Goal: Use online tool/utility: Use online tool/utility

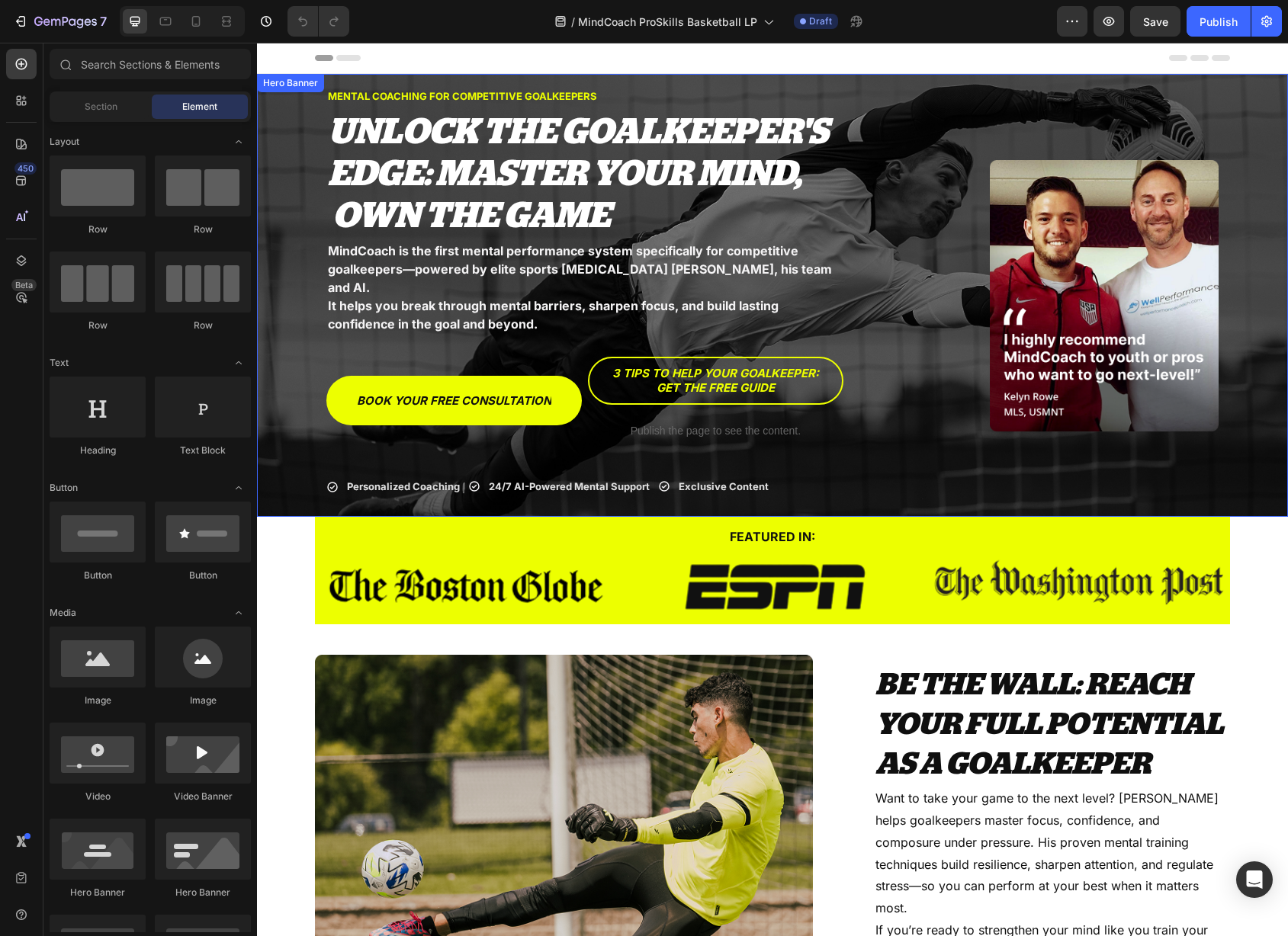
click at [977, 84] on div "MENTAL COACHING FOR COMPETITIVE GOALKEEPERS Text Block UNLOCK THE GOALKEEPER'S …" at bounding box center [772, 295] width 915 height 463
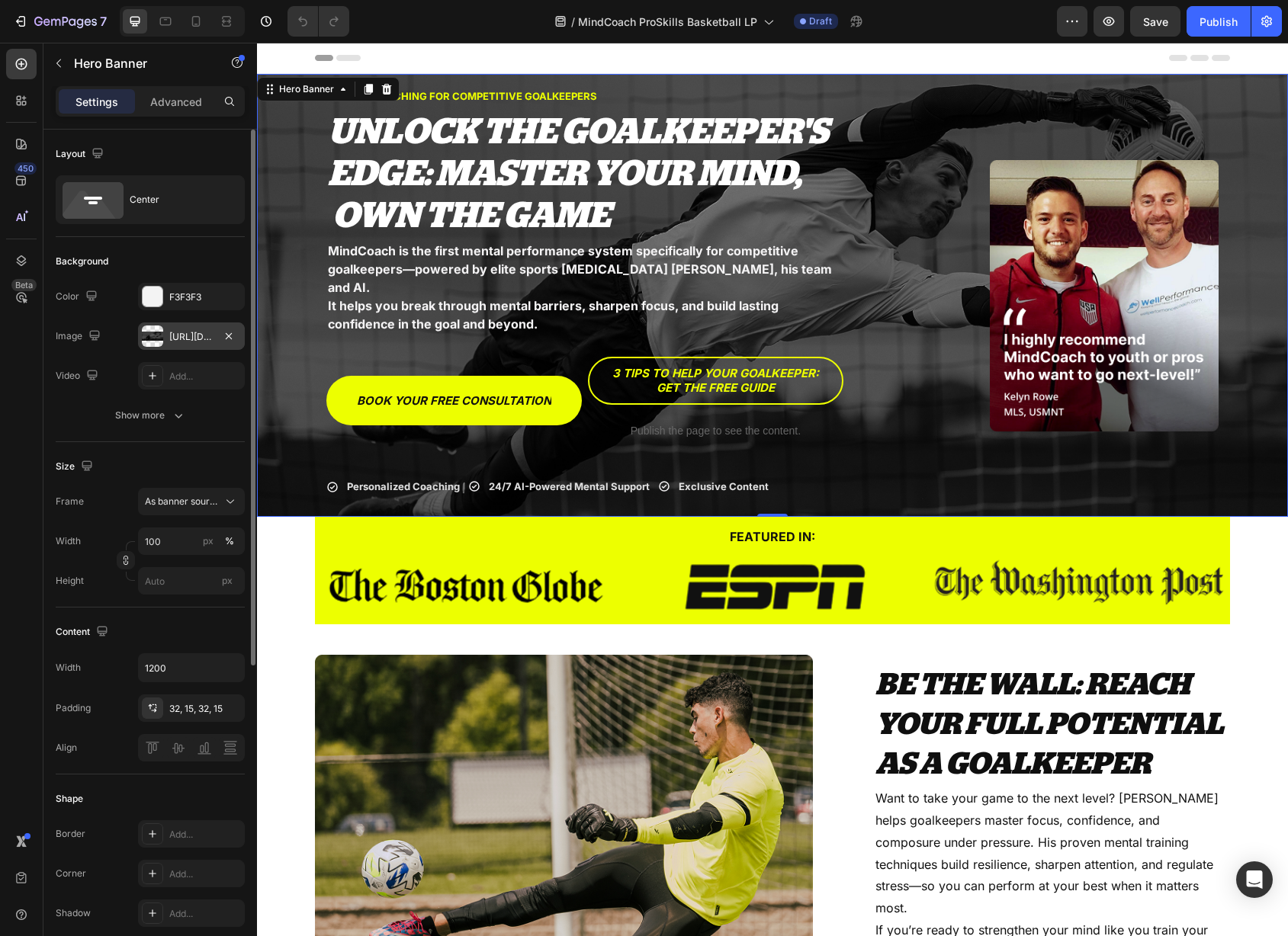
click at [190, 336] on div "[URL][DOMAIN_NAME]" at bounding box center [192, 336] width 44 height 13
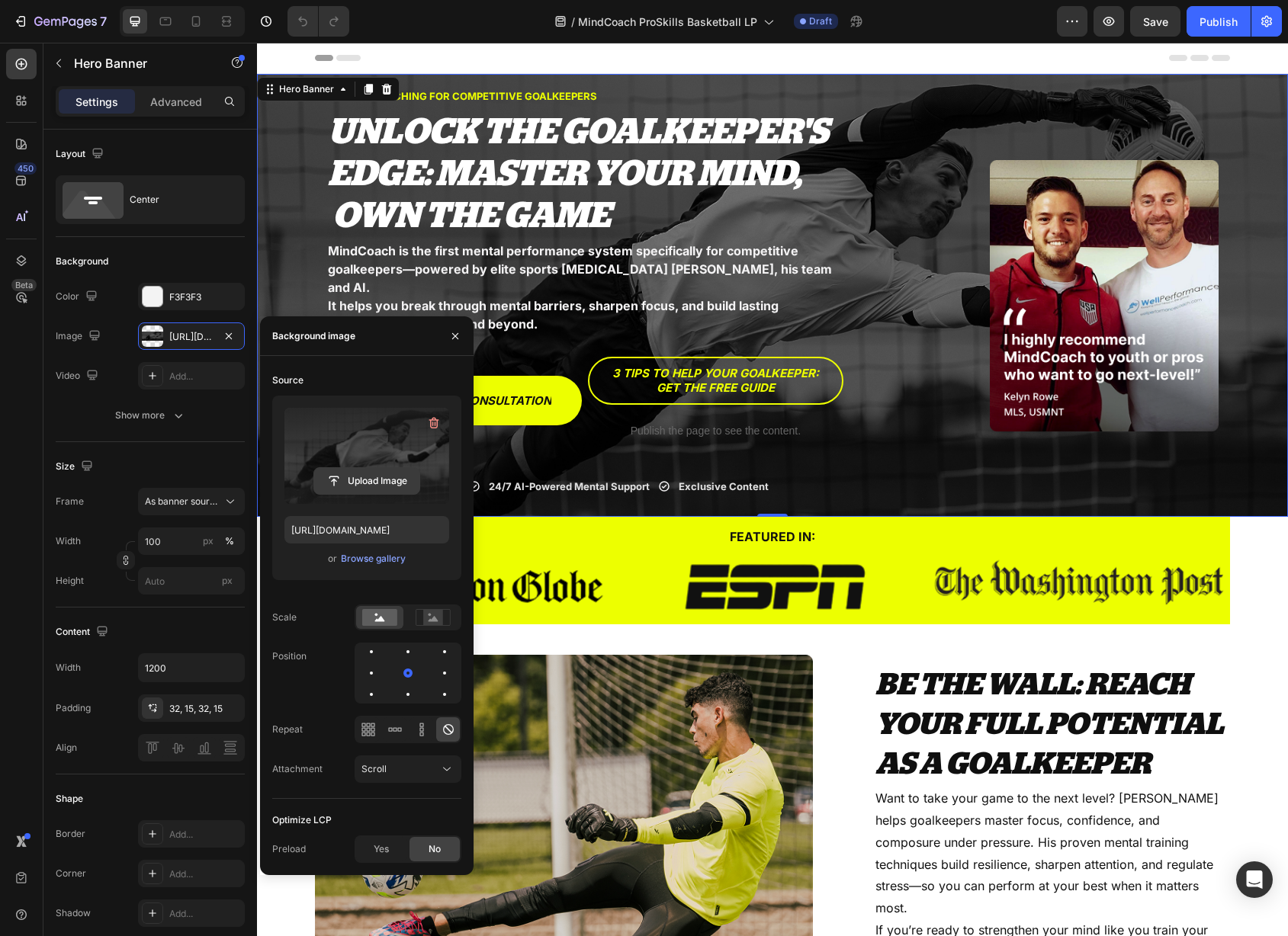
click at [365, 478] on input "file" at bounding box center [367, 480] width 105 height 26
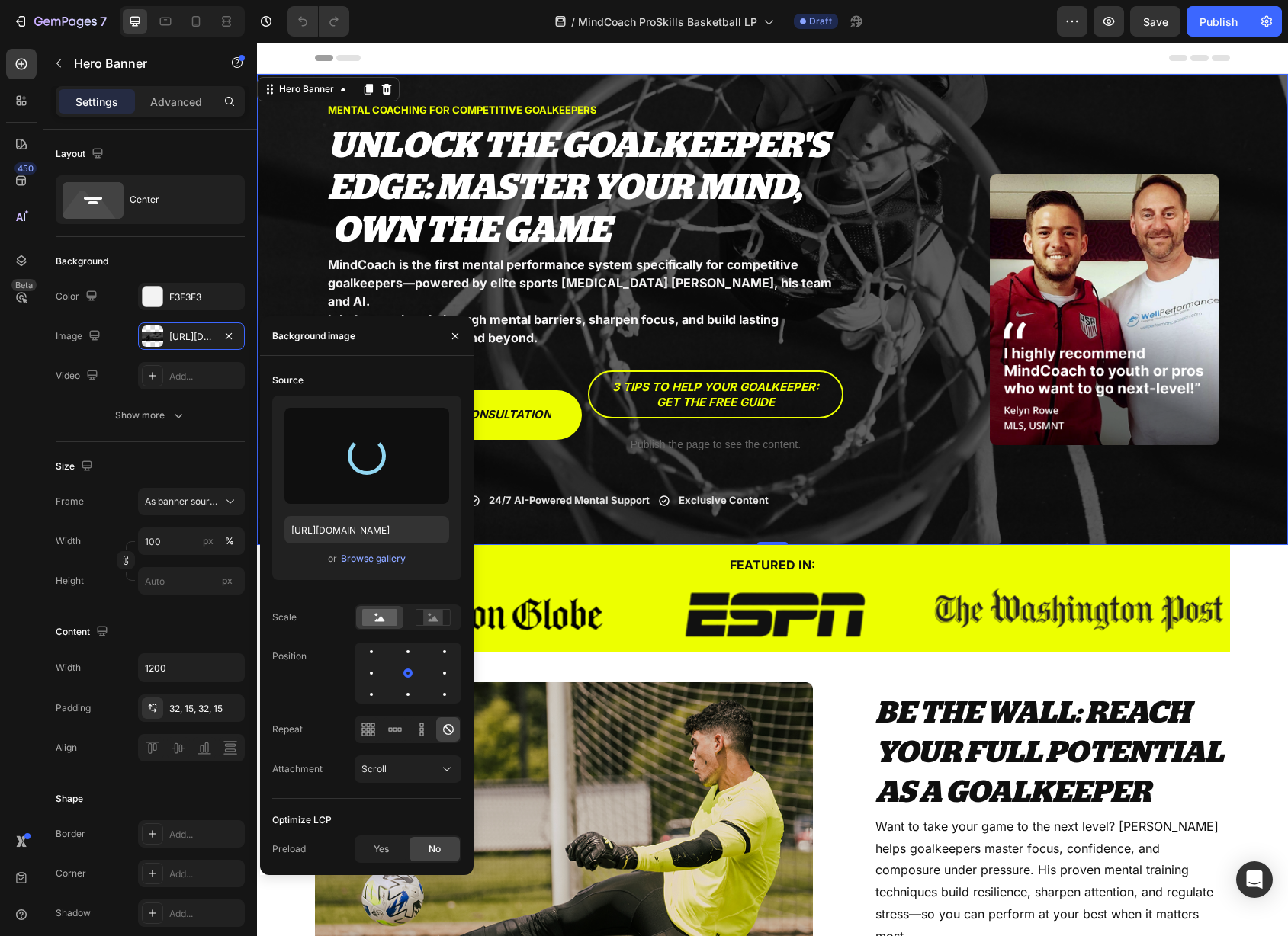
type input "[URL][DOMAIN_NAME]"
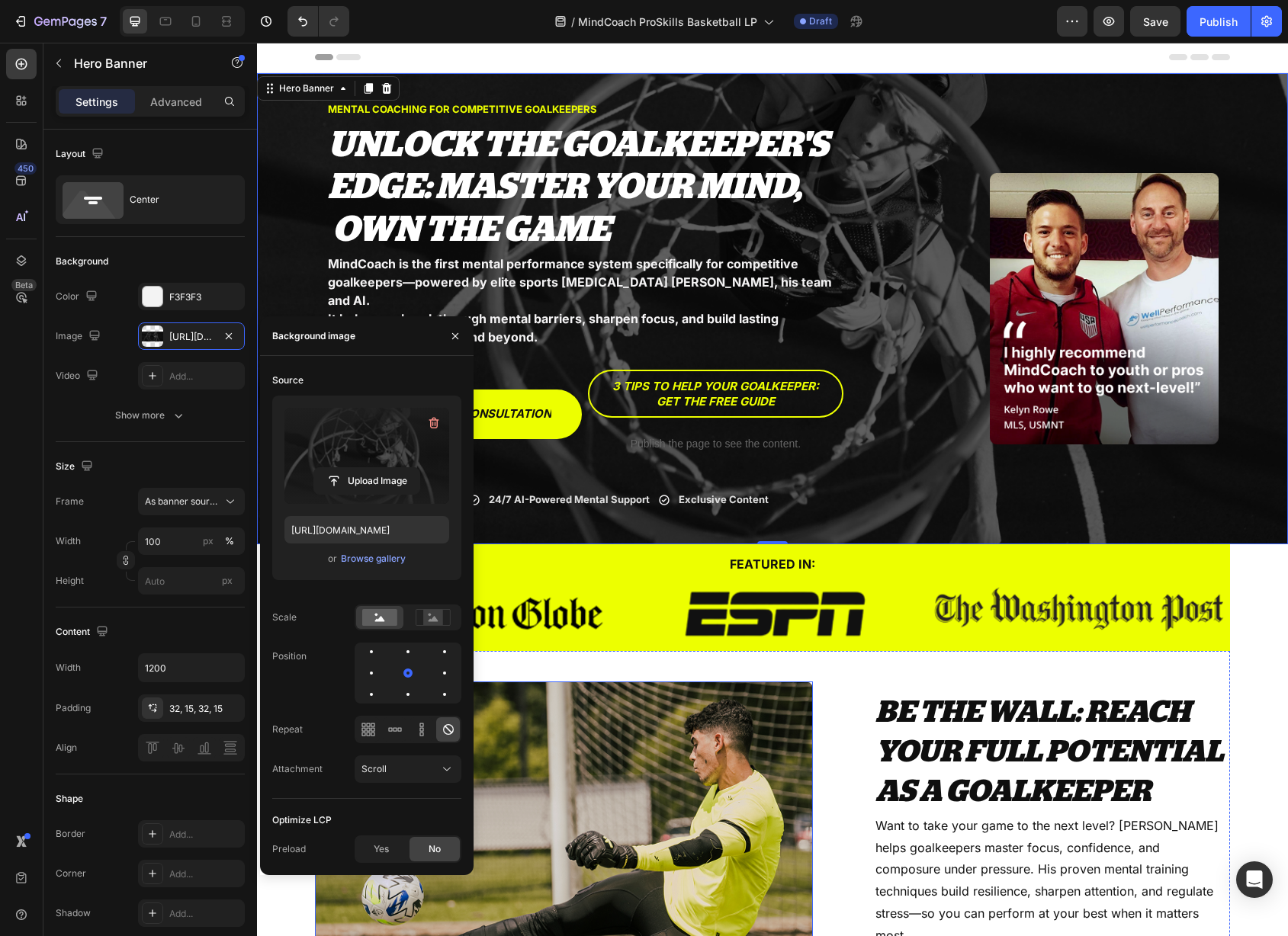
click at [647, 780] on img at bounding box center [563, 842] width 498 height 320
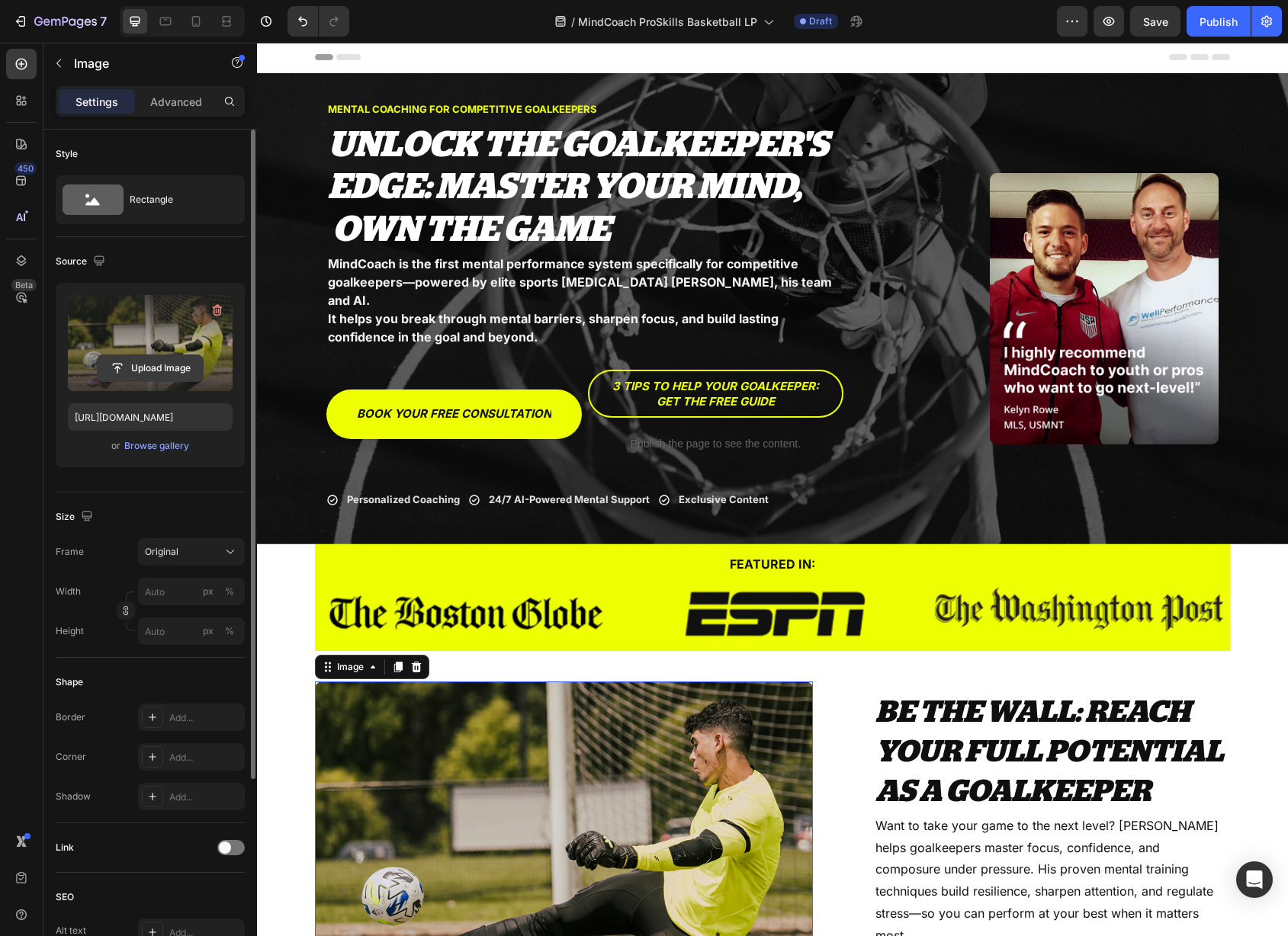
click at [149, 360] on input "file" at bounding box center [150, 368] width 105 height 26
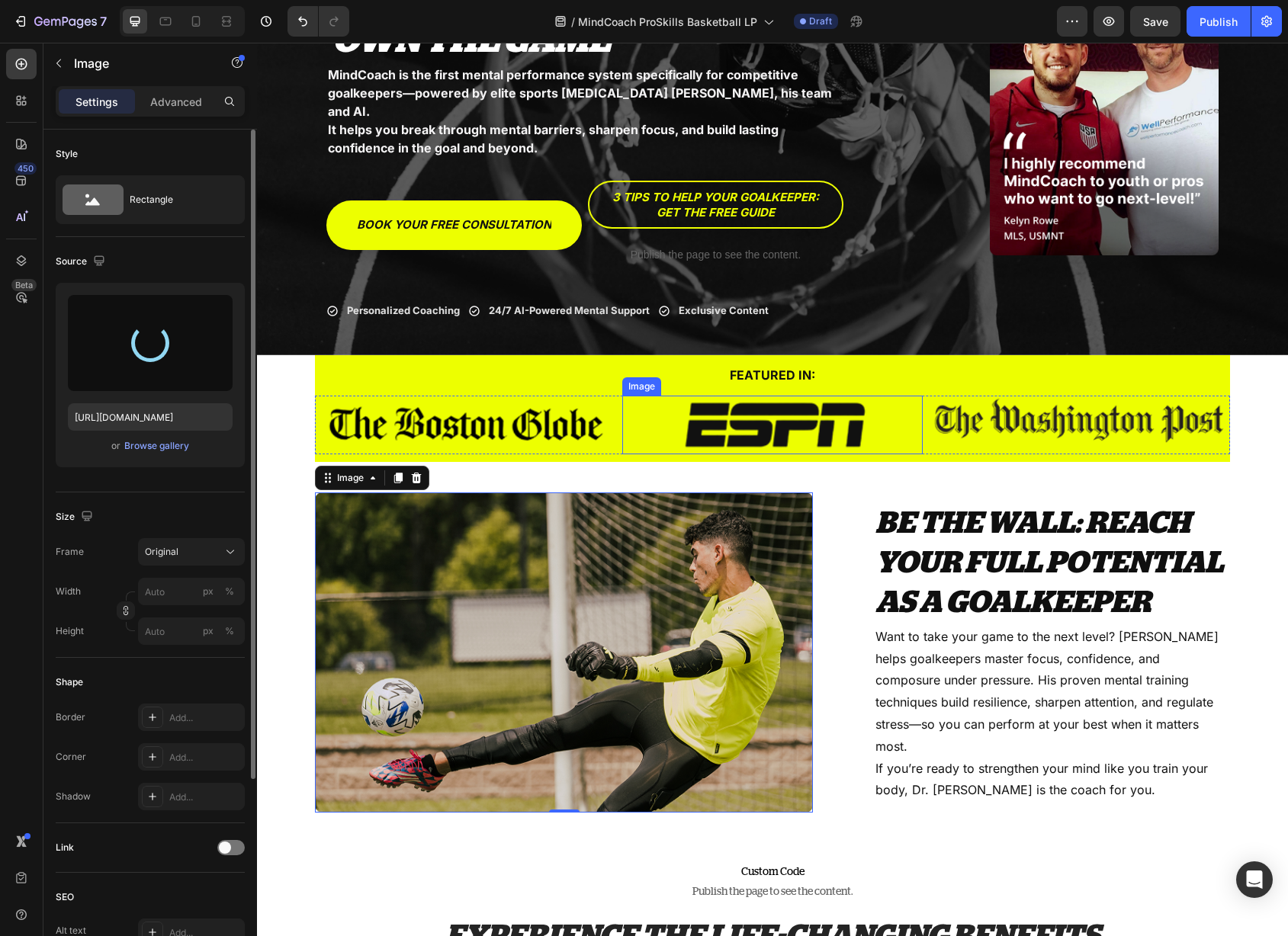
scroll to position [251, 0]
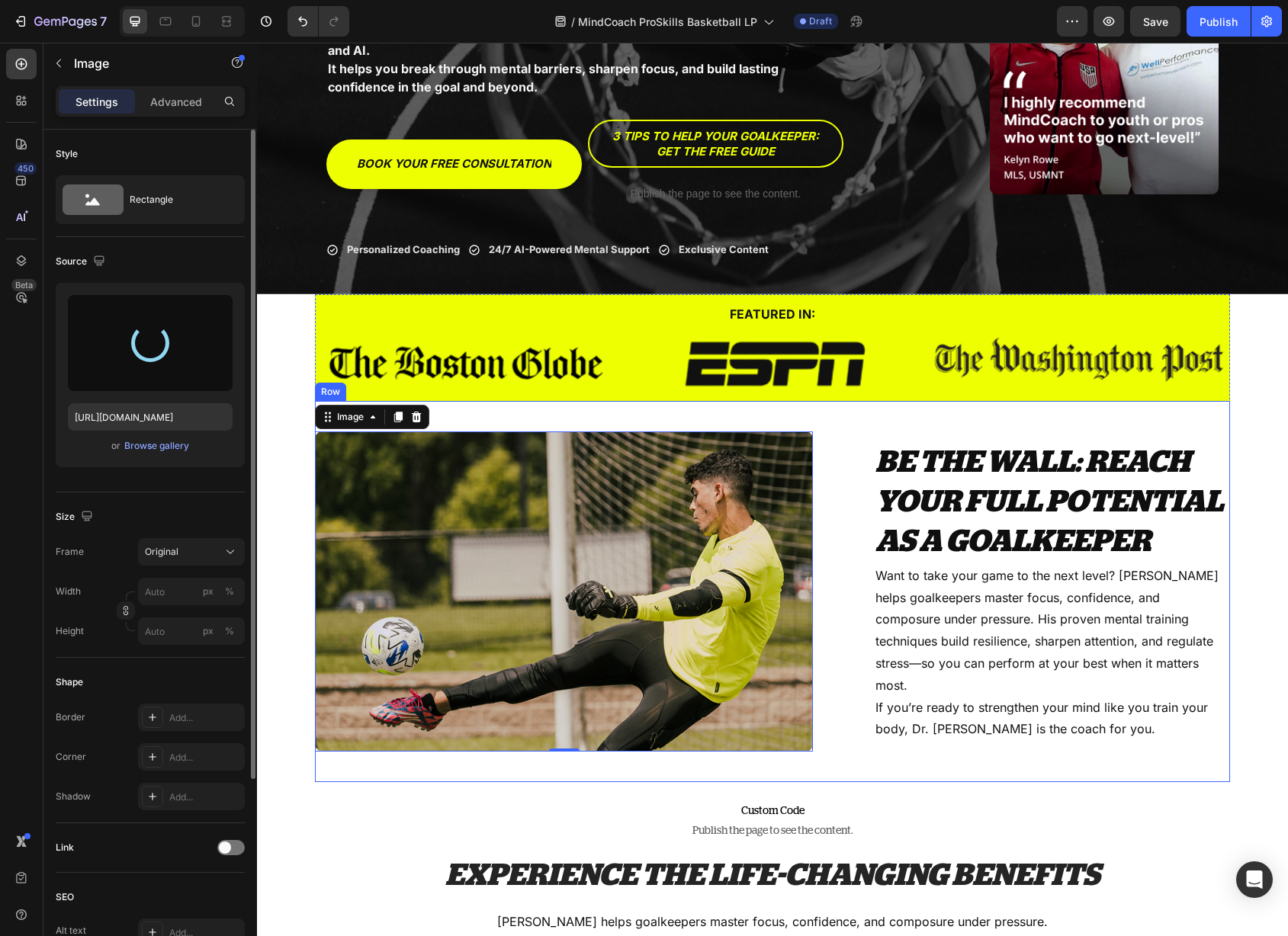
type input "[URL][DOMAIN_NAME]"
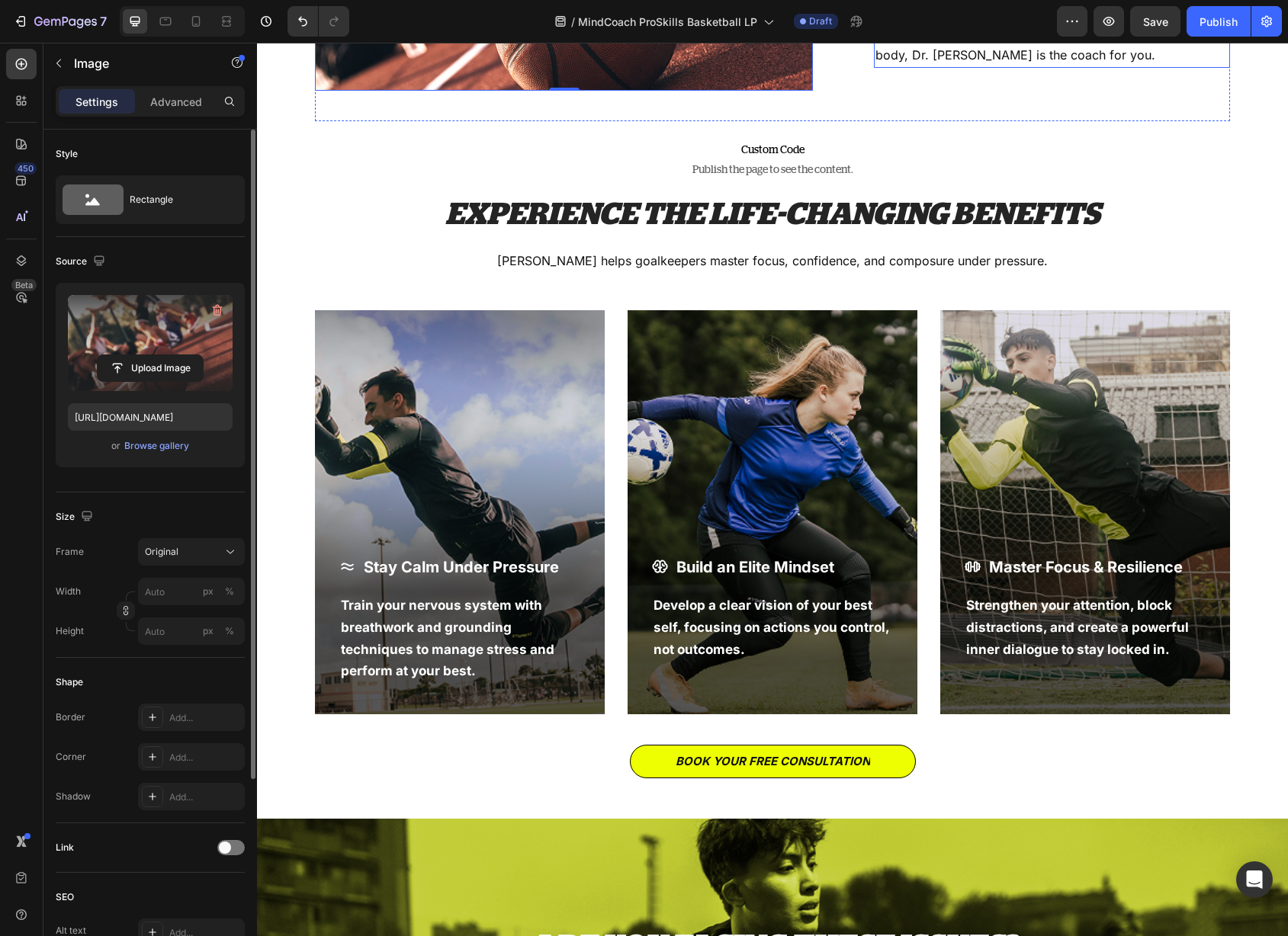
scroll to position [951, 0]
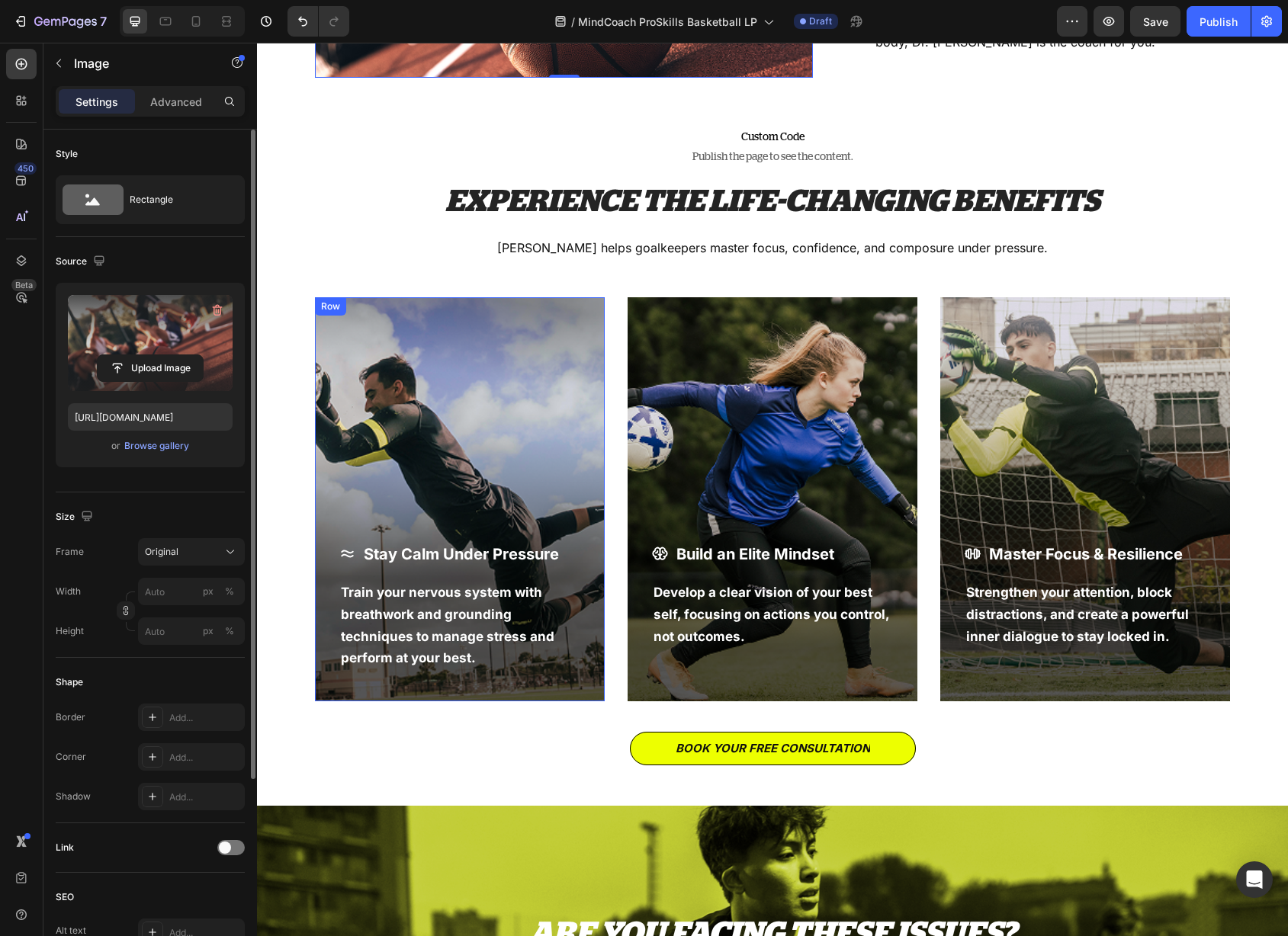
click at [528, 408] on div "Stay Calm Under Pressure Item List Train your nervous system with breathwork an…" at bounding box center [460, 499] width 290 height 404
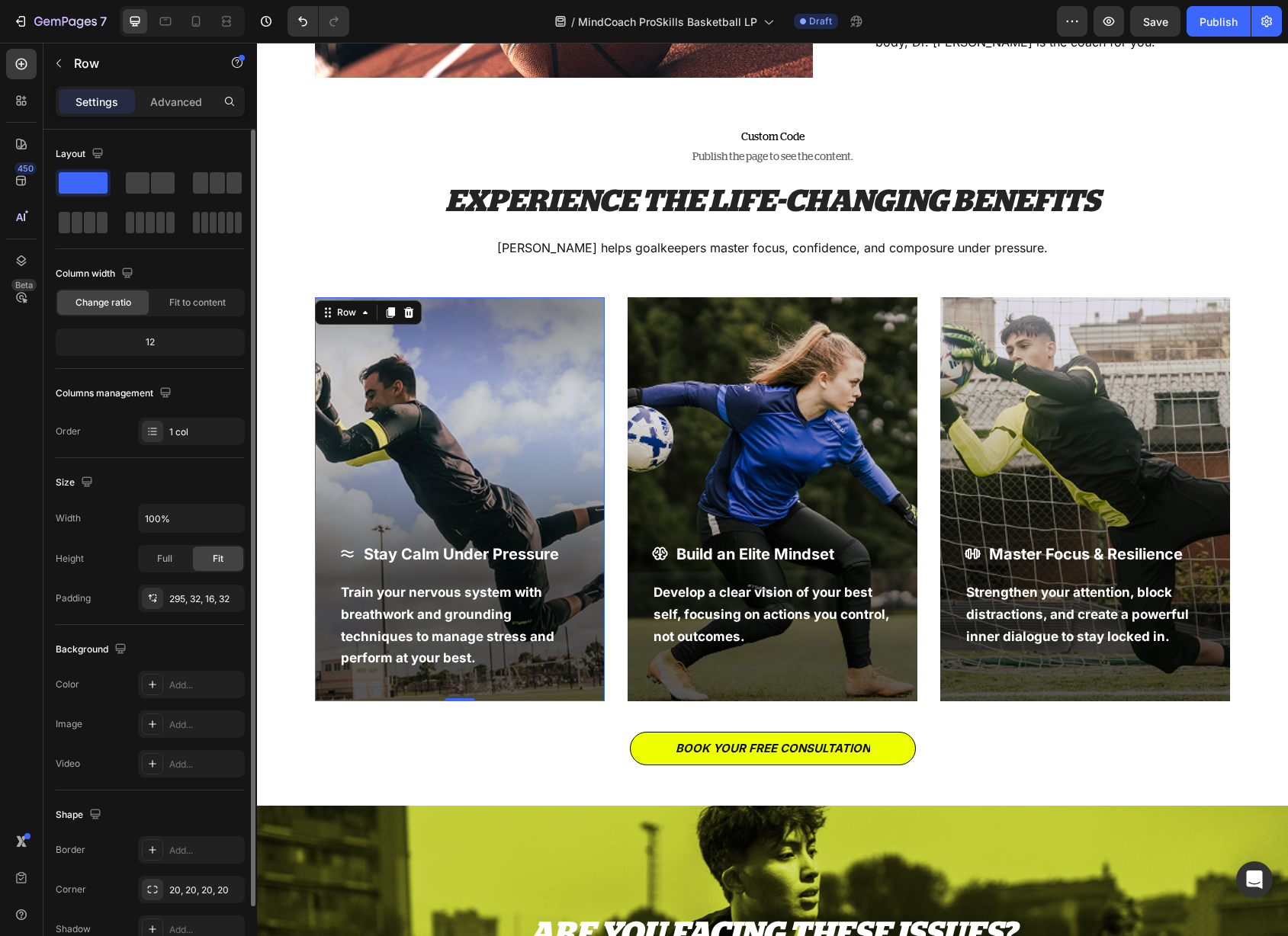
click at [393, 378] on div "Stay Calm Under Pressure Item List Train your nervous system with breathwork an…" at bounding box center [460, 499] width 290 height 404
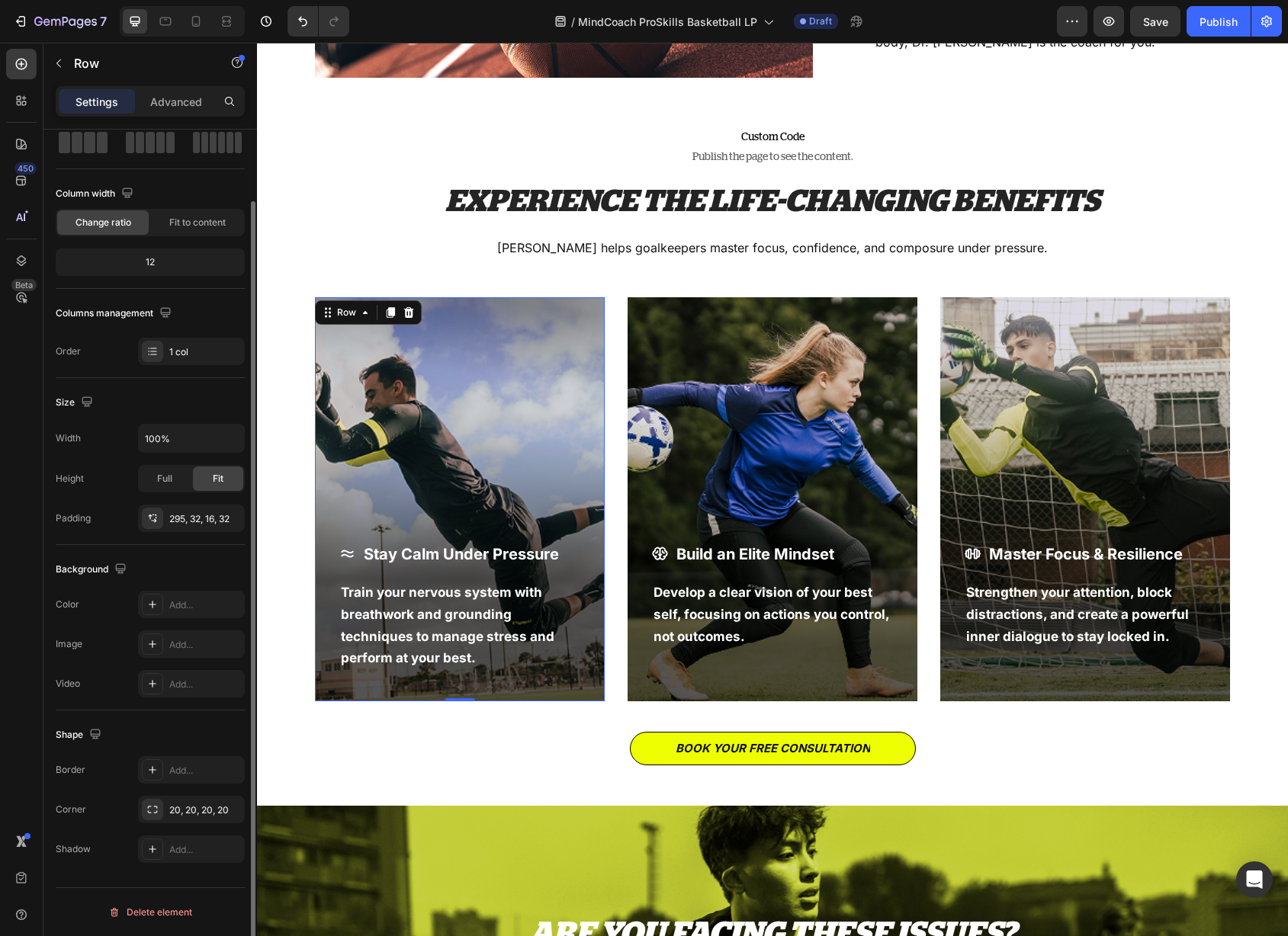
scroll to position [0, 0]
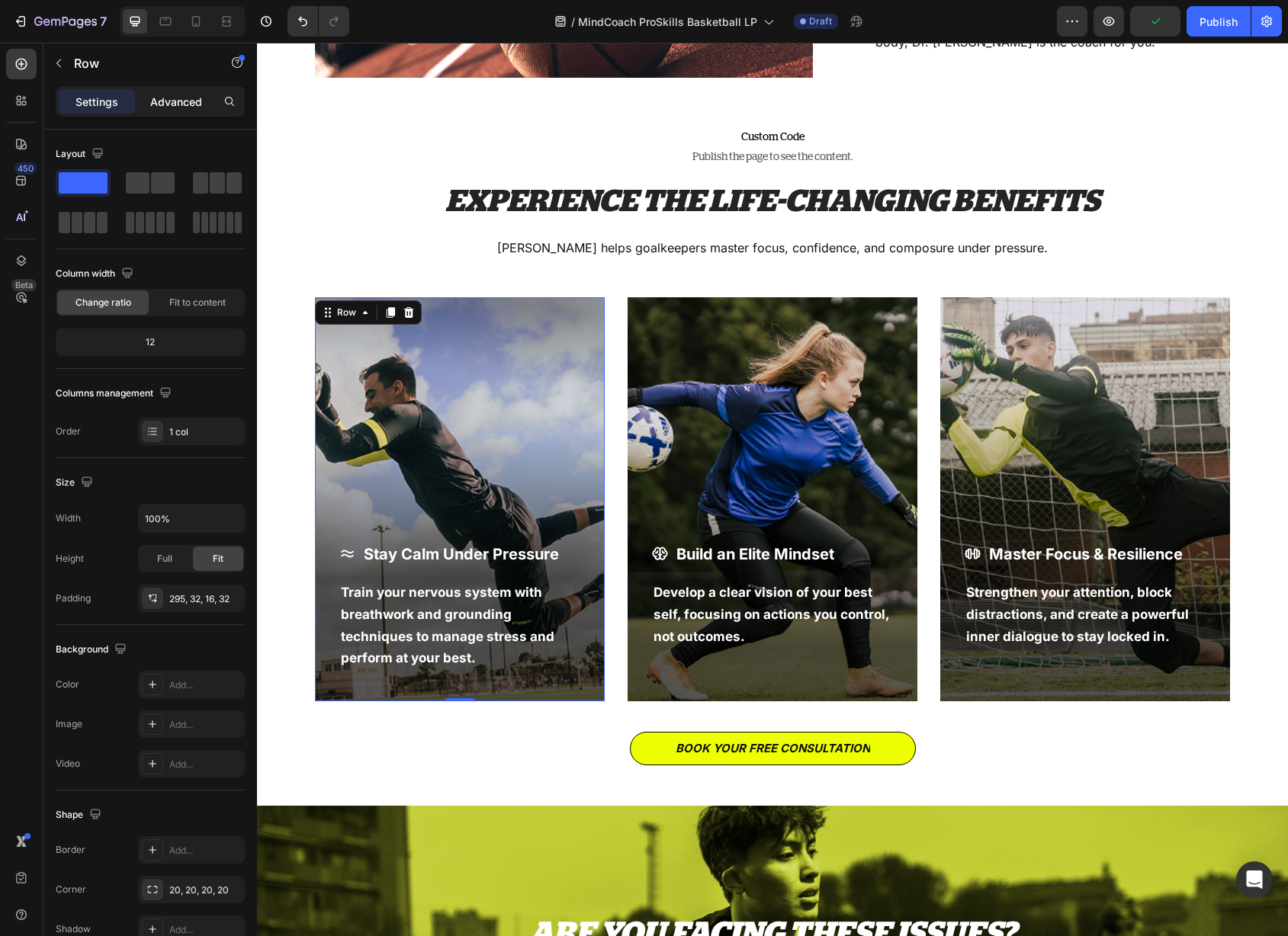
click at [162, 105] on p "Advanced" at bounding box center [176, 101] width 51 height 16
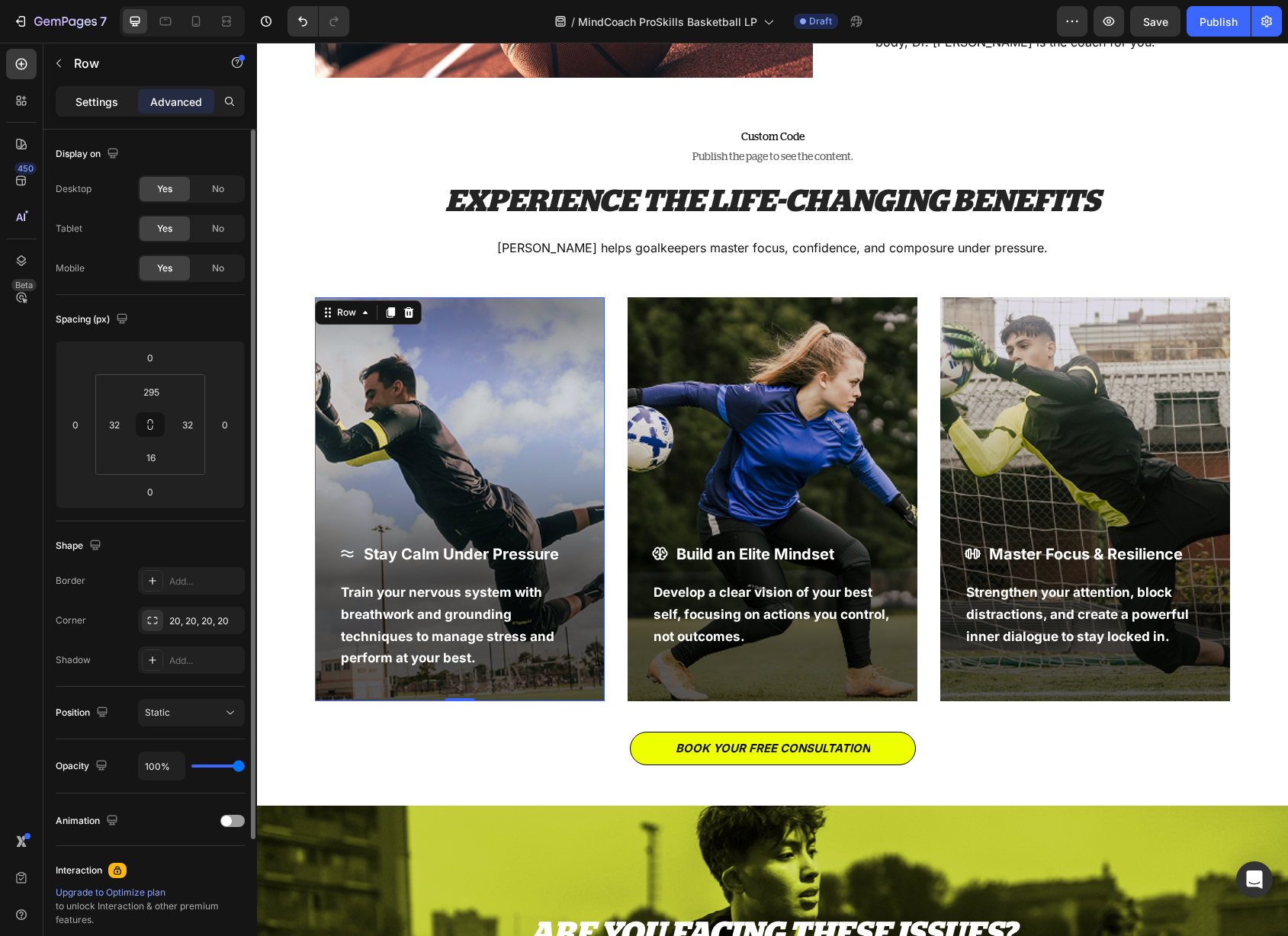
click at [100, 109] on div "Settings" at bounding box center [97, 102] width 76 height 25
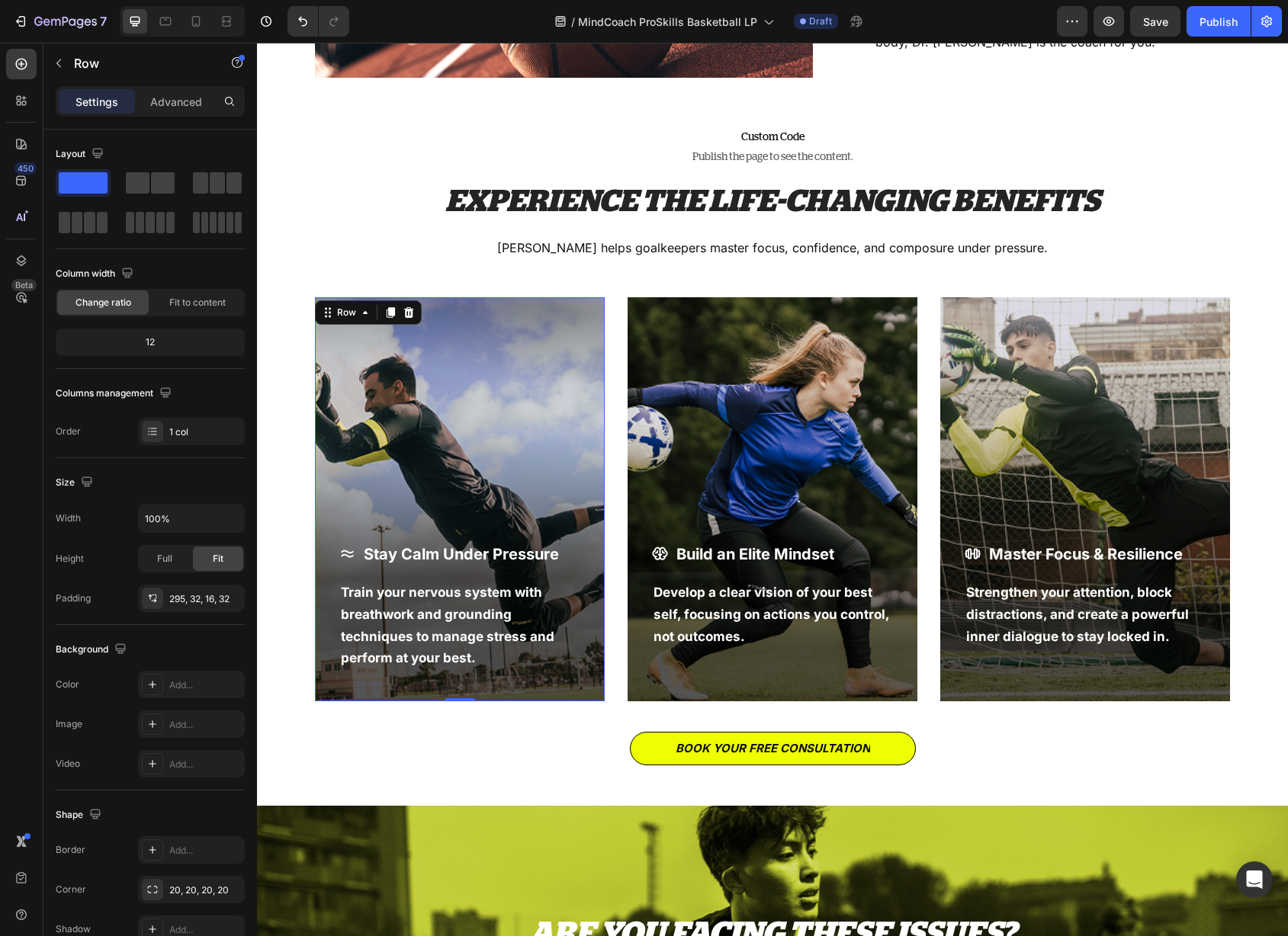
click at [458, 389] on div "Stay Calm Under Pressure Item List Train your nervous system with breathwork an…" at bounding box center [460, 499] width 290 height 404
click at [457, 389] on div "Stay Calm Under Pressure Item List Train your nervous system with breathwork an…" at bounding box center [460, 499] width 290 height 404
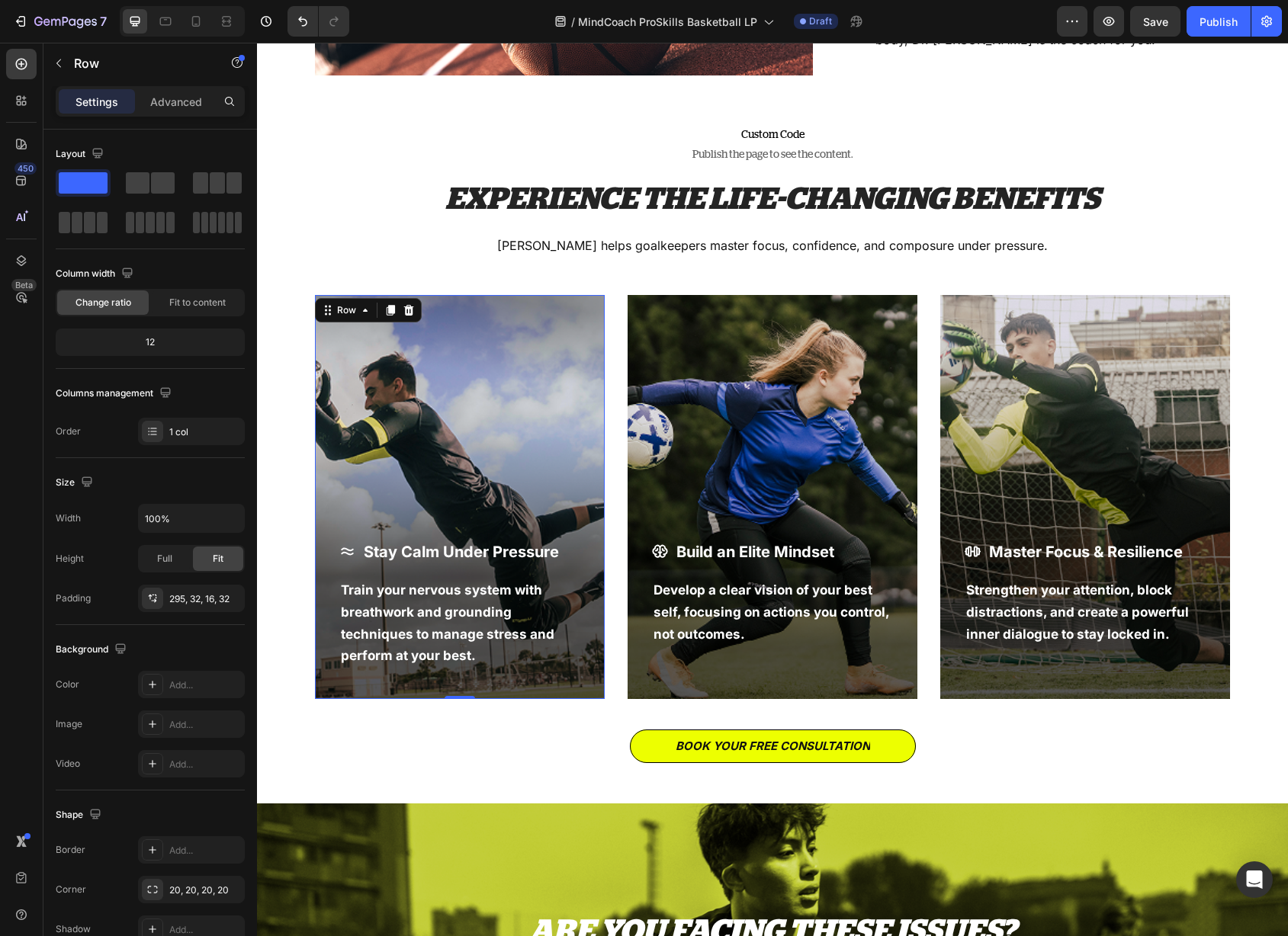
click at [425, 391] on div "Stay Calm Under Pressure Item List Train your nervous system with breathwork an…" at bounding box center [460, 498] width 290 height 404
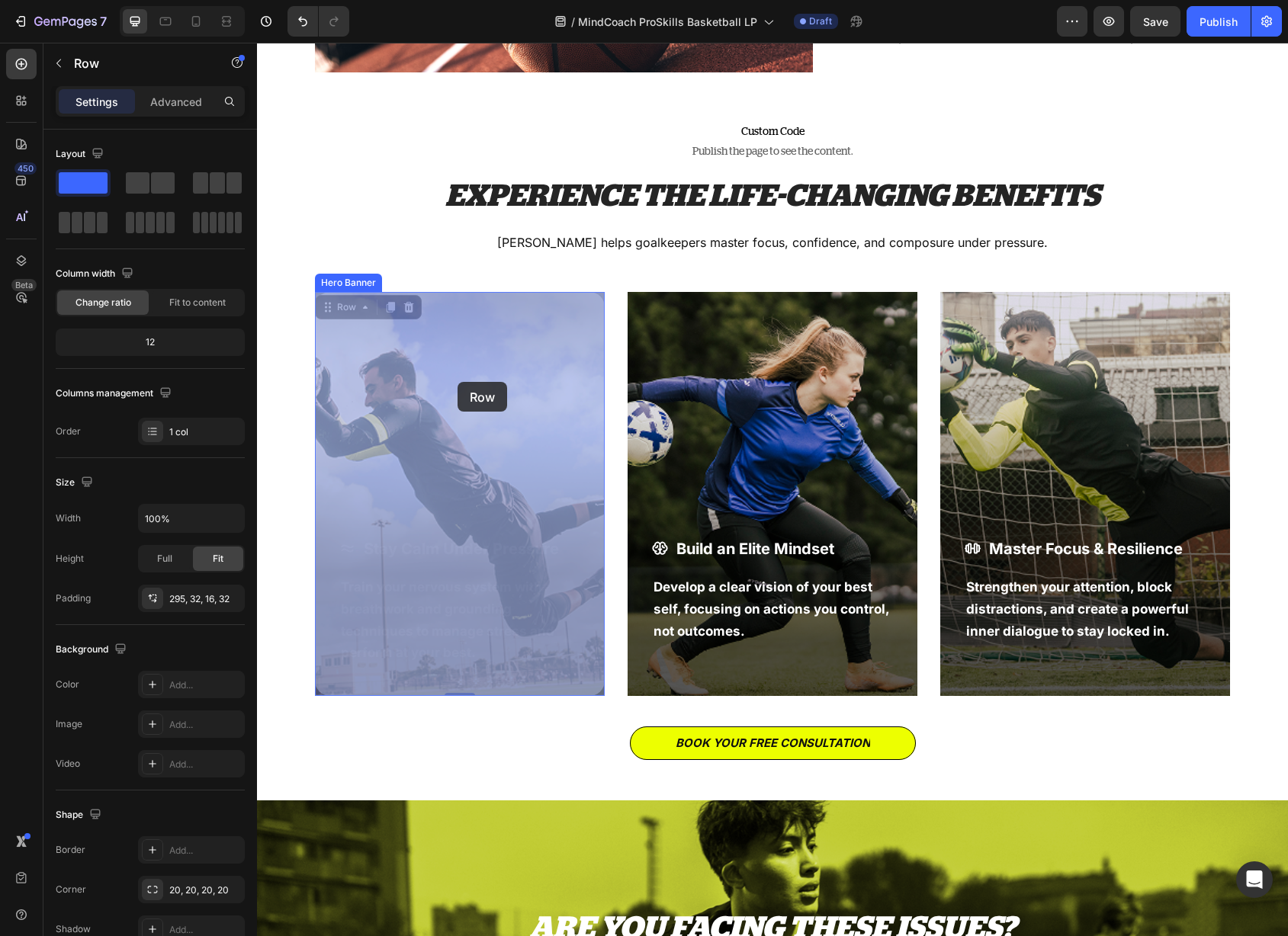
drag, startPoint x: 451, startPoint y: 463, endPoint x: 458, endPoint y: 383, distance: 80.3
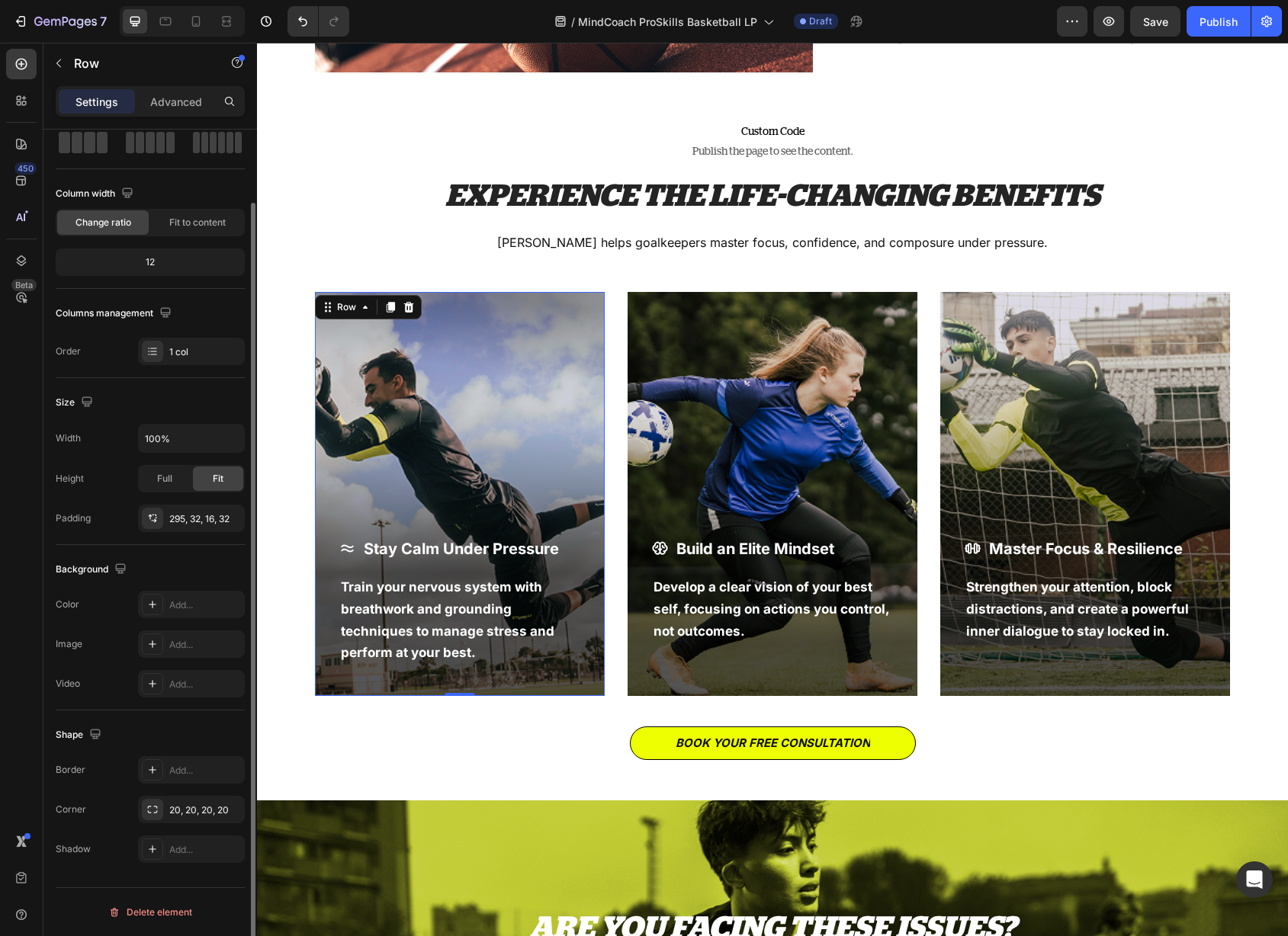
scroll to position [0, 0]
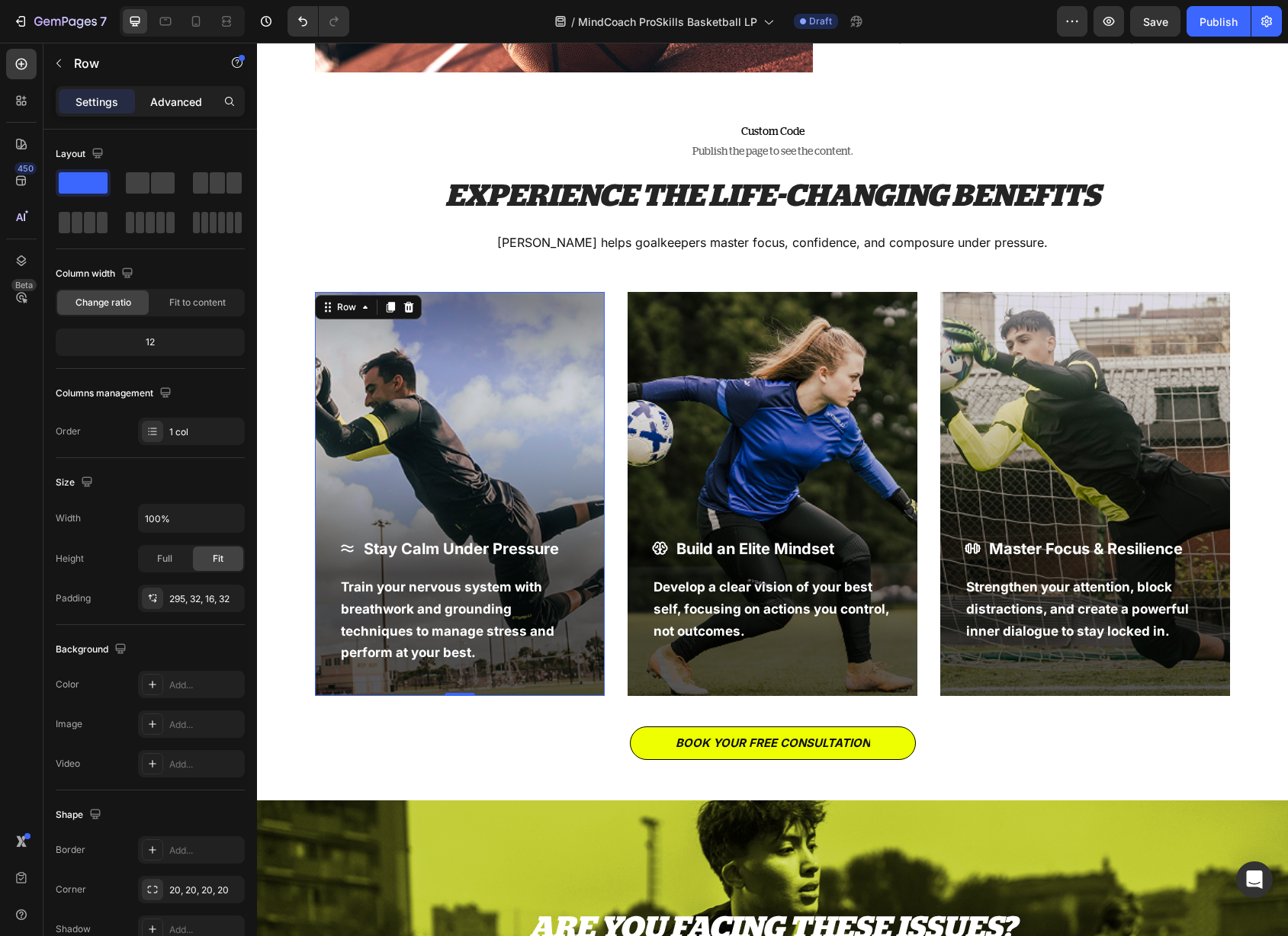
click at [169, 104] on p "Advanced" at bounding box center [176, 101] width 51 height 16
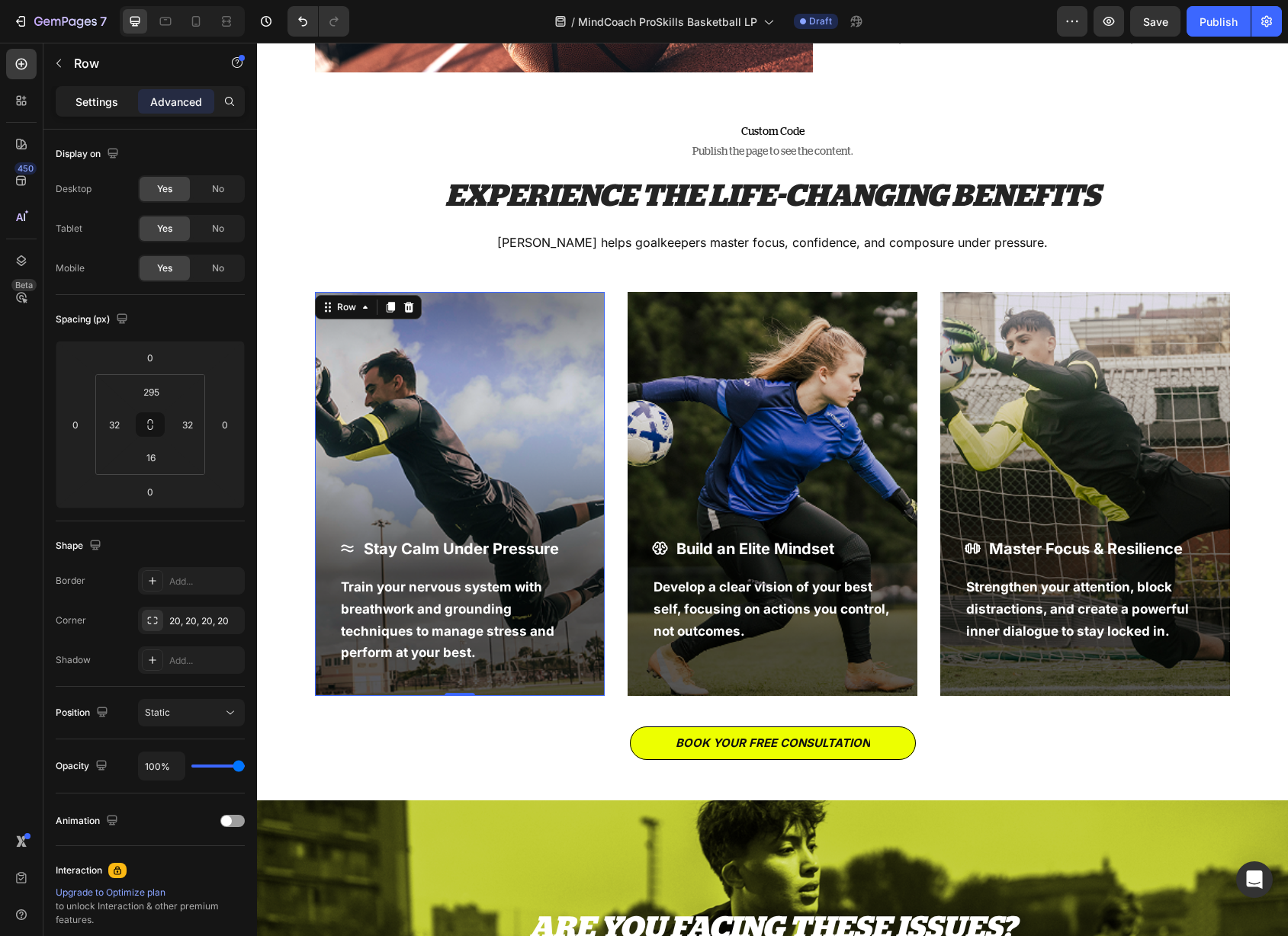
click at [106, 98] on p "Settings" at bounding box center [96, 101] width 43 height 16
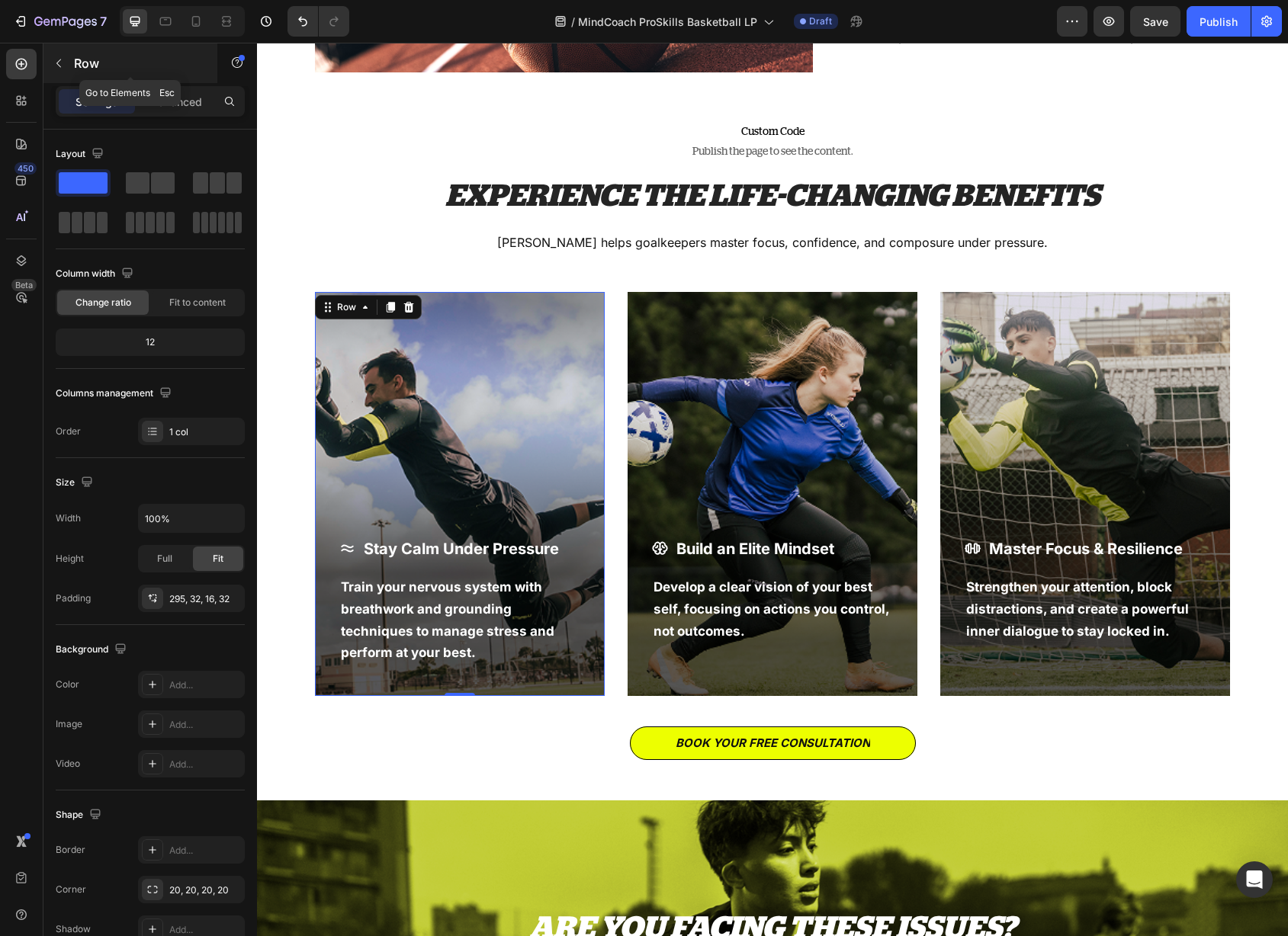
click at [59, 60] on icon "button" at bounding box center [58, 63] width 5 height 9
click at [390, 421] on div "Stay Calm Under Pressure Item List Train your nervous system with breathwork an…" at bounding box center [460, 494] width 290 height 404
click at [334, 304] on div "Row" at bounding box center [346, 307] width 25 height 13
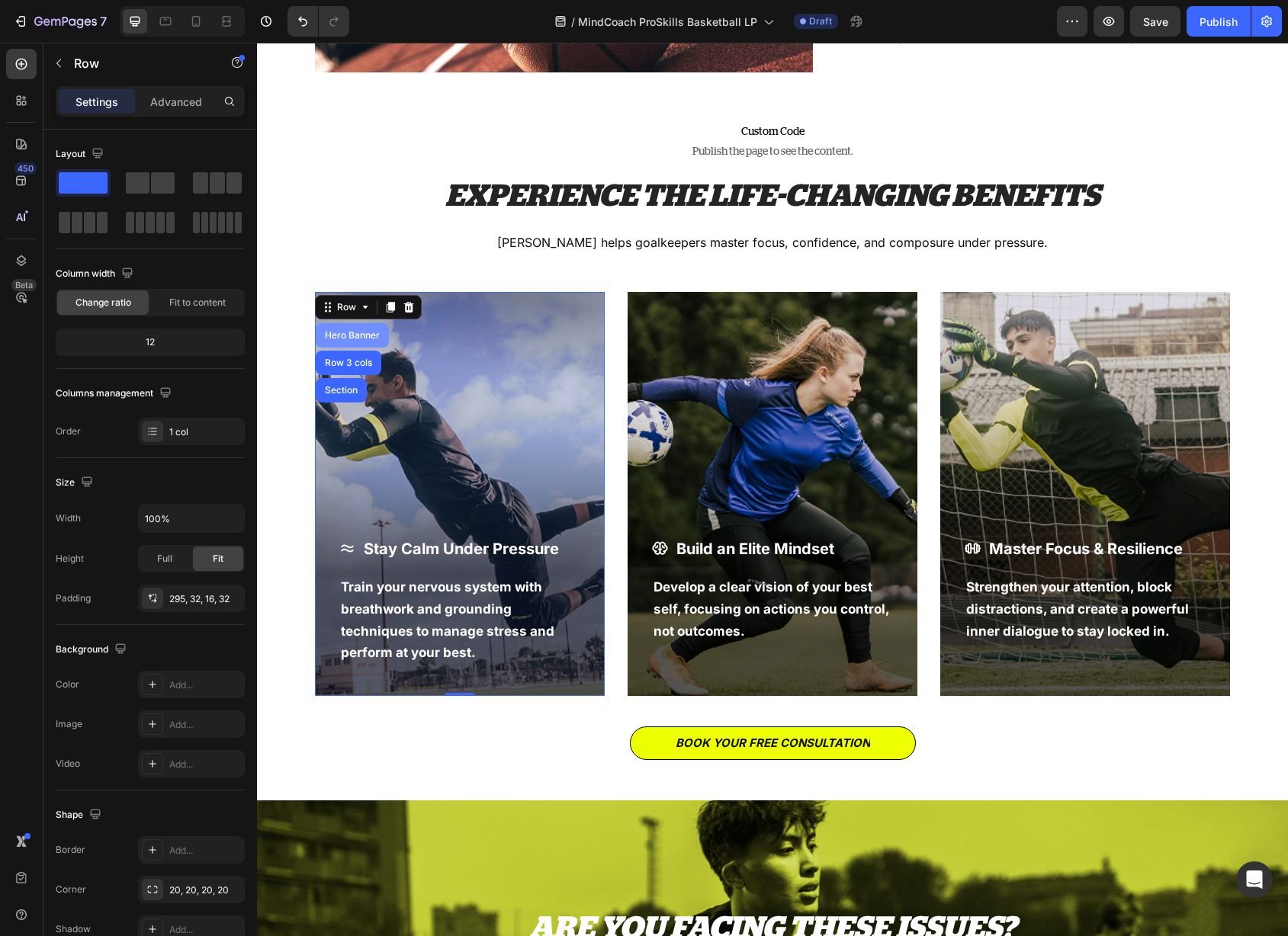
click at [341, 337] on div "Hero Banner" at bounding box center [353, 336] width 61 height 10
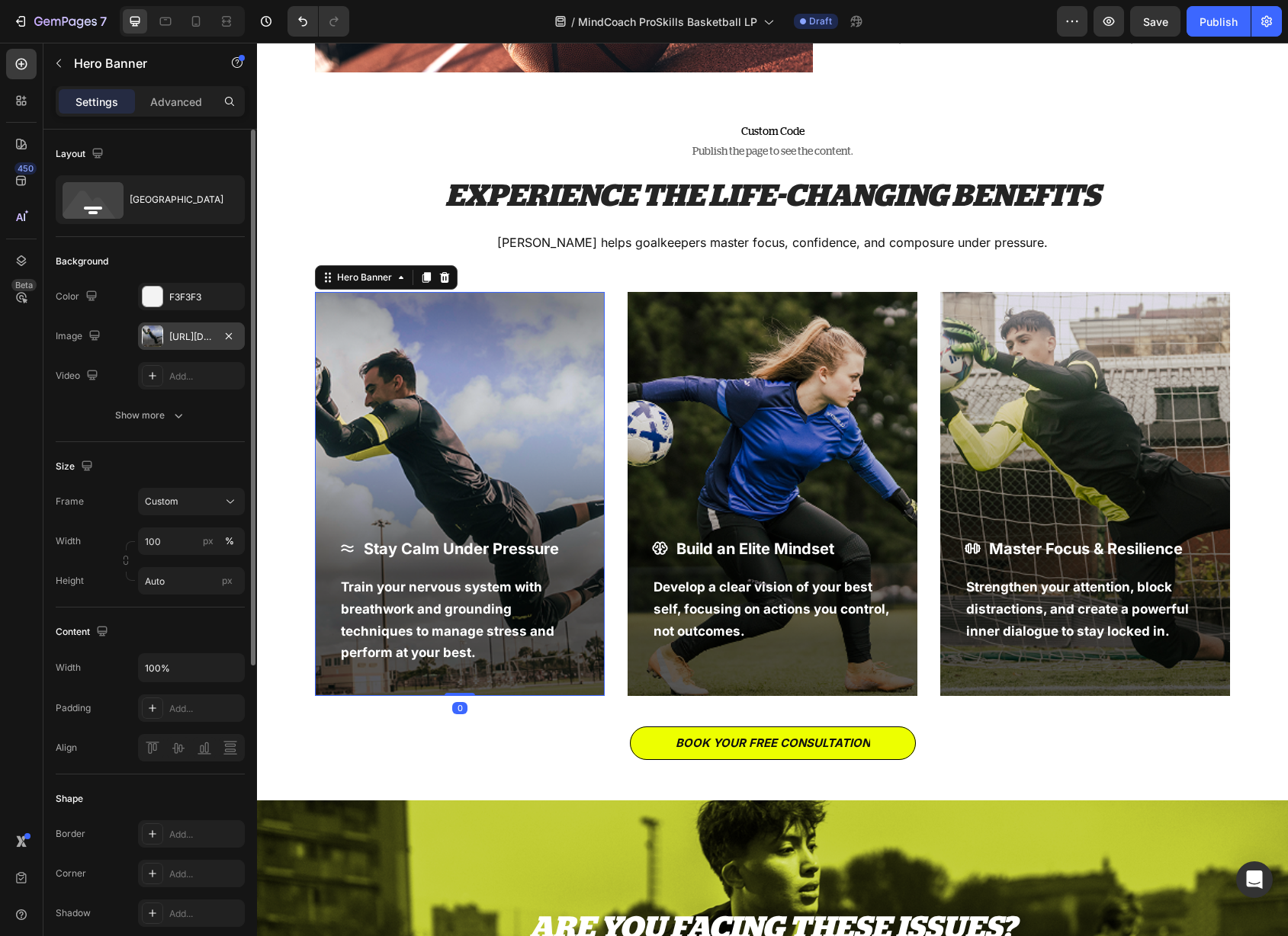
click at [162, 334] on div at bounding box center [153, 336] width 21 height 21
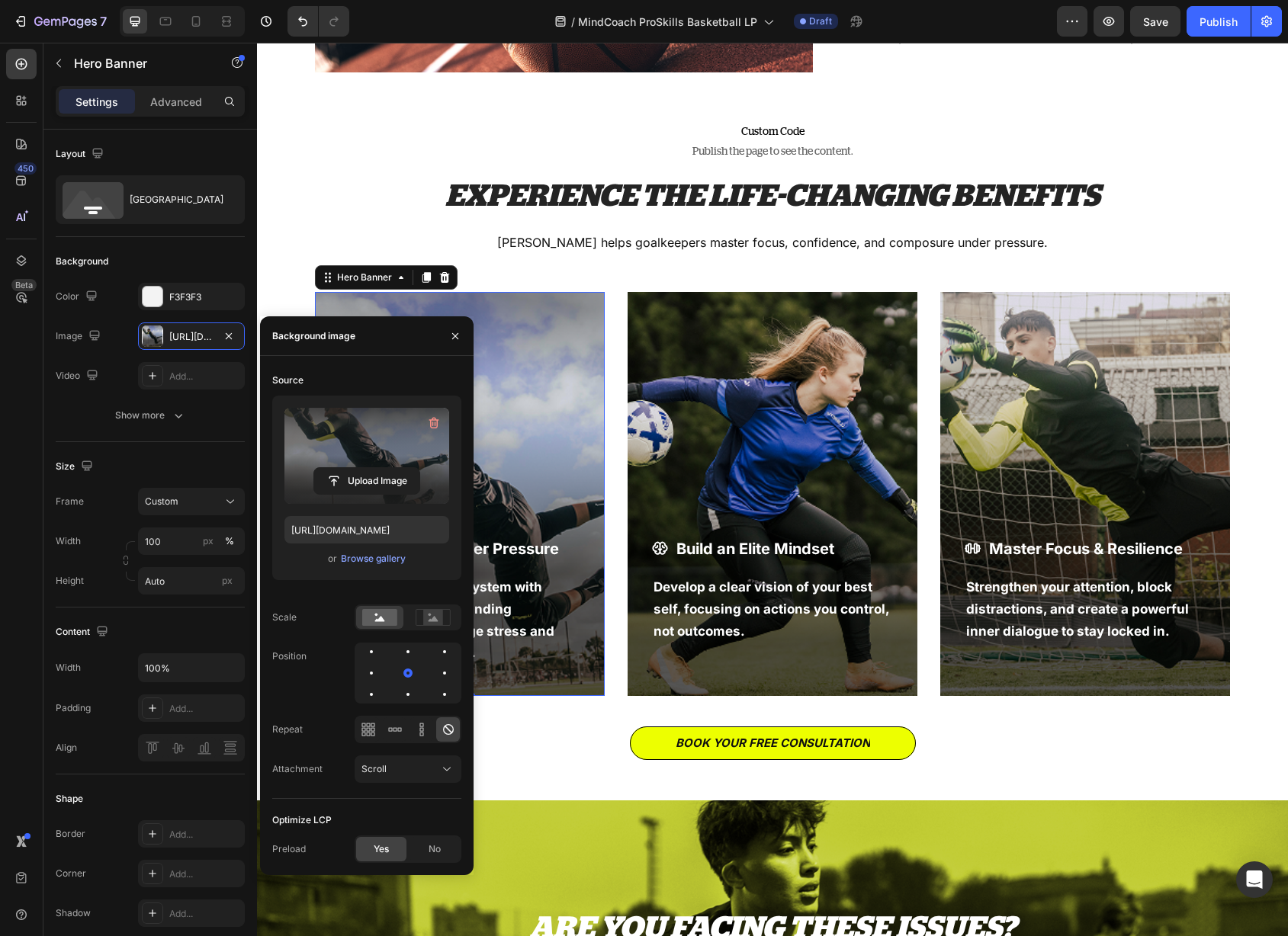
click at [362, 463] on label at bounding box center [366, 456] width 165 height 96
click at [362, 468] on input "file" at bounding box center [367, 480] width 105 height 26
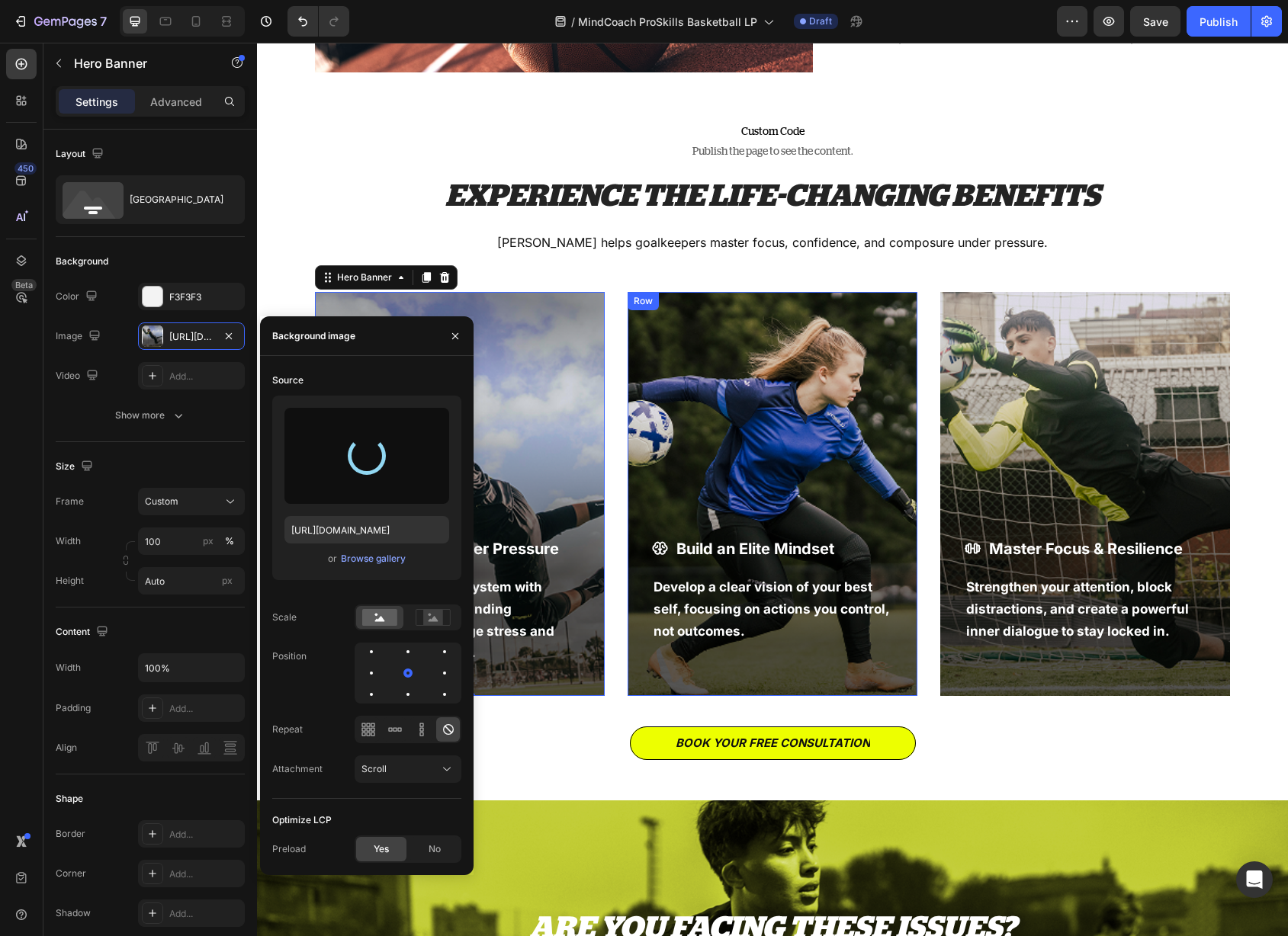
type input "[URL][DOMAIN_NAME]"
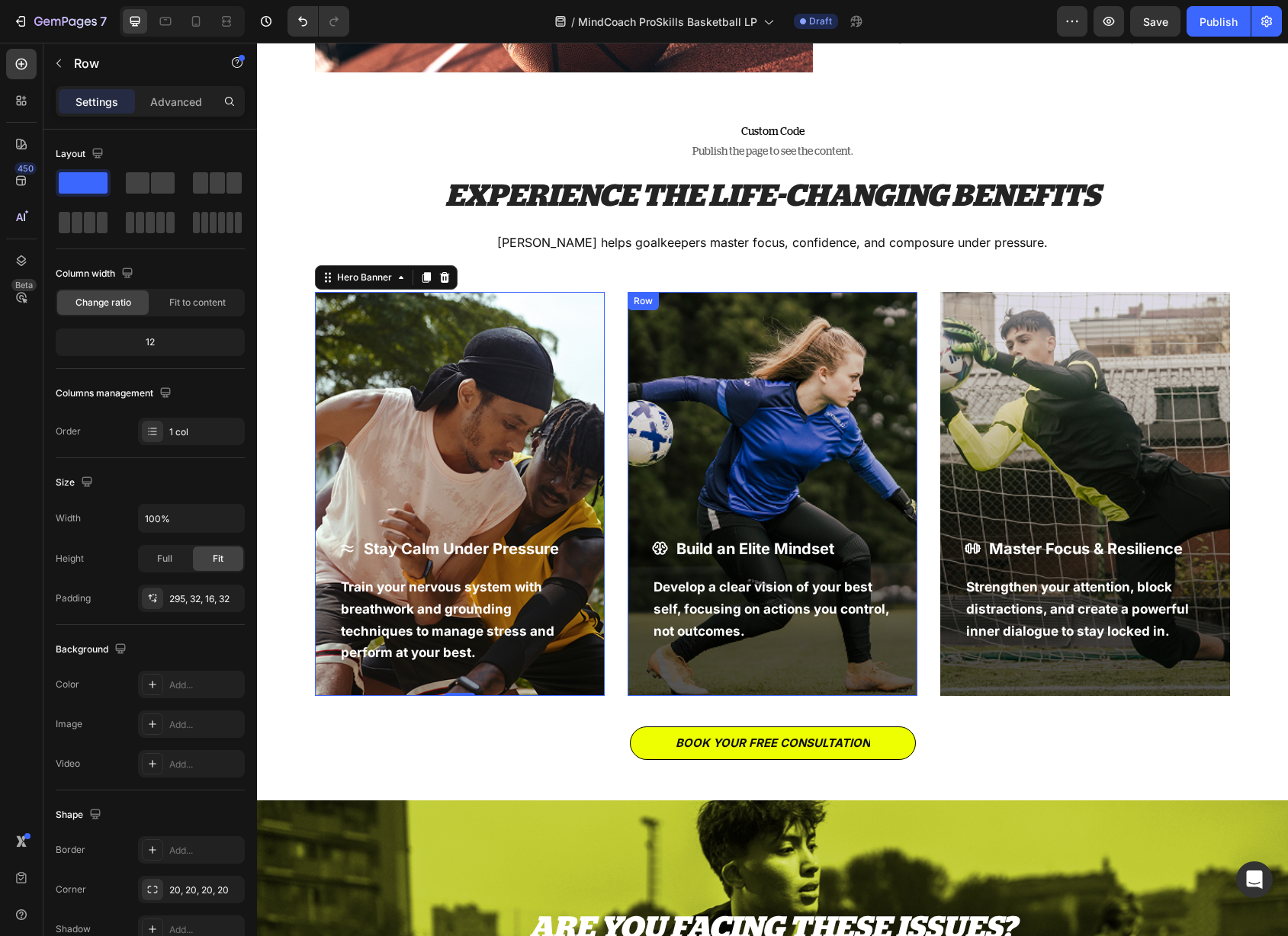
click at [745, 451] on div "Build an Elite Mindset Item List Develop a clear vision of your best self, focu…" at bounding box center [772, 494] width 290 height 404
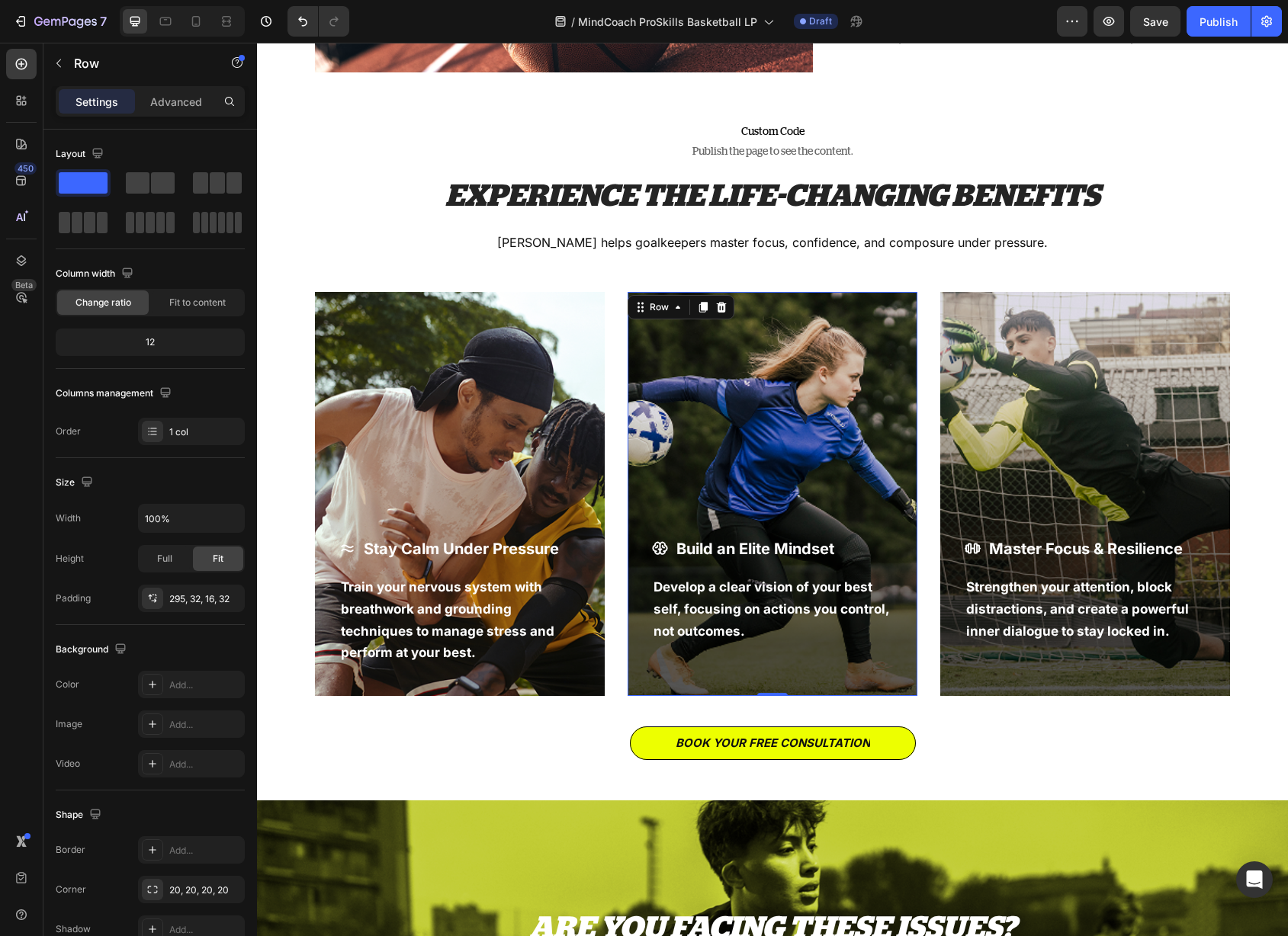
click at [772, 441] on div "Build an Elite Mindset Item List Develop a clear vision of your best self, focu…" at bounding box center [772, 494] width 290 height 404
drag, startPoint x: 671, startPoint y: 299, endPoint x: 673, endPoint y: 307, distance: 8.2
click at [673, 305] on div "Row" at bounding box center [659, 307] width 55 height 18
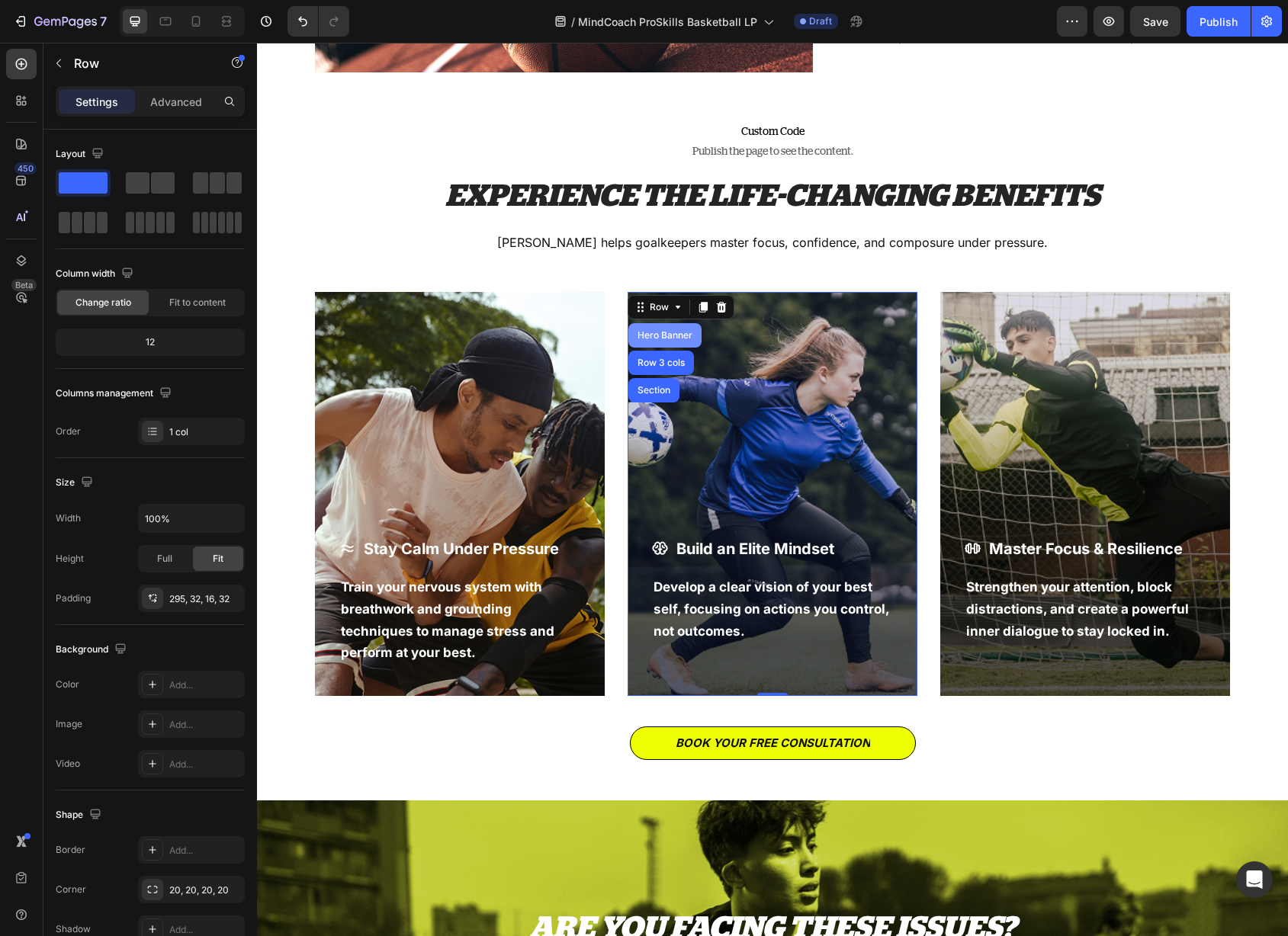
click at [669, 345] on div "Hero Banner" at bounding box center [664, 336] width 73 height 25
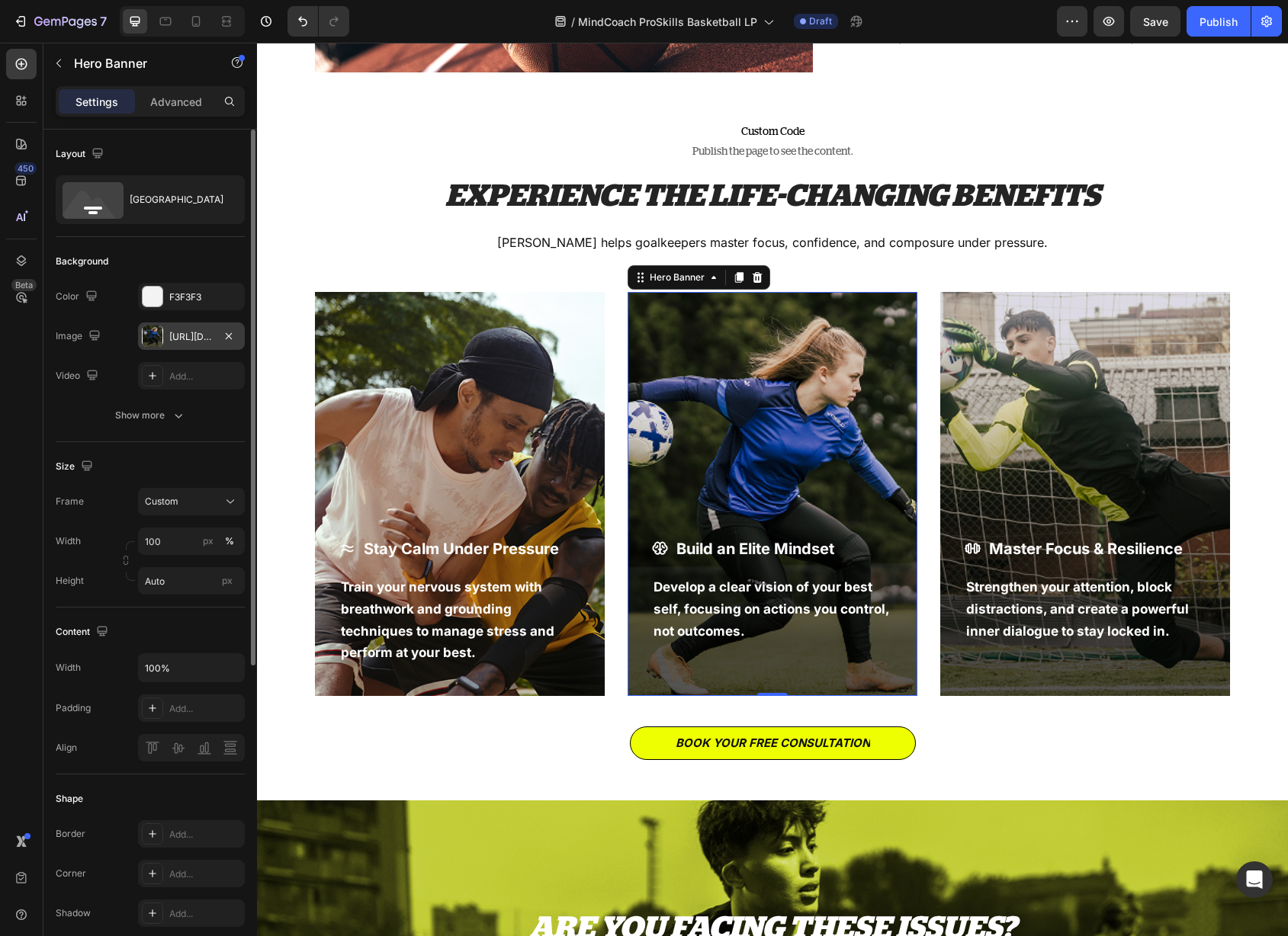
click at [170, 337] on div "[URL][DOMAIN_NAME]" at bounding box center [192, 336] width 44 height 13
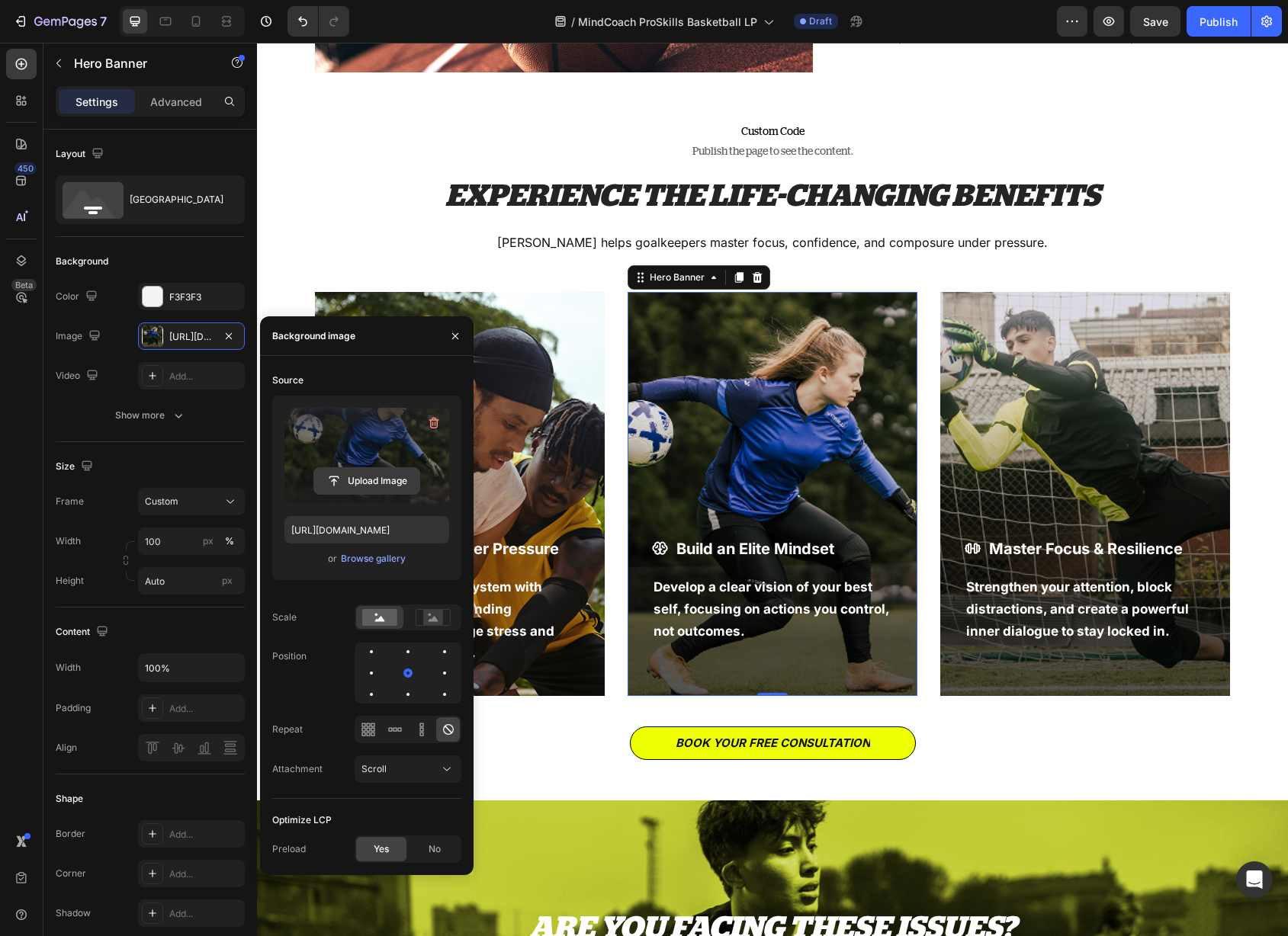
click at [358, 475] on input "file" at bounding box center [367, 480] width 105 height 26
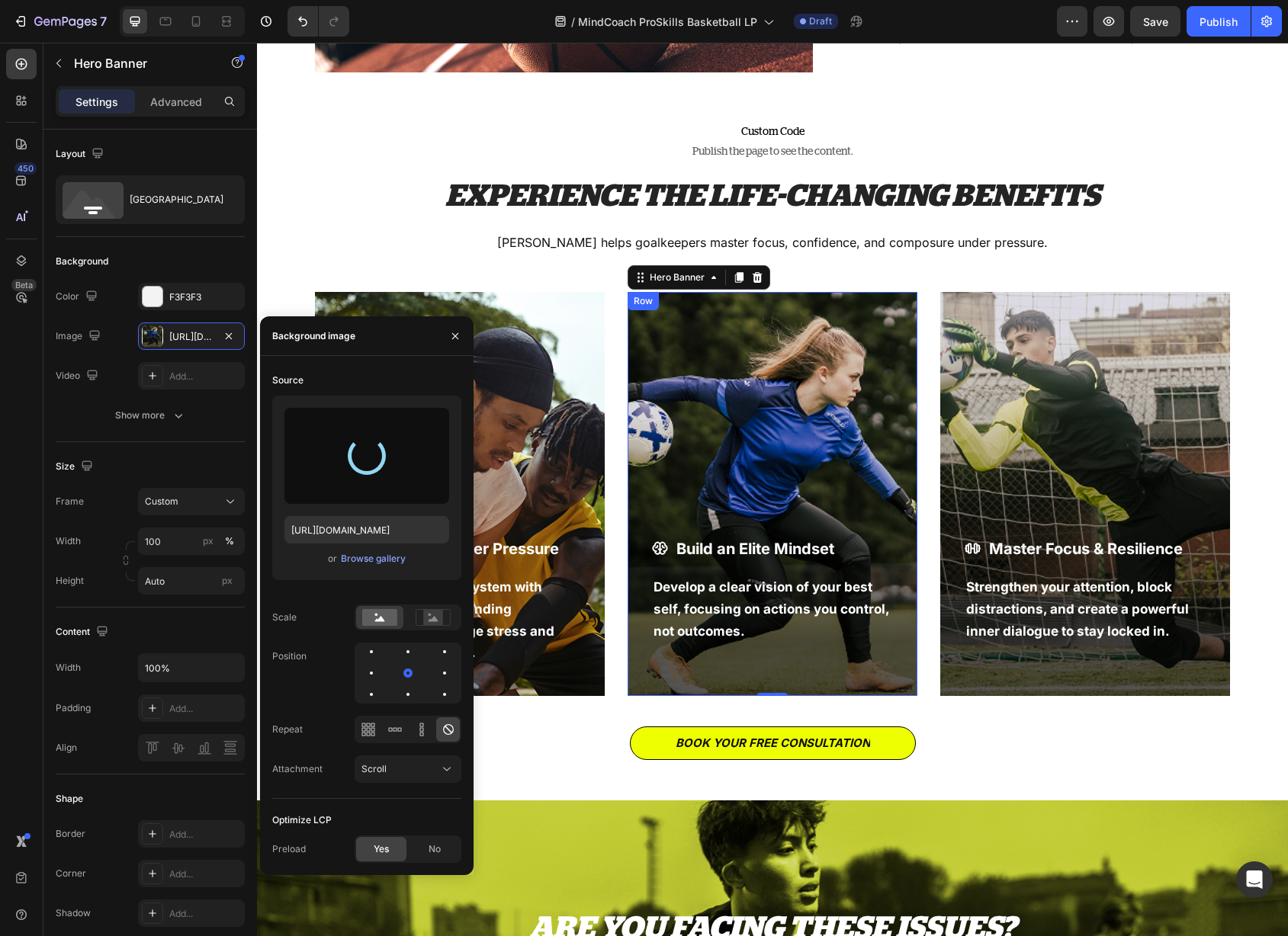
type input "[URL][DOMAIN_NAME]"
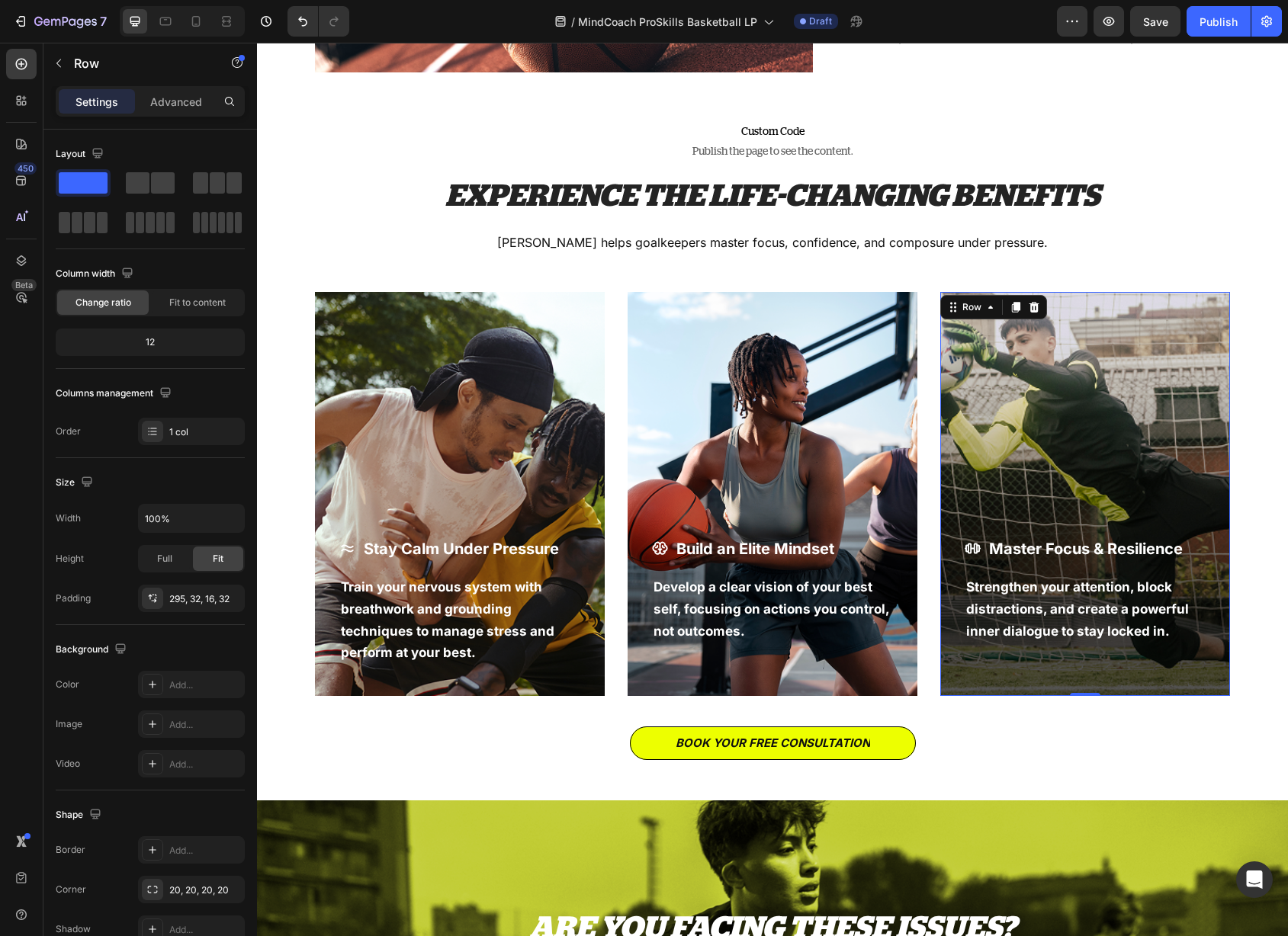
click at [1025, 461] on div "Master Focus & Resilience Item List Strengthen your attention, block distractio…" at bounding box center [1085, 494] width 290 height 404
click at [973, 307] on div "Row" at bounding box center [971, 307] width 25 height 13
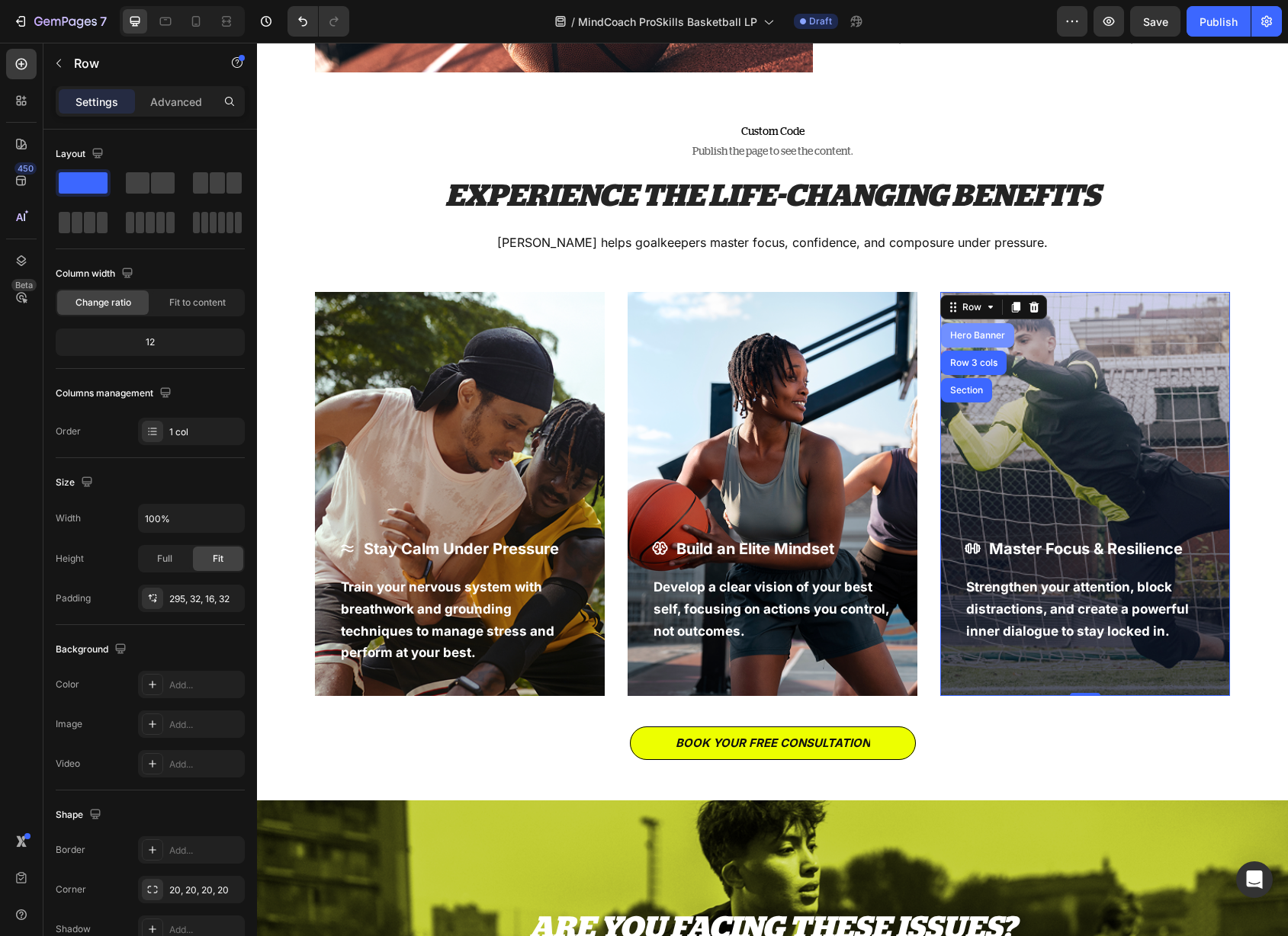
click at [982, 337] on div "Hero Banner" at bounding box center [978, 336] width 61 height 10
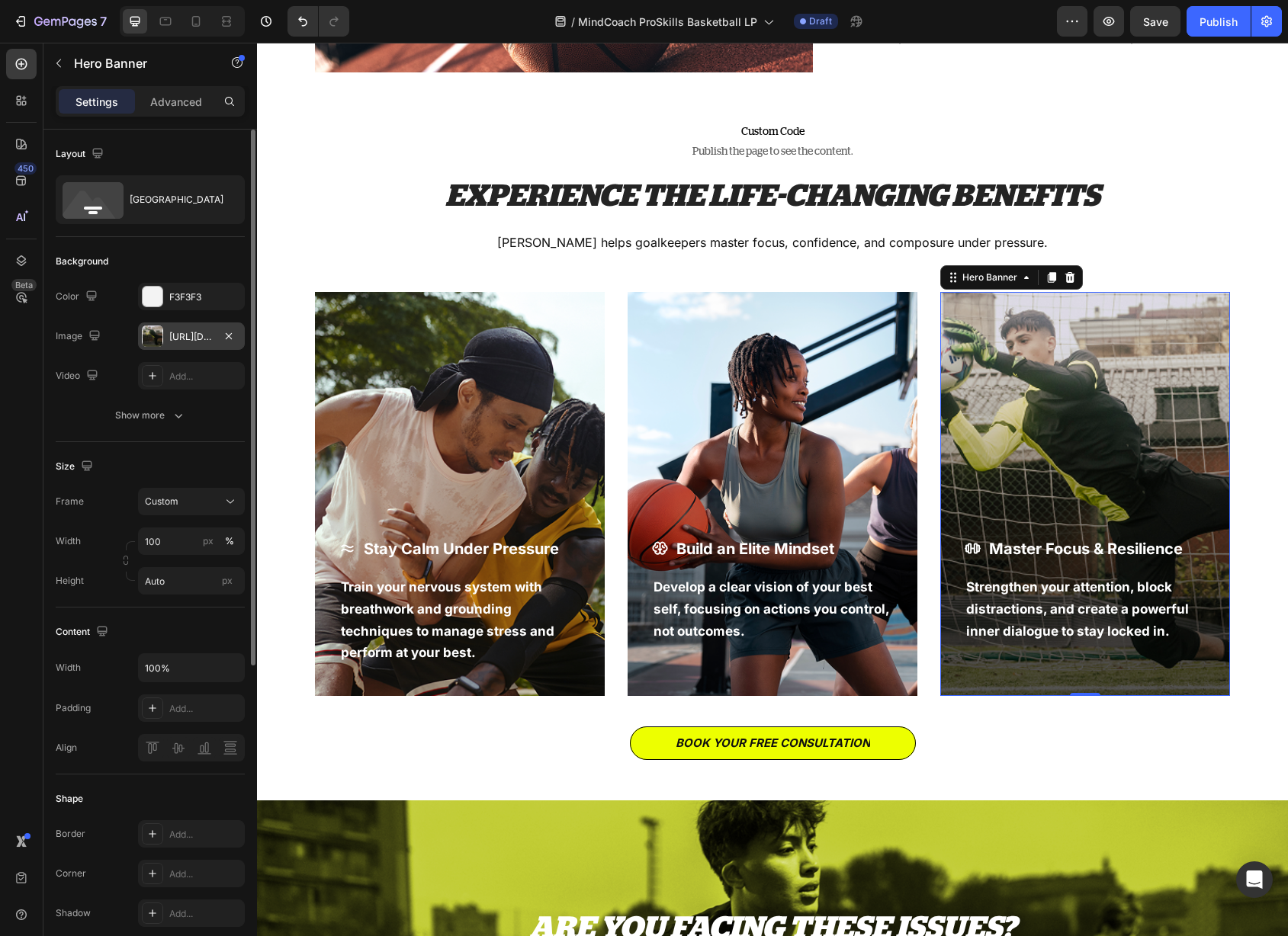
click at [180, 335] on div "[URL][DOMAIN_NAME]" at bounding box center [192, 336] width 44 height 13
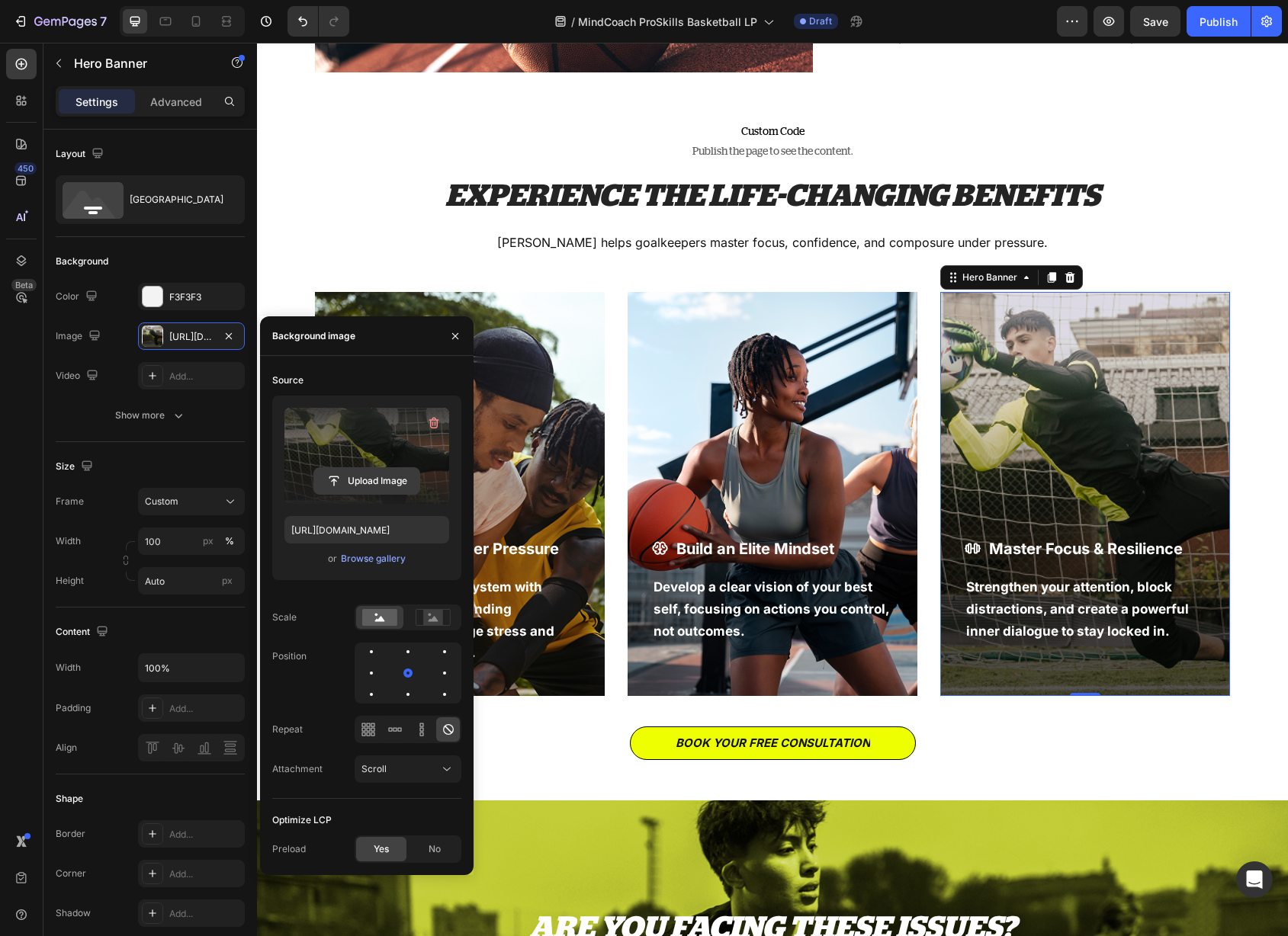
click at [364, 477] on input "file" at bounding box center [367, 480] width 105 height 26
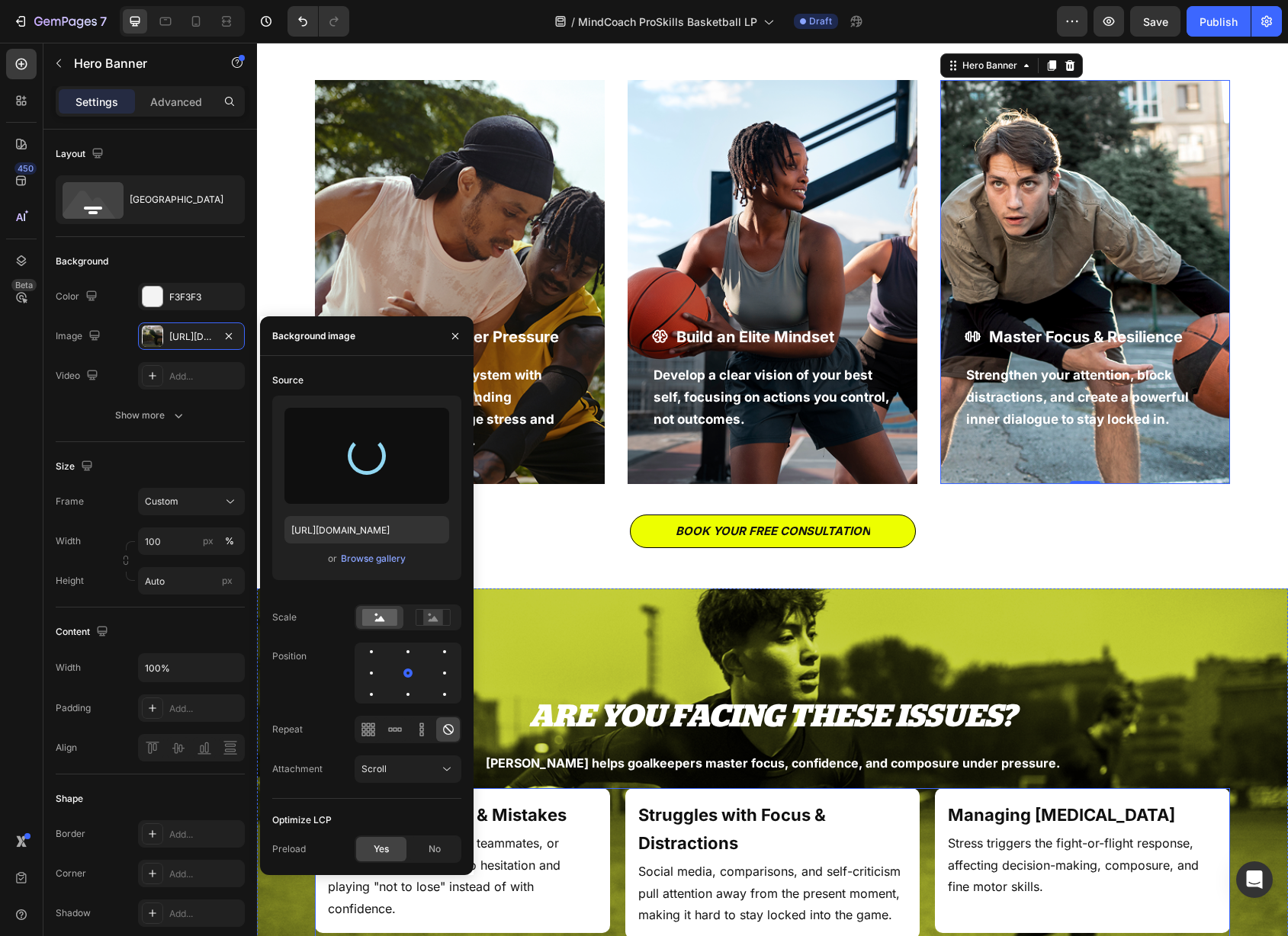
type input "[URL][DOMAIN_NAME]"
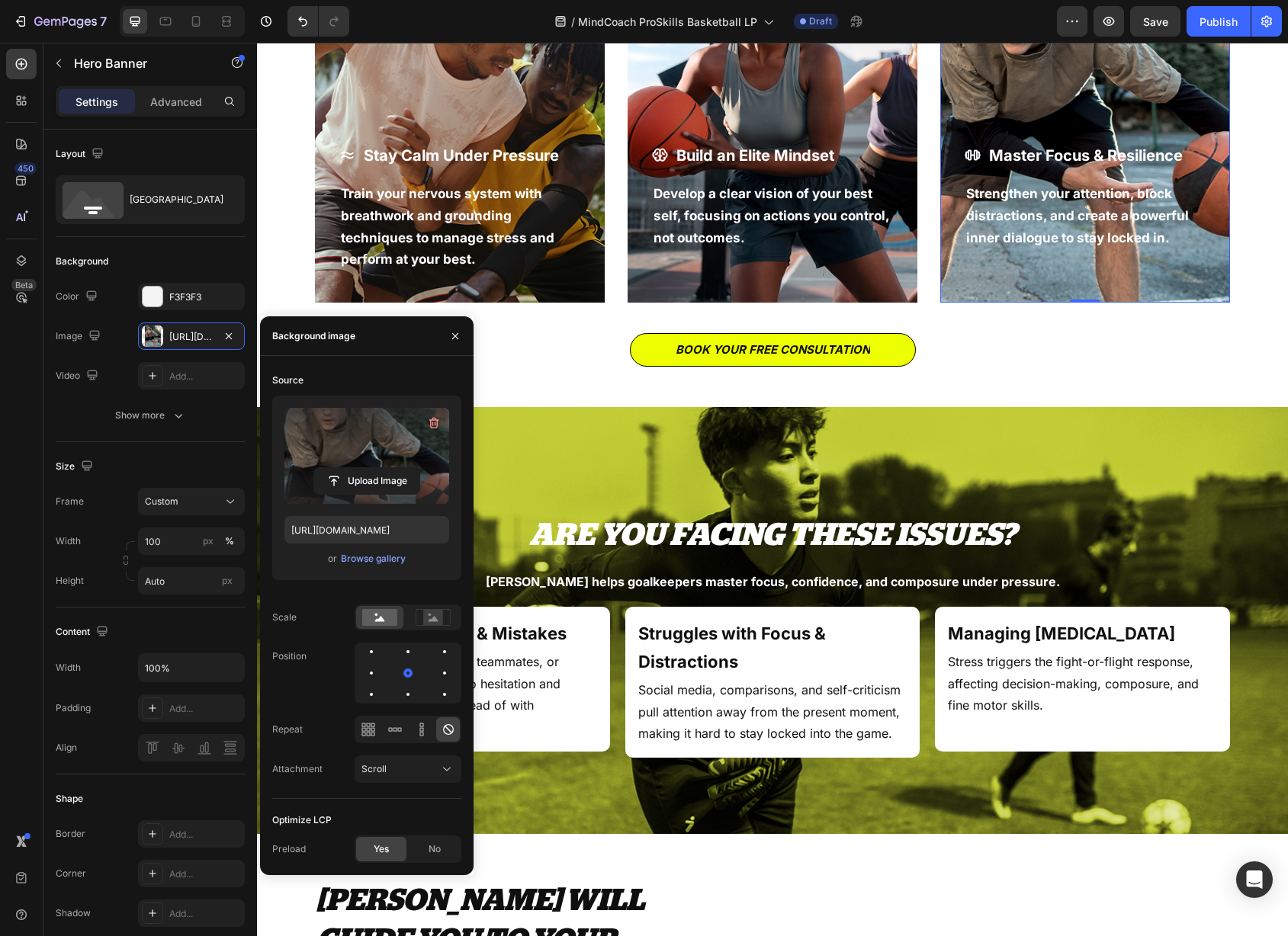
scroll to position [1352, 0]
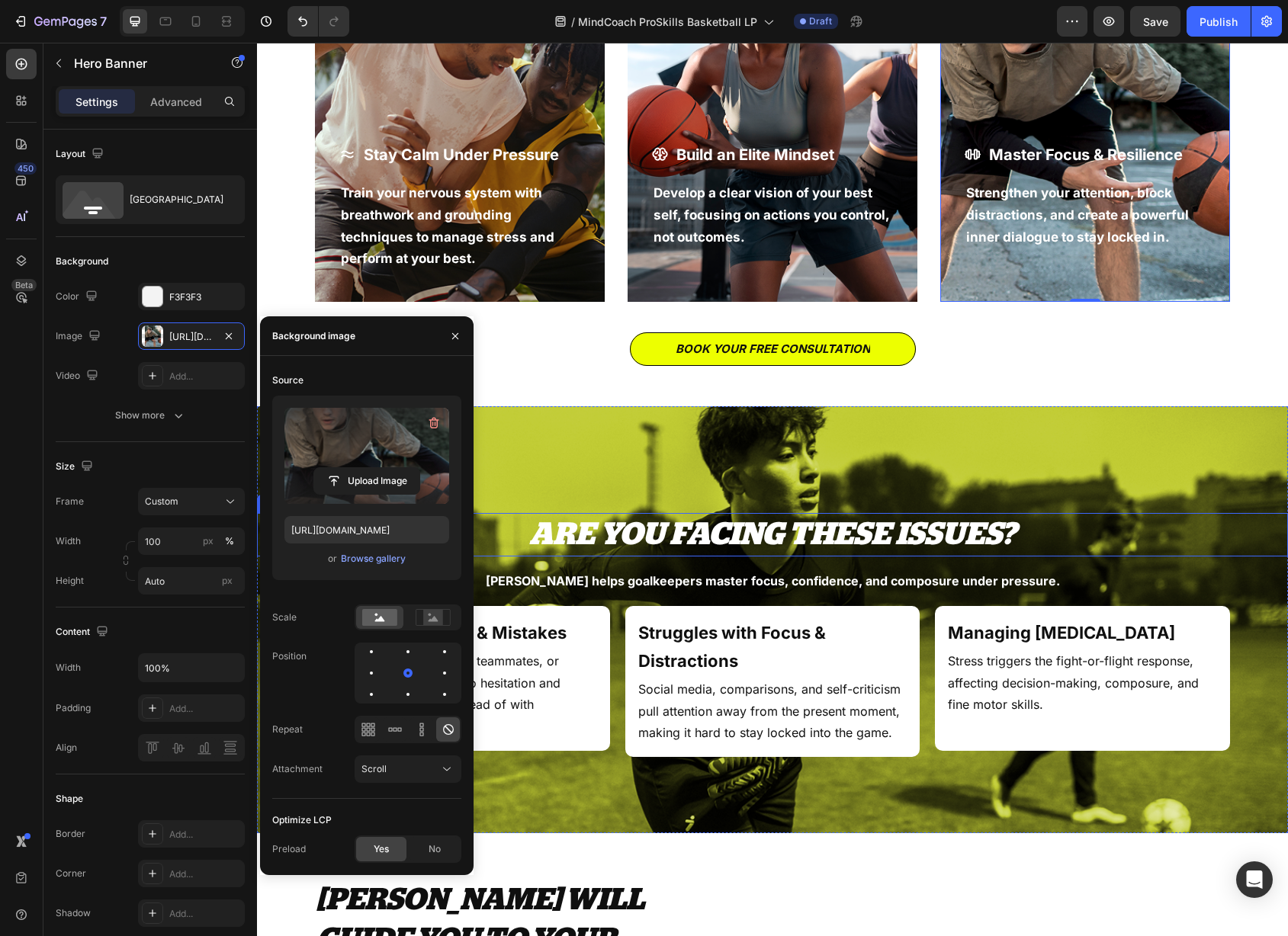
click at [685, 494] on div "ARE YOU FACING THESE ISSUES? Heading [PERSON_NAME] helps goalkeepers master foc…" at bounding box center [773, 620] width 1032 height 427
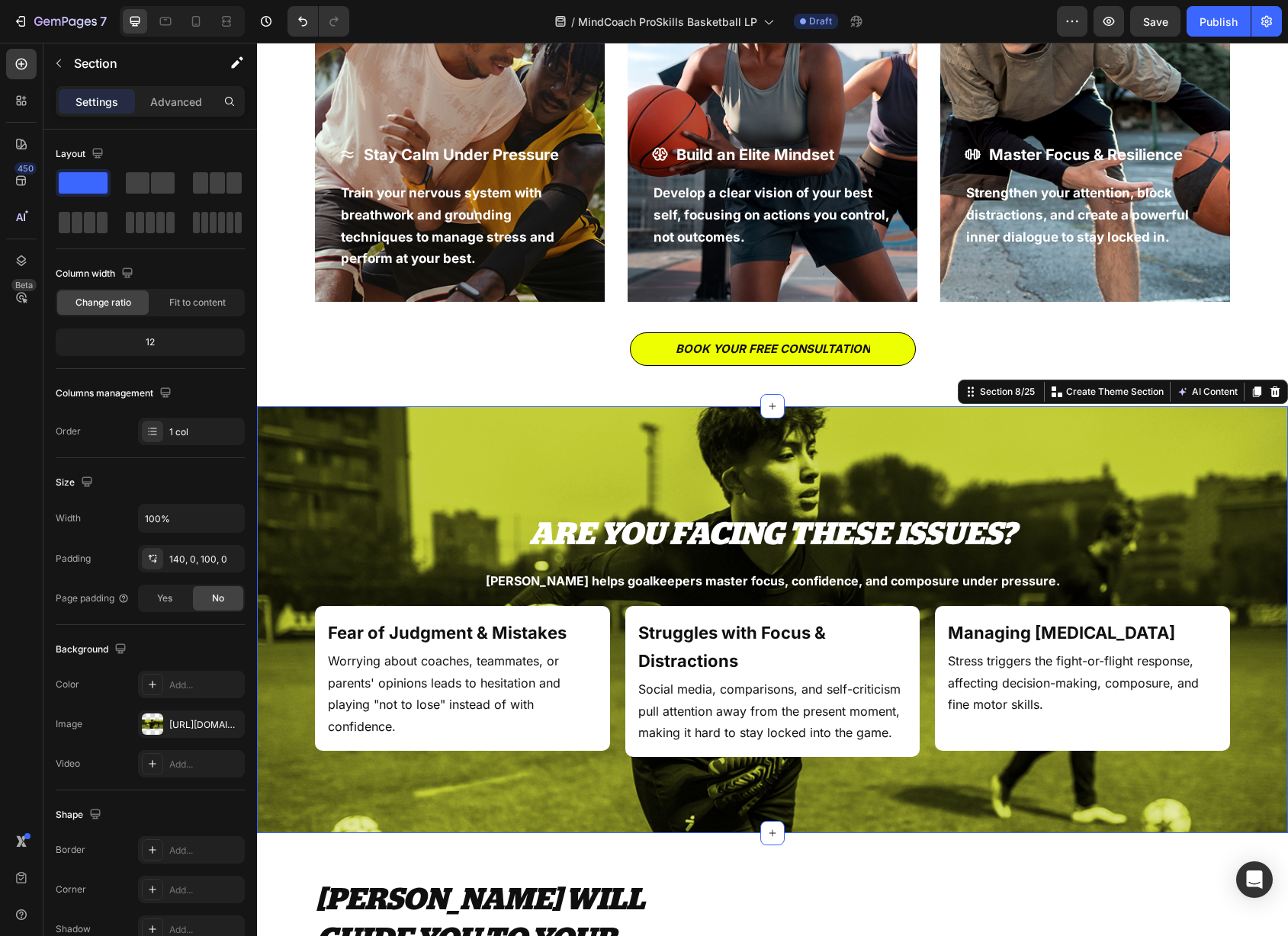
click at [651, 480] on div "ARE YOU FACING THESE ISSUES? Heading [PERSON_NAME] helps goalkeepers master foc…" at bounding box center [773, 620] width 1032 height 427
click at [732, 488] on div "ARE YOU FACING THESE ISSUES? Heading [PERSON_NAME] helps goalkeepers master foc…" at bounding box center [773, 620] width 1032 height 427
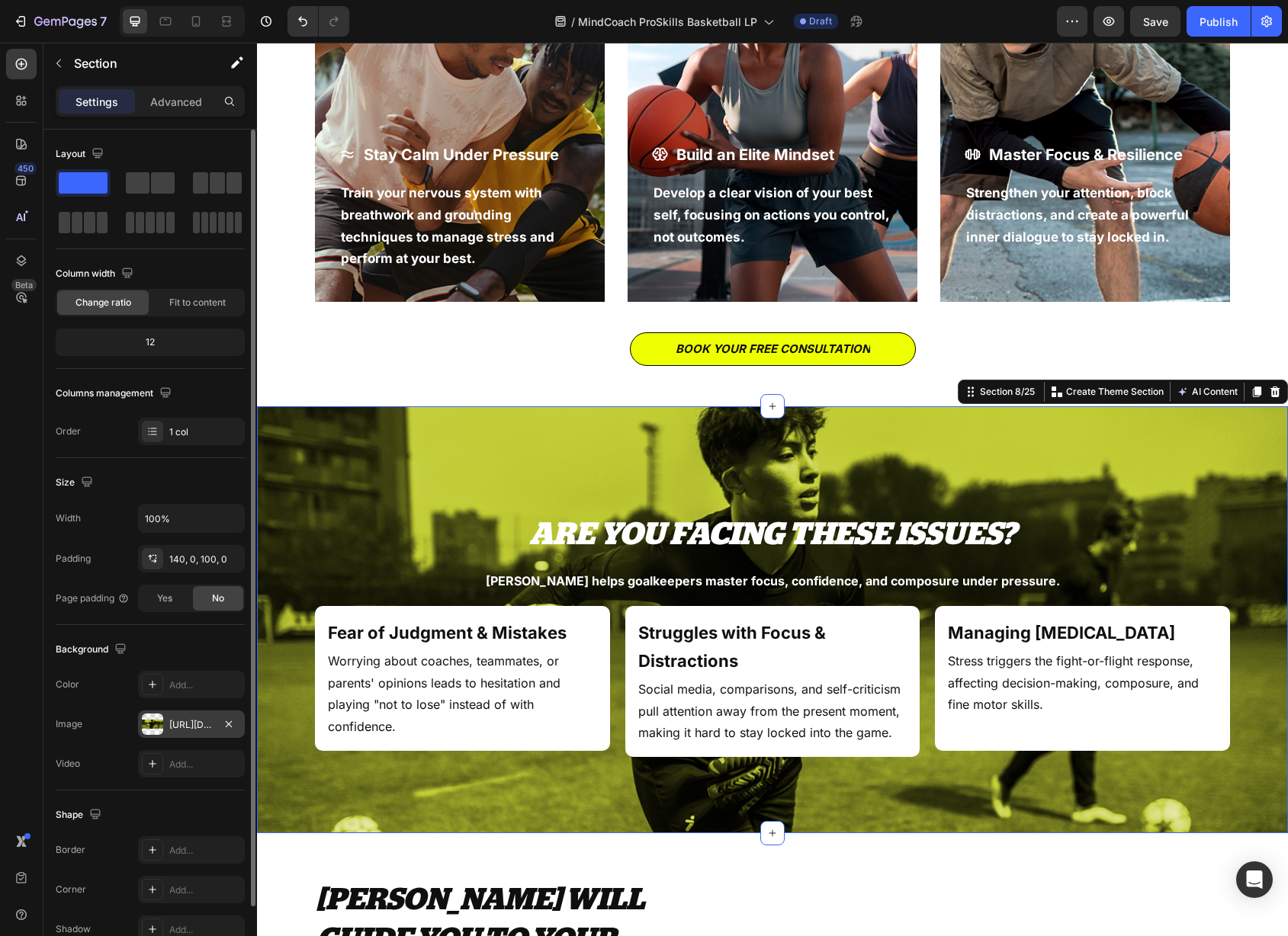
click at [174, 731] on div "[URL][DOMAIN_NAME]" at bounding box center [192, 724] width 107 height 28
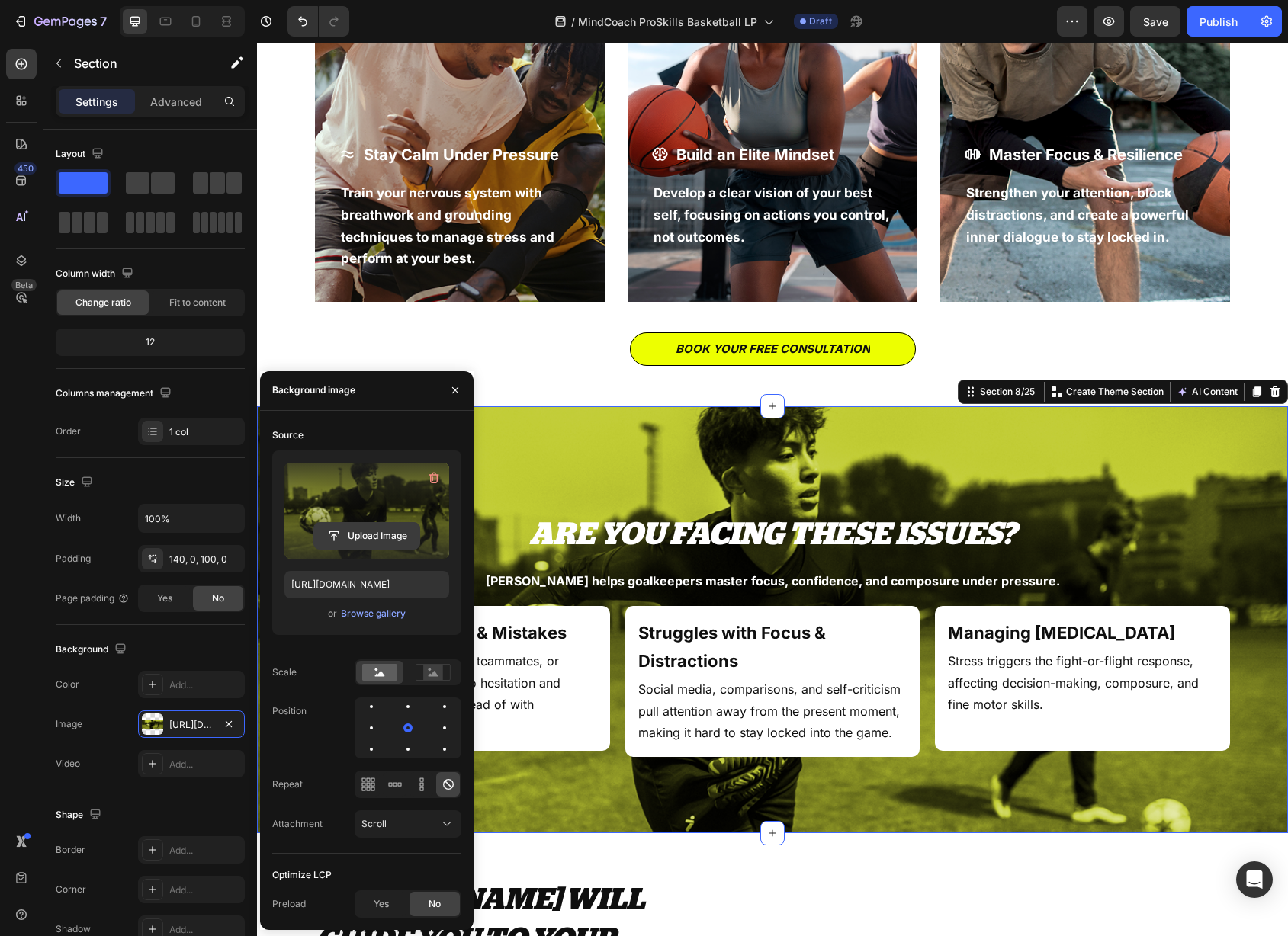
click at [357, 528] on input "file" at bounding box center [367, 536] width 105 height 26
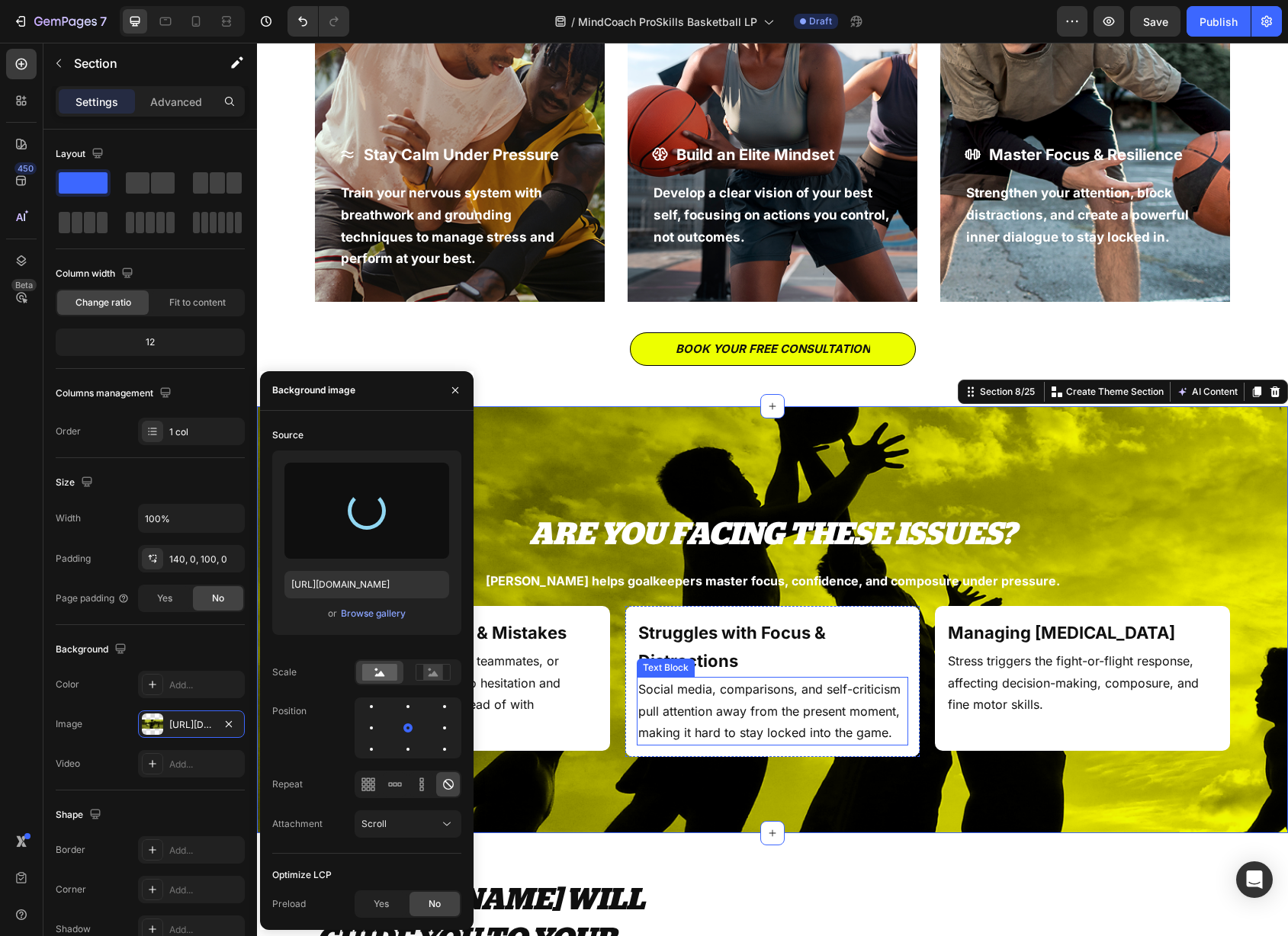
type input "[URL][DOMAIN_NAME]"
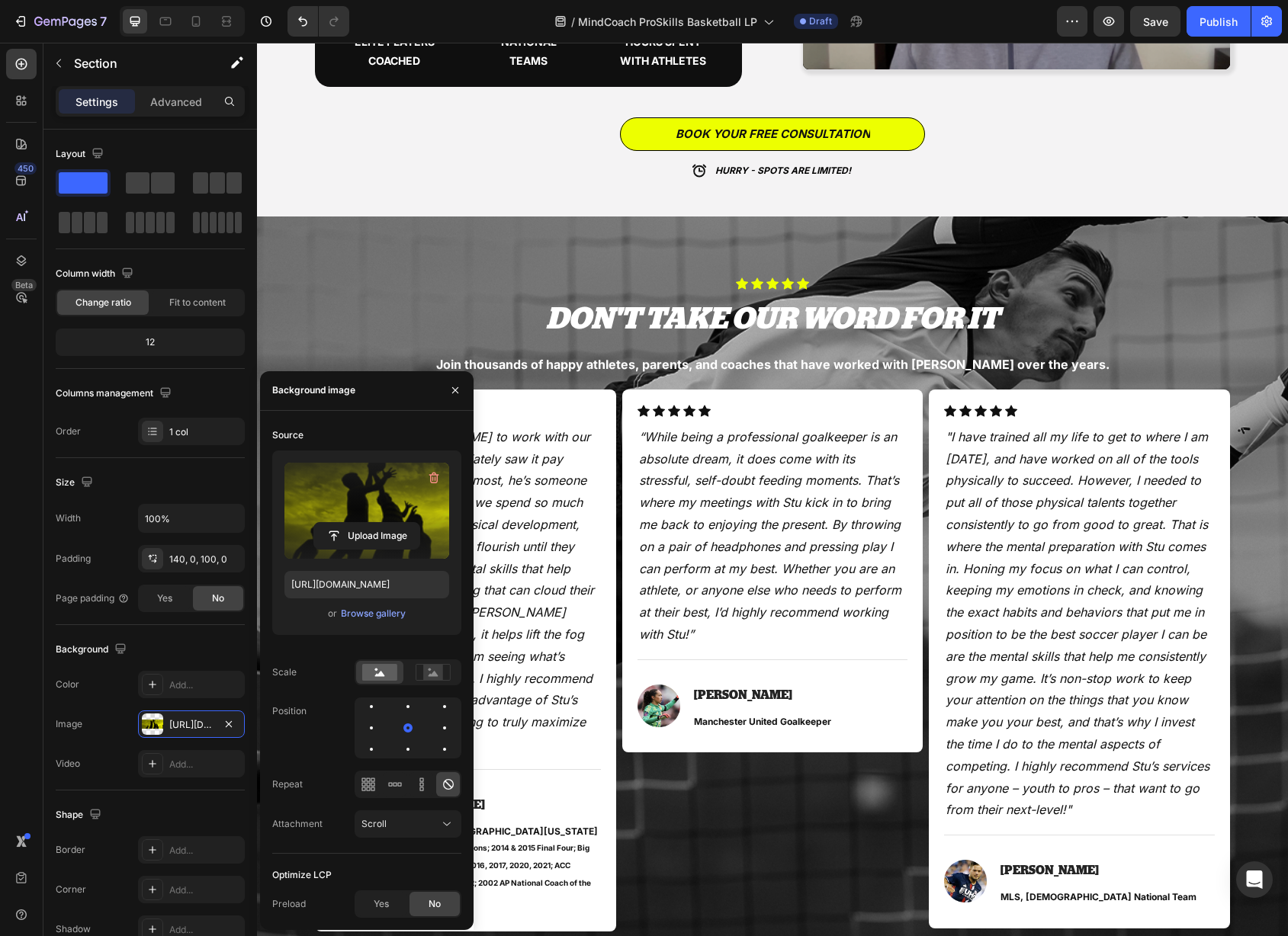
scroll to position [4241, 0]
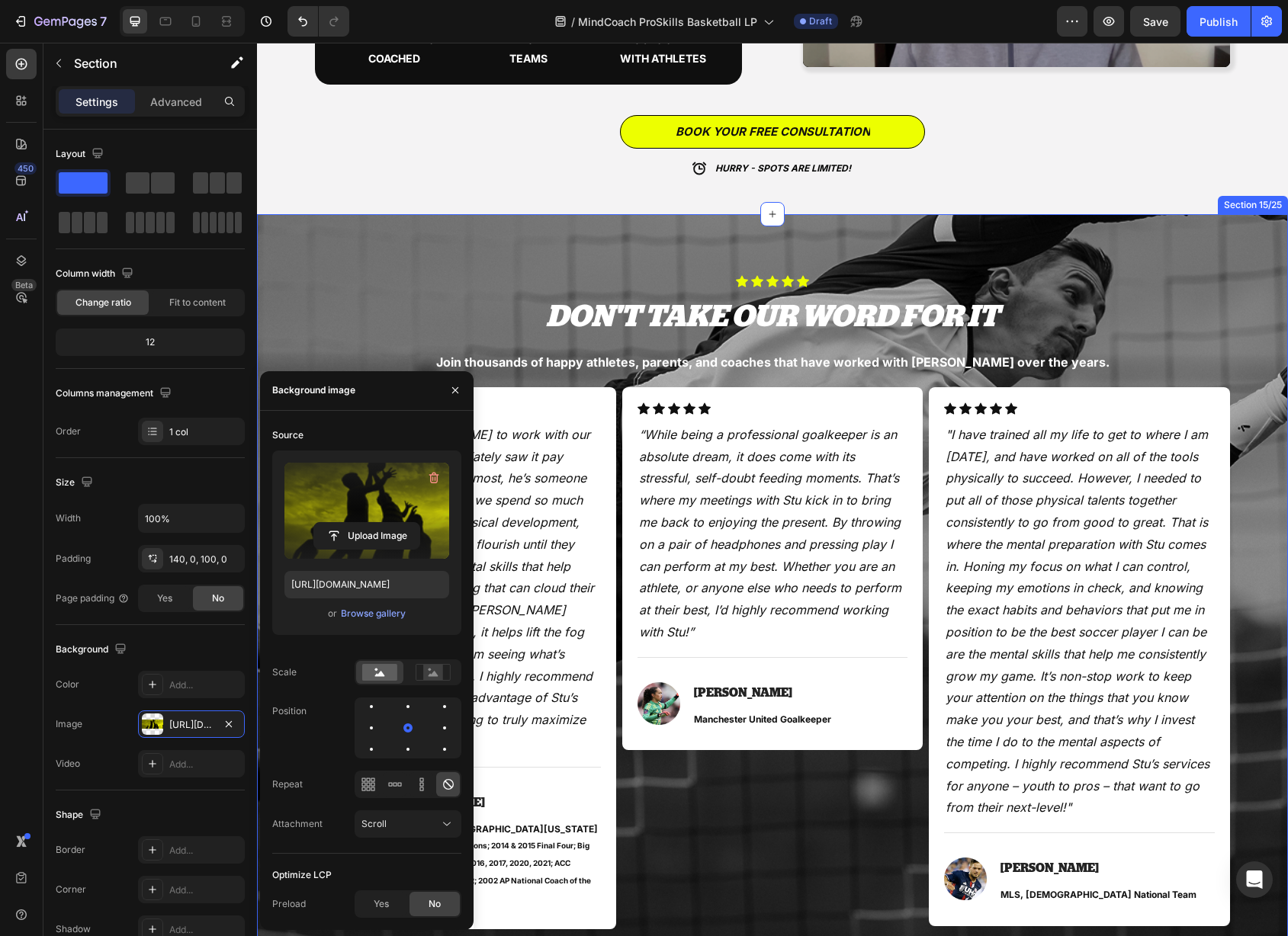
click at [515, 238] on div "Icon Icon Icon Icon Icon Icon List Hoz DON'T TAKE OUR WORD FOR IT Heading Join …" at bounding box center [773, 602] width 1032 height 776
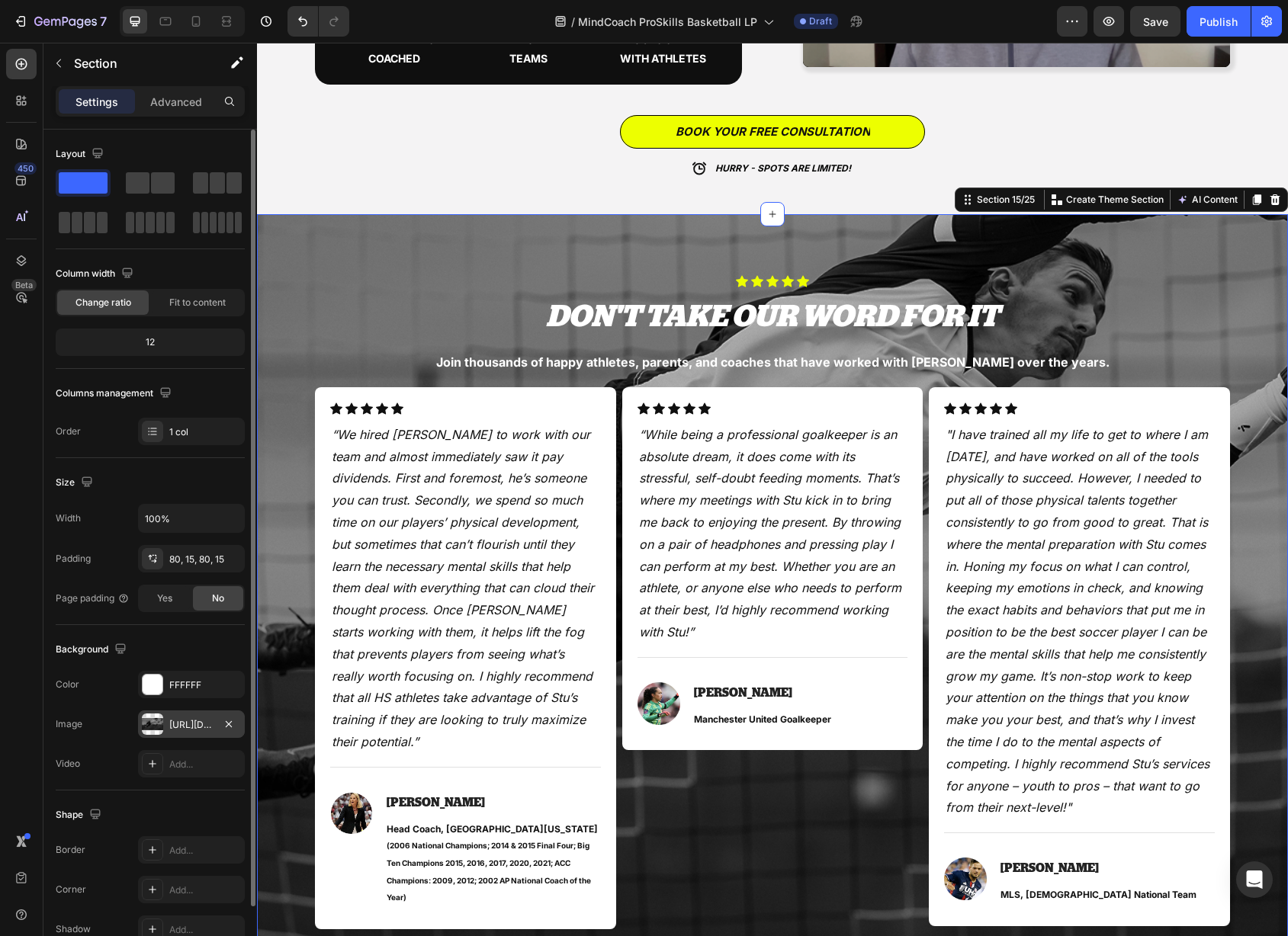
scroll to position [6, 0]
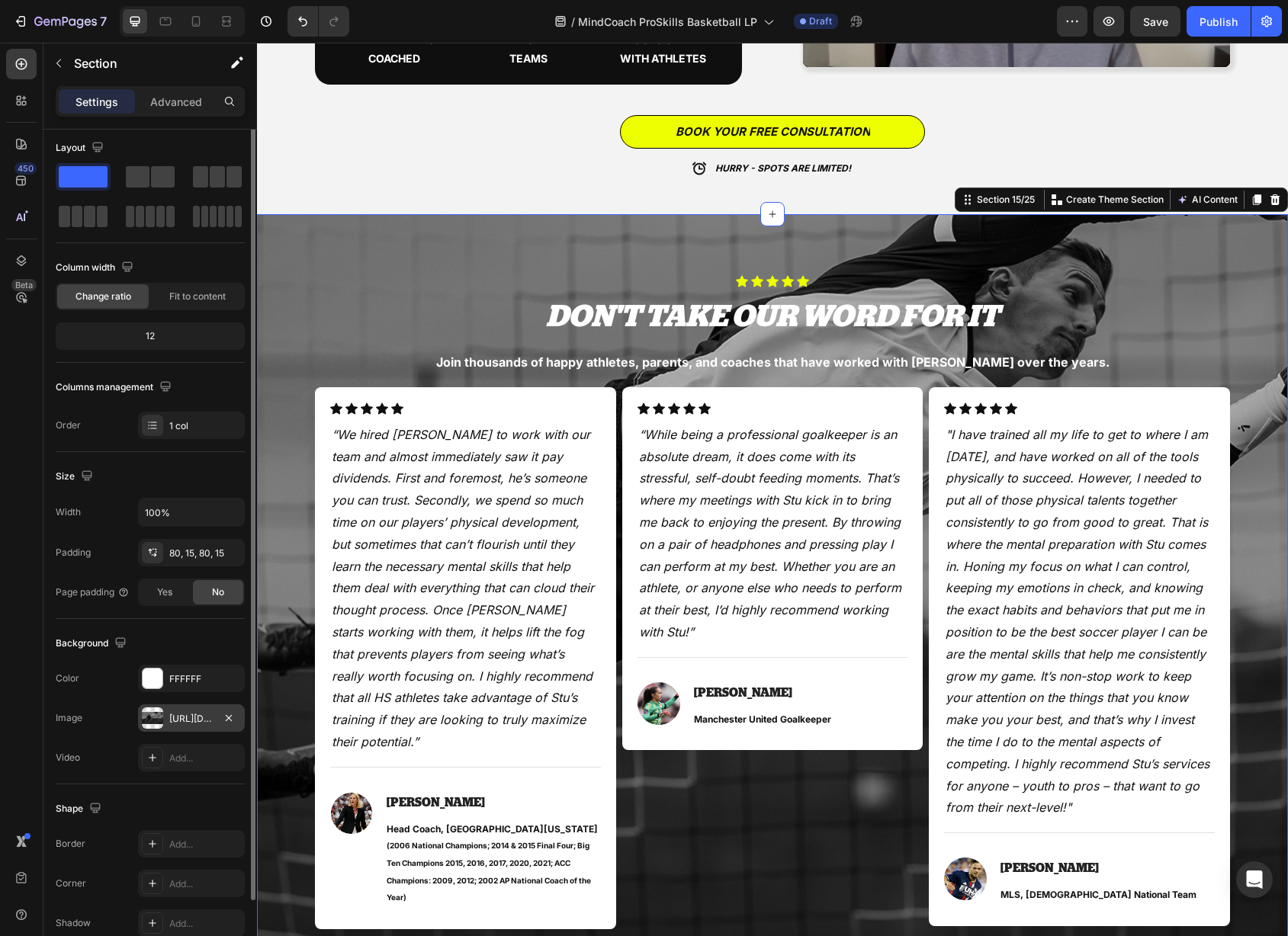
click at [165, 723] on div "[URL][DOMAIN_NAME]" at bounding box center [192, 718] width 107 height 28
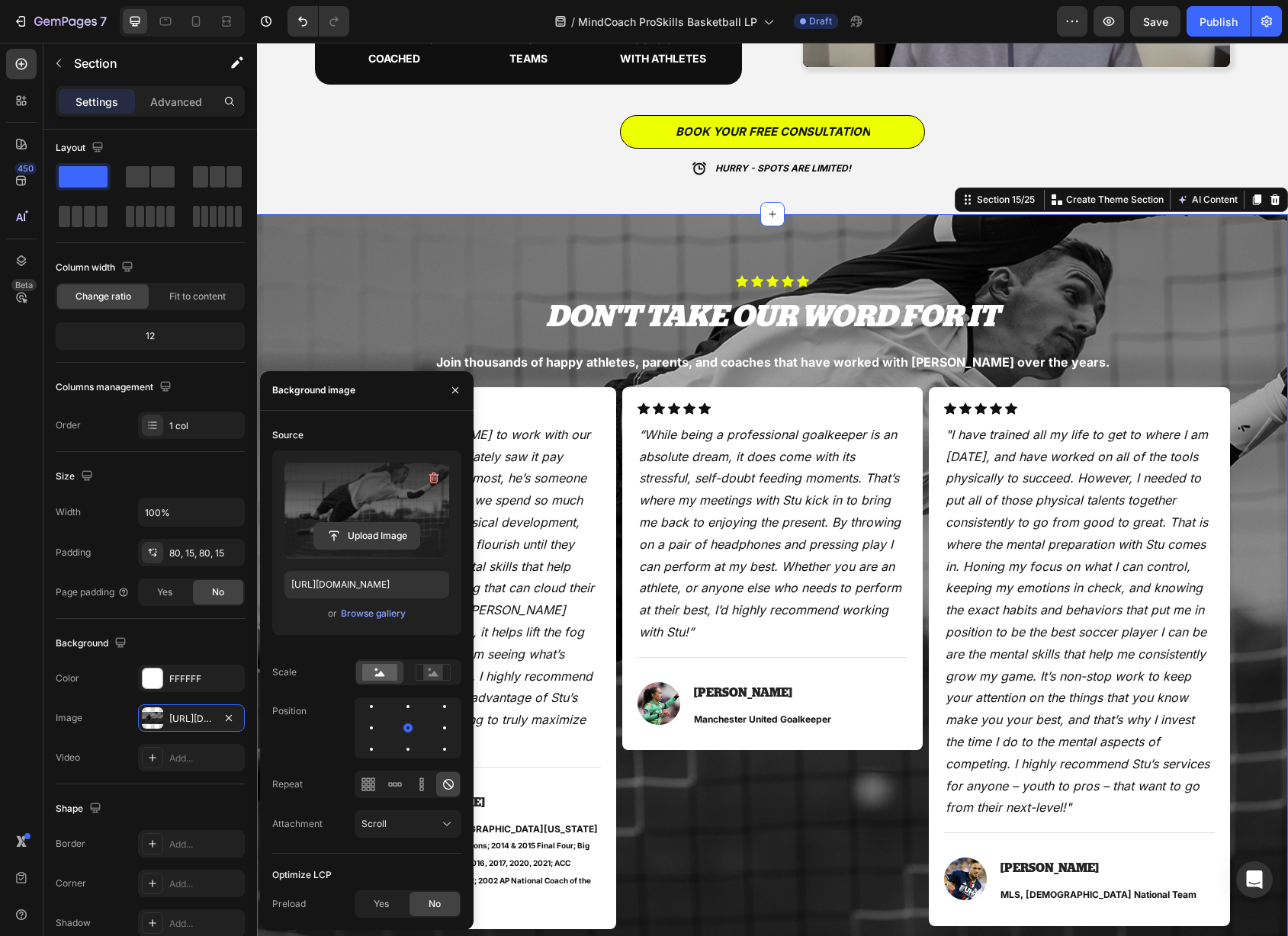
click at [370, 533] on input "file" at bounding box center [367, 536] width 105 height 26
click at [367, 528] on input "file" at bounding box center [367, 536] width 105 height 26
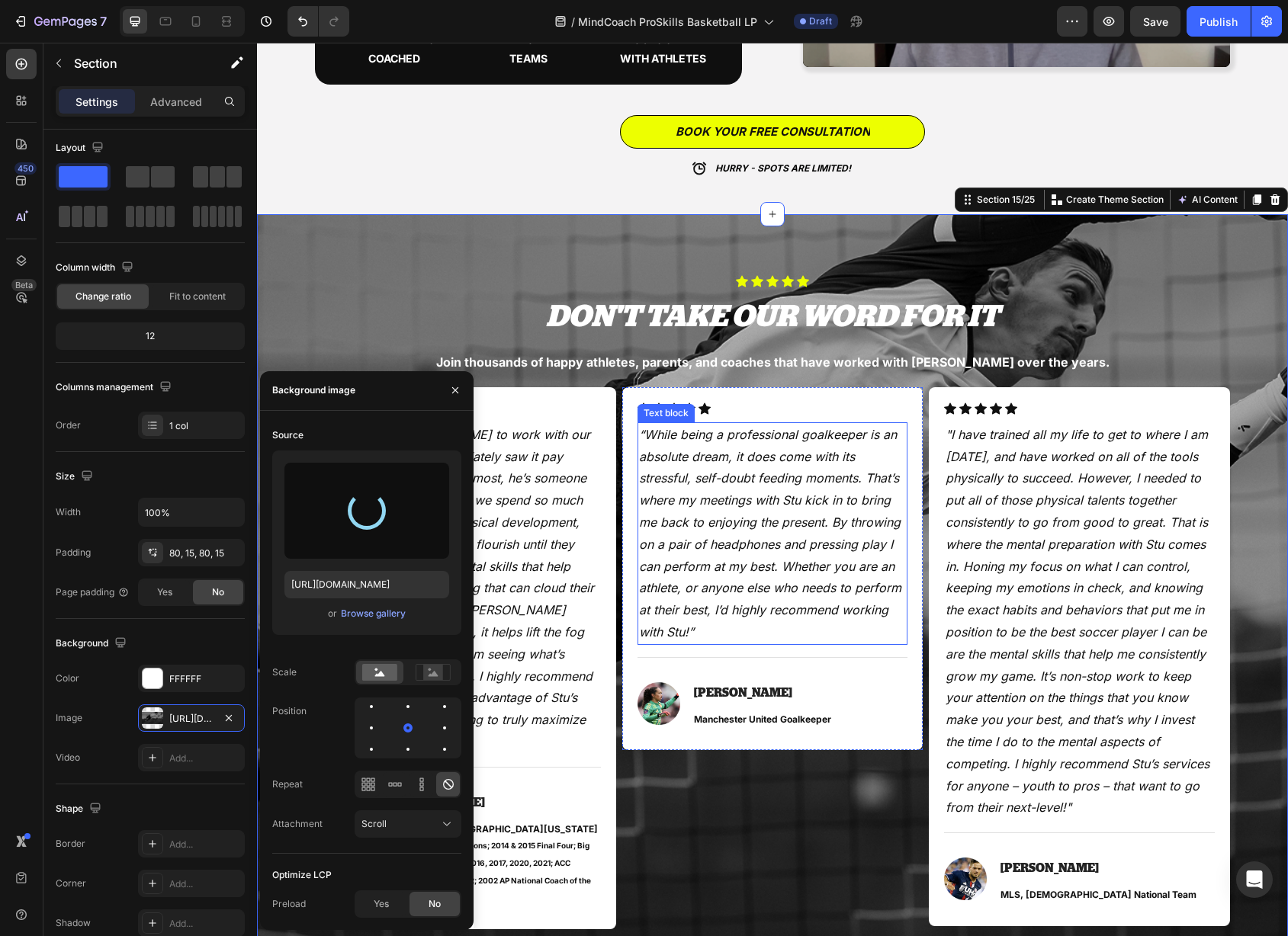
type input "[URL][DOMAIN_NAME]"
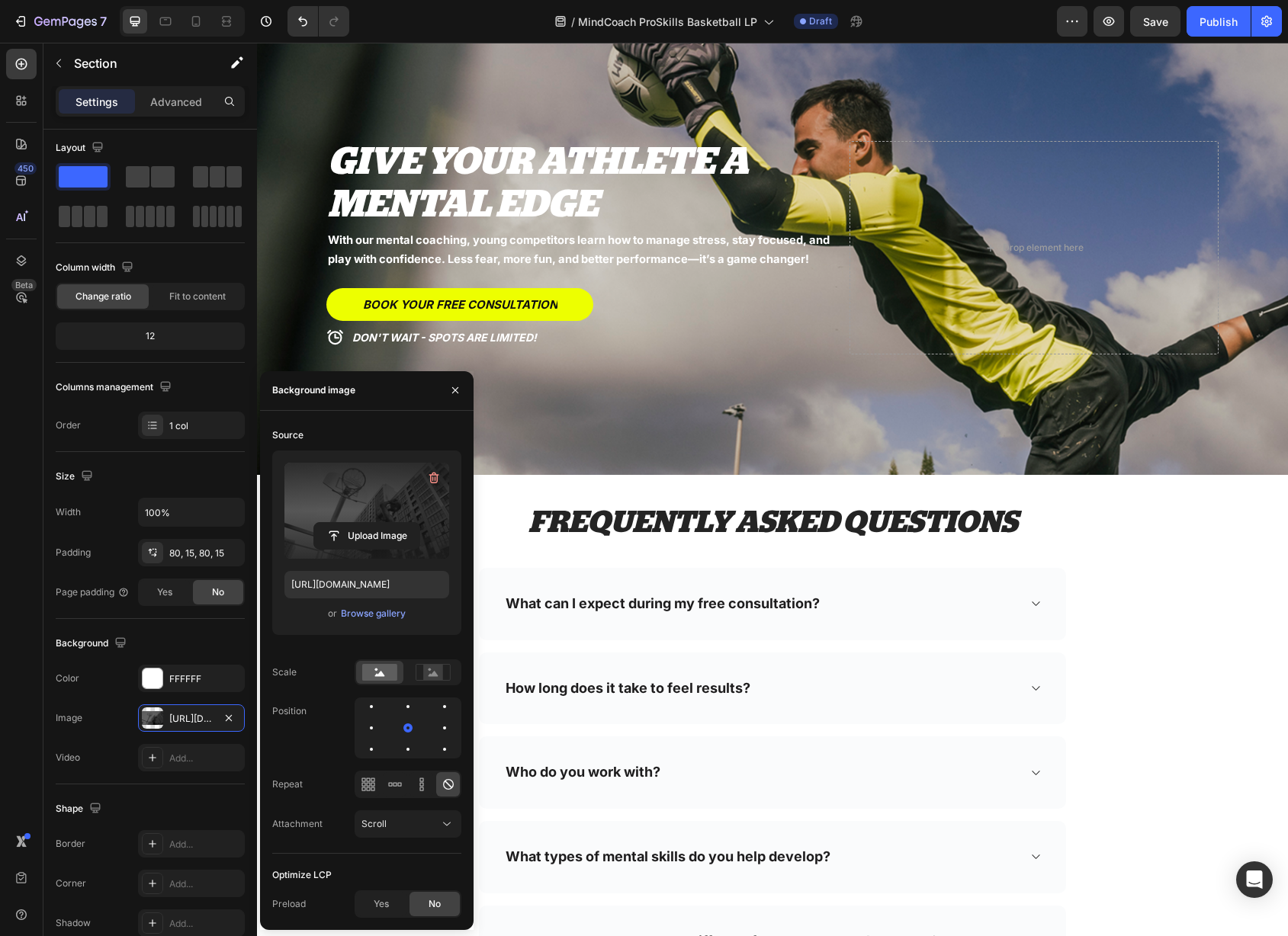
scroll to position [6829, 0]
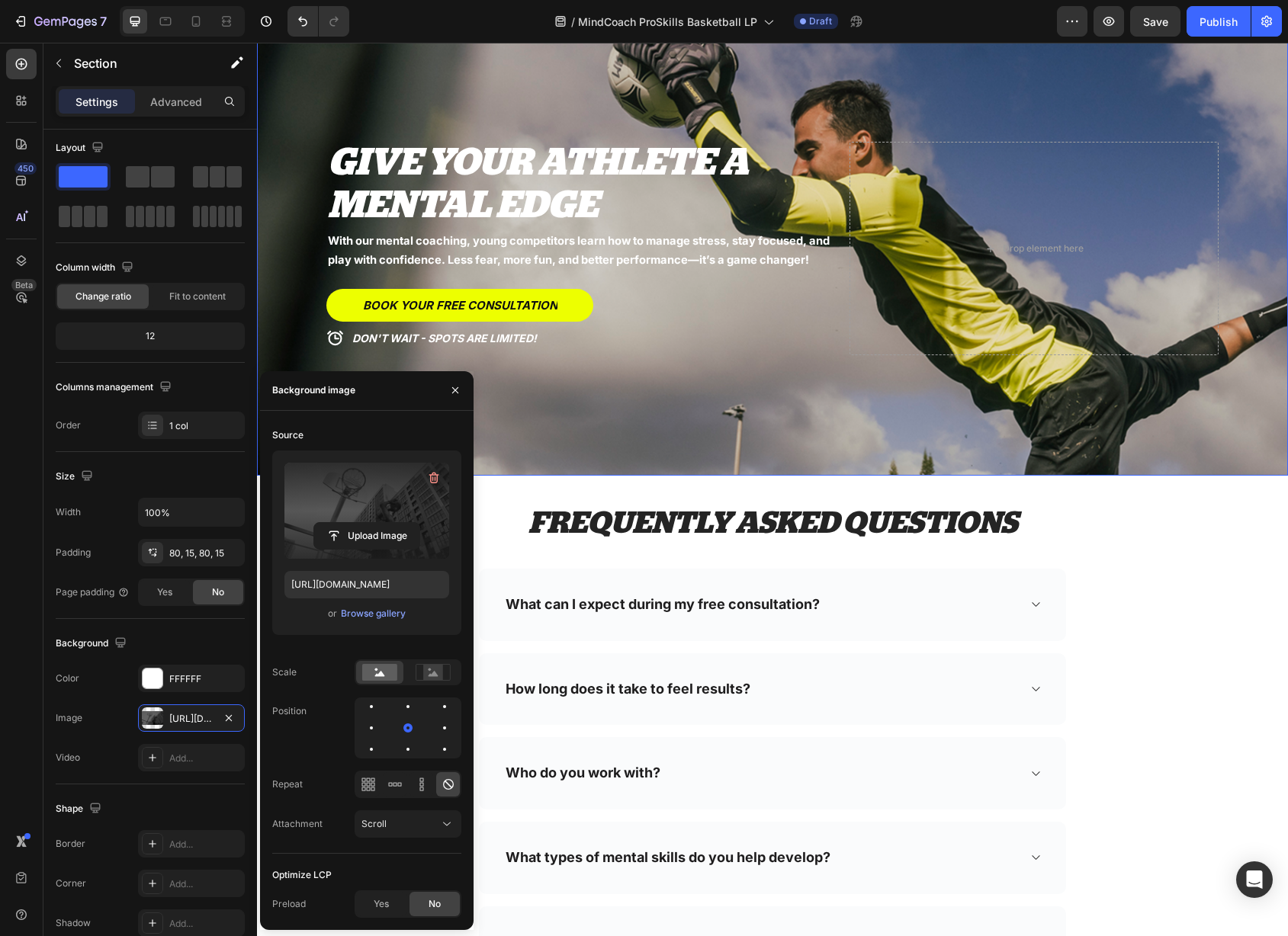
click at [763, 476] on div "Background Image" at bounding box center [773, 248] width 1032 height 455
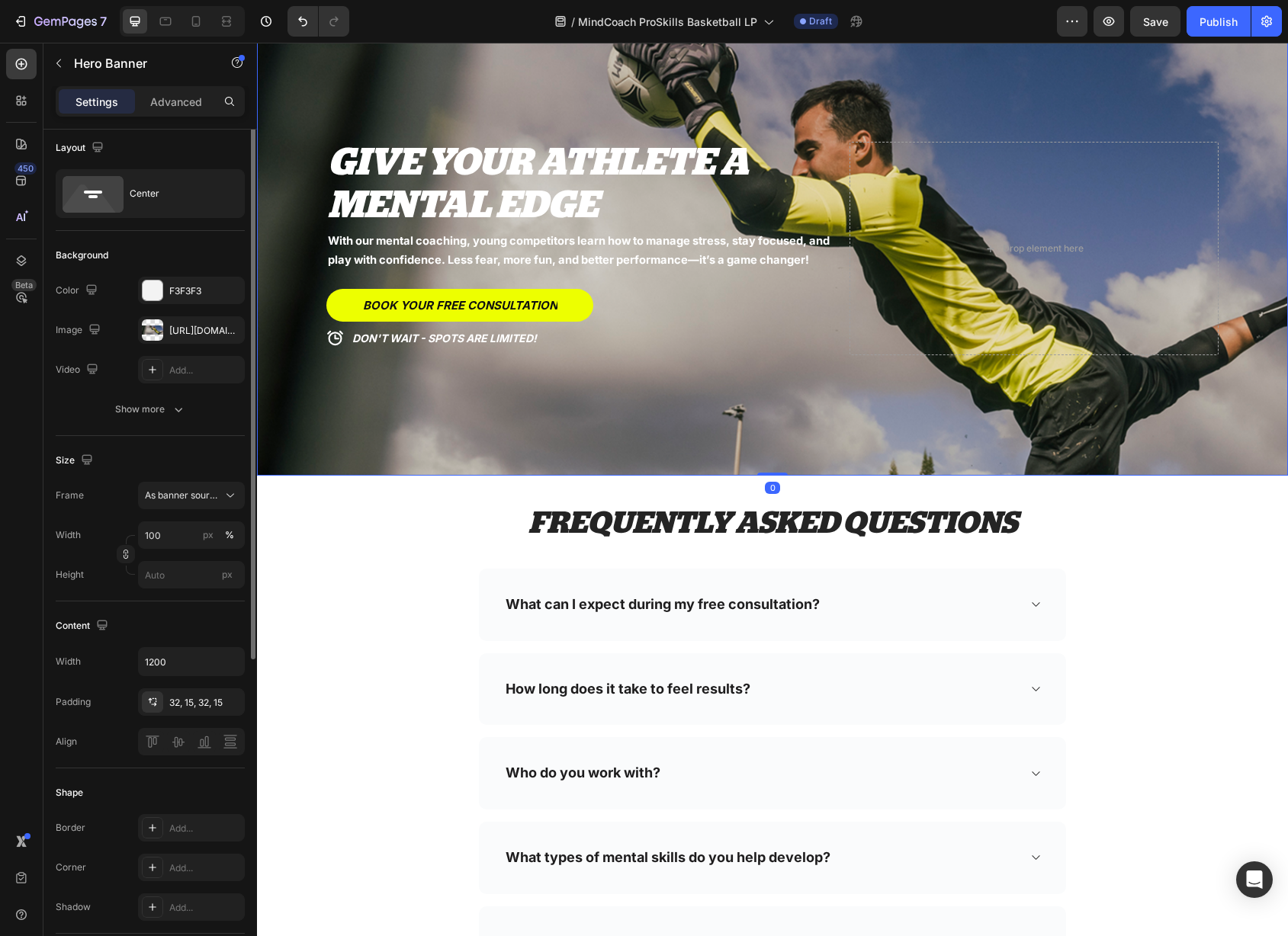
scroll to position [0, 0]
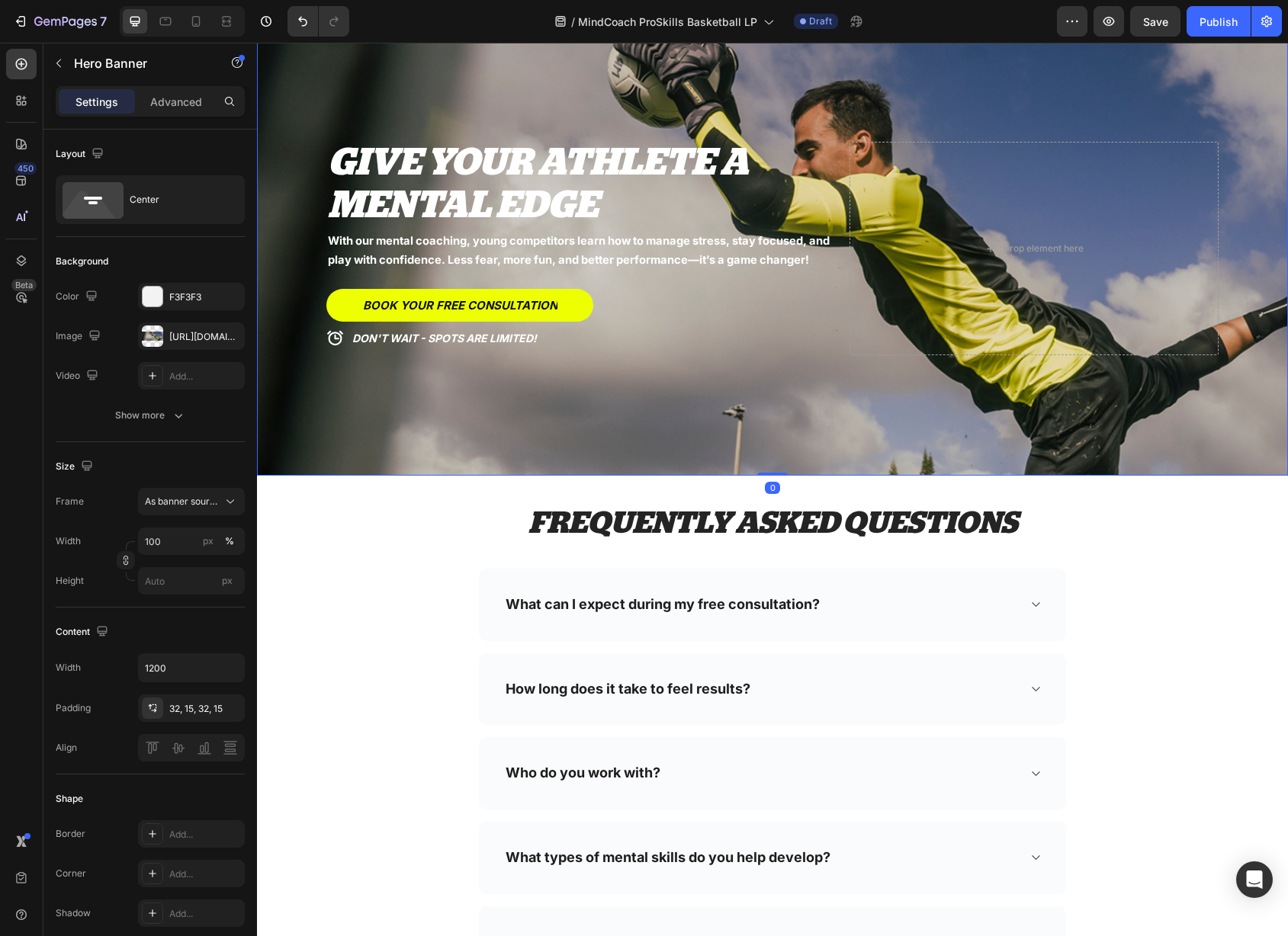
click at [329, 13] on div "Hero Banner" at bounding box center [307, 7] width 61 height 13
click at [333, 13] on div "Hero Banner" at bounding box center [307, 7] width 61 height 13
click at [330, 13] on div "Hero Banner" at bounding box center [307, 7] width 61 height 13
click at [365, 261] on div "Background Image" at bounding box center [773, 248] width 1032 height 455
click at [192, 339] on div "[URL][DOMAIN_NAME]" at bounding box center [192, 336] width 44 height 13
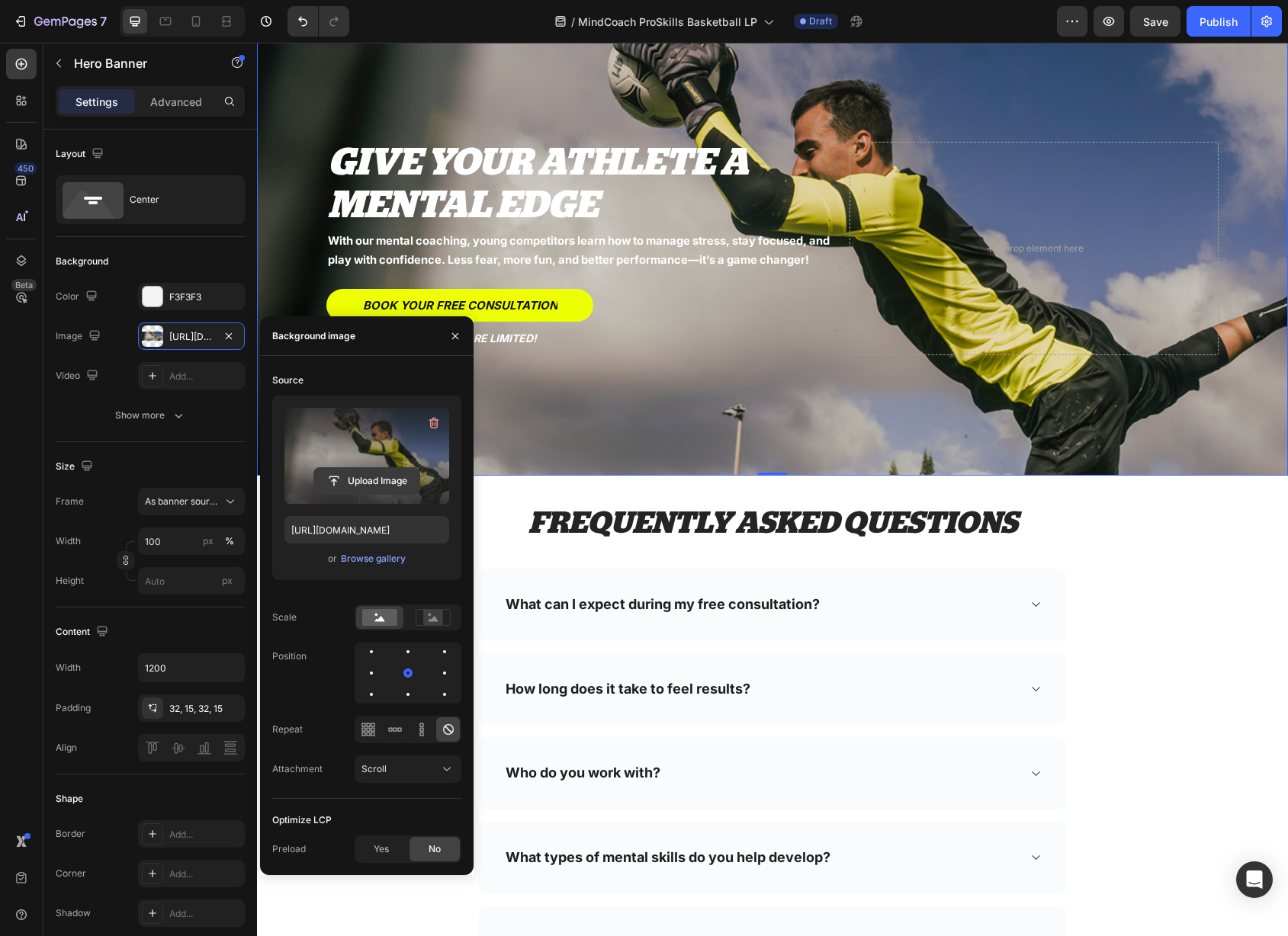
click at [358, 472] on input "file" at bounding box center [367, 480] width 105 height 26
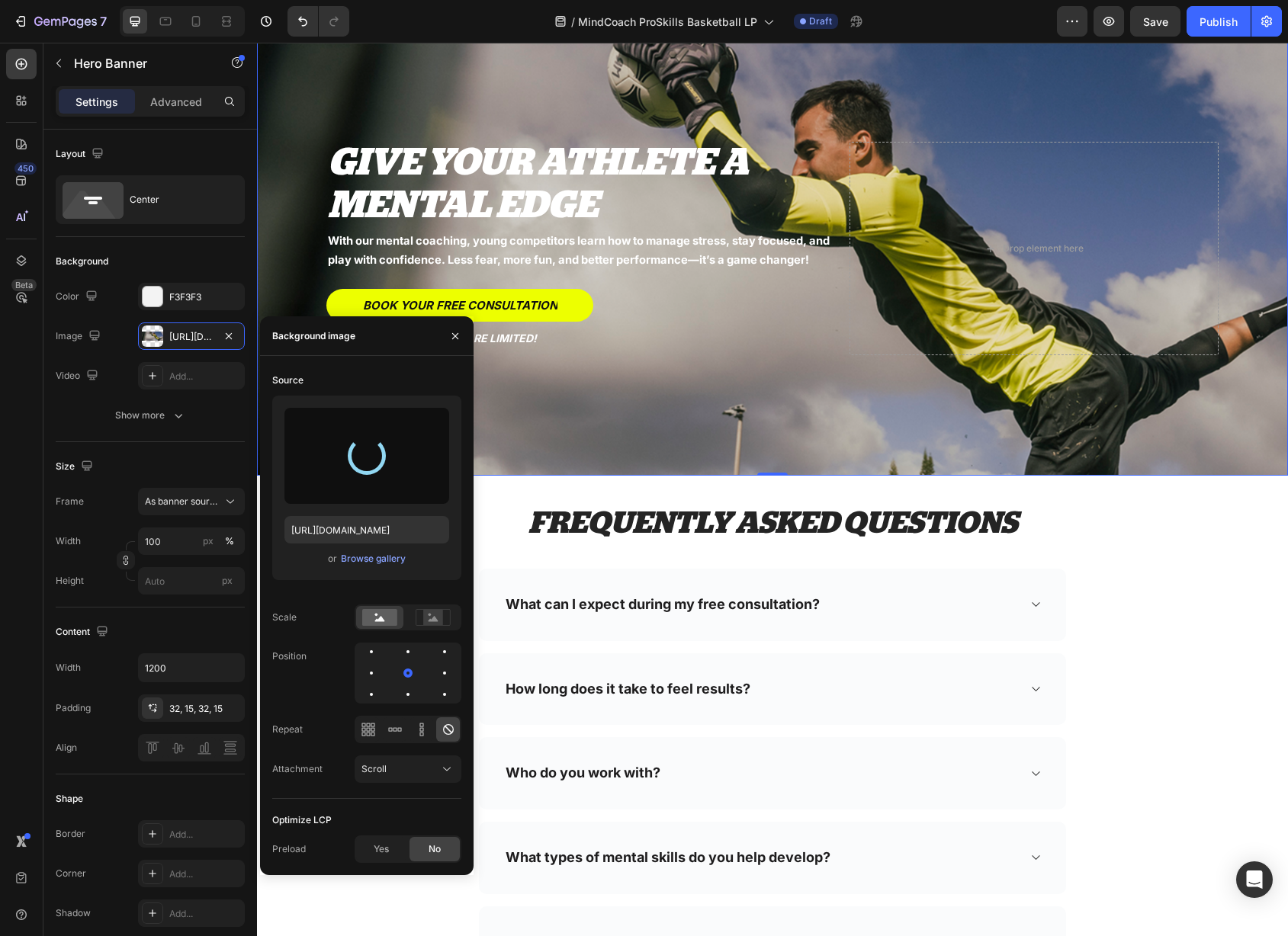
type input "[URL][DOMAIN_NAME]"
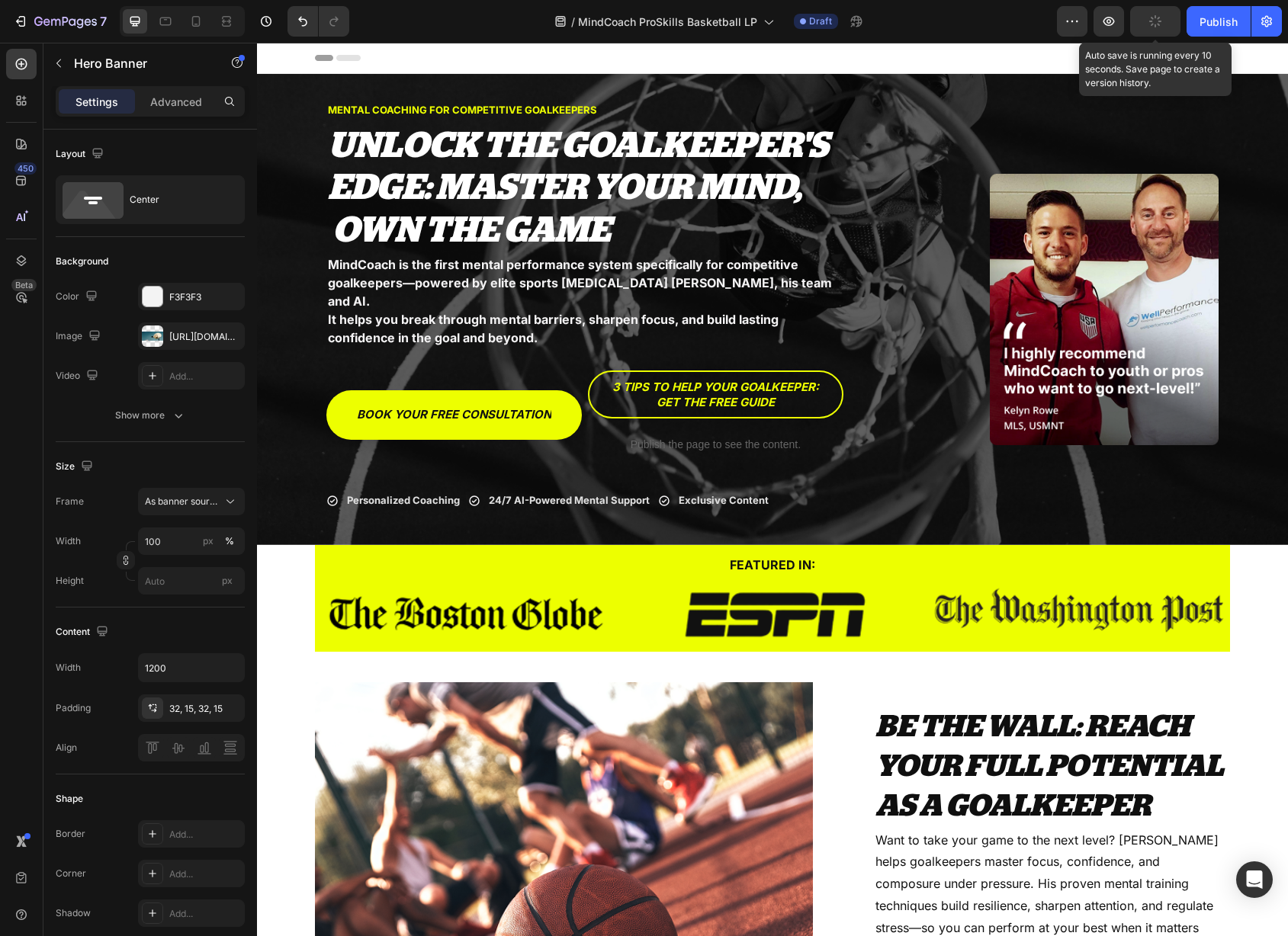
click at [1145, 25] on button "button" at bounding box center [1155, 21] width 51 height 31
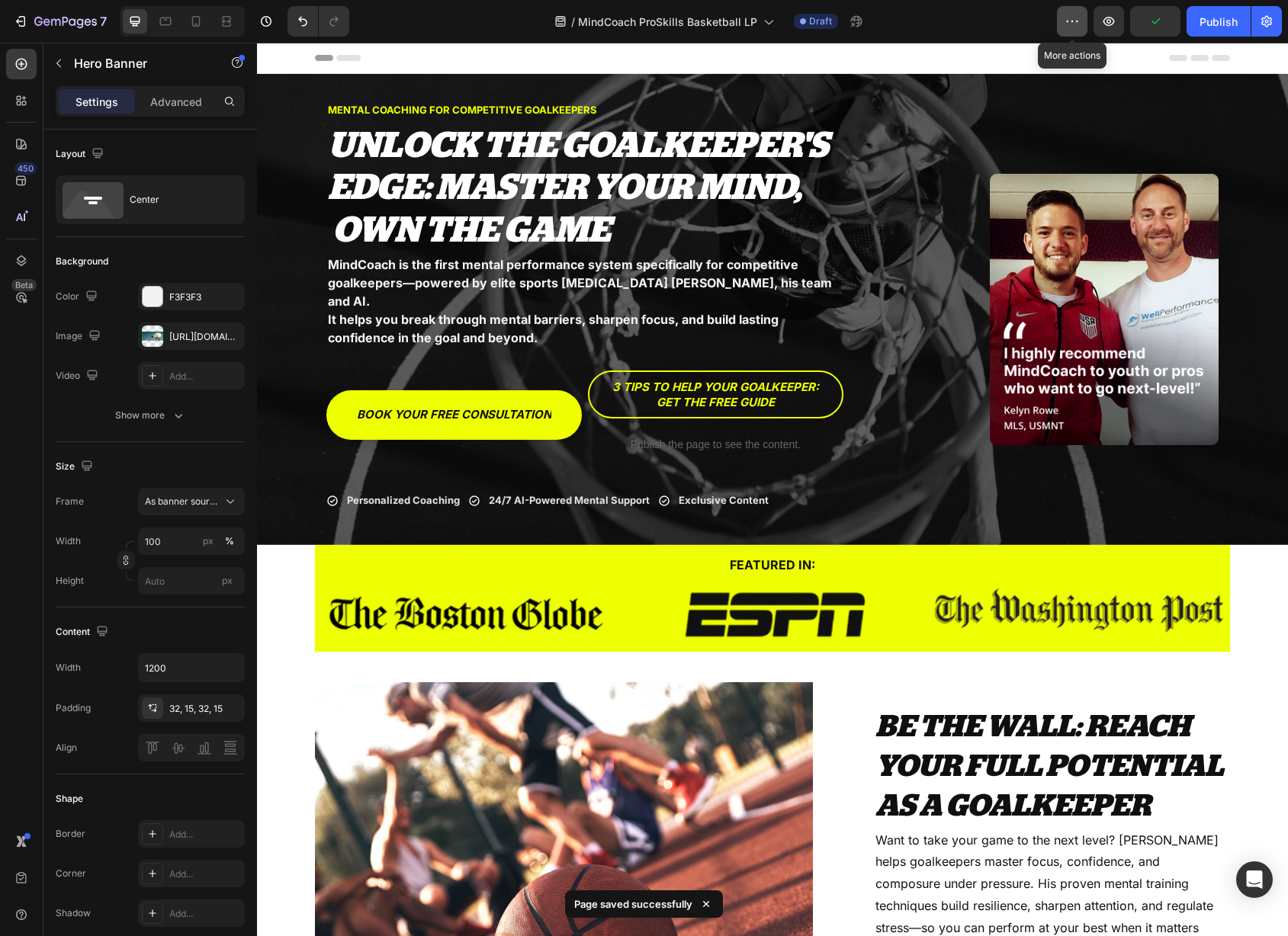
click at [1072, 21] on icon "button" at bounding box center [1073, 21] width 15 height 15
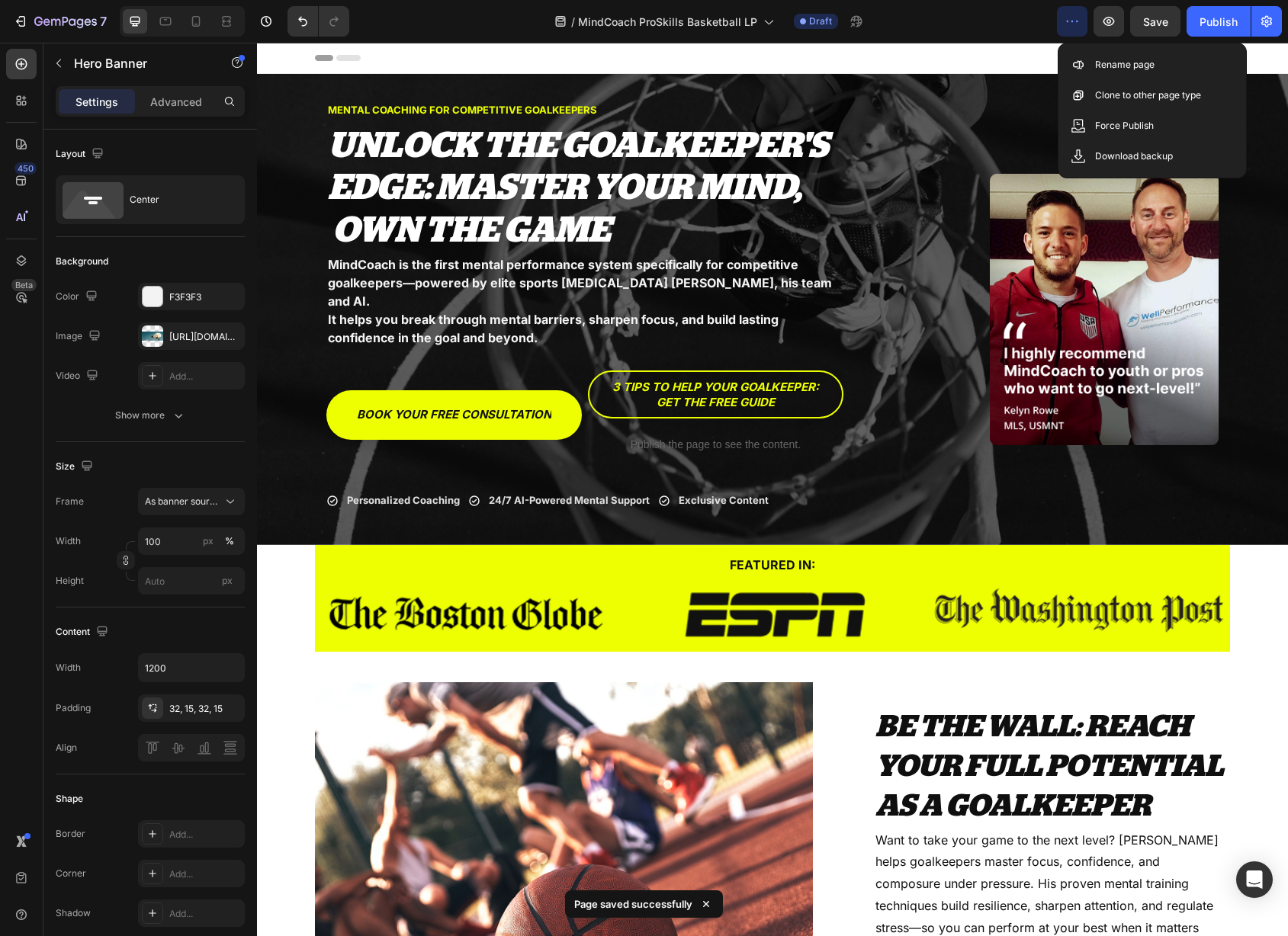
click at [1073, 21] on icon "button" at bounding box center [1073, 22] width 2 height 2
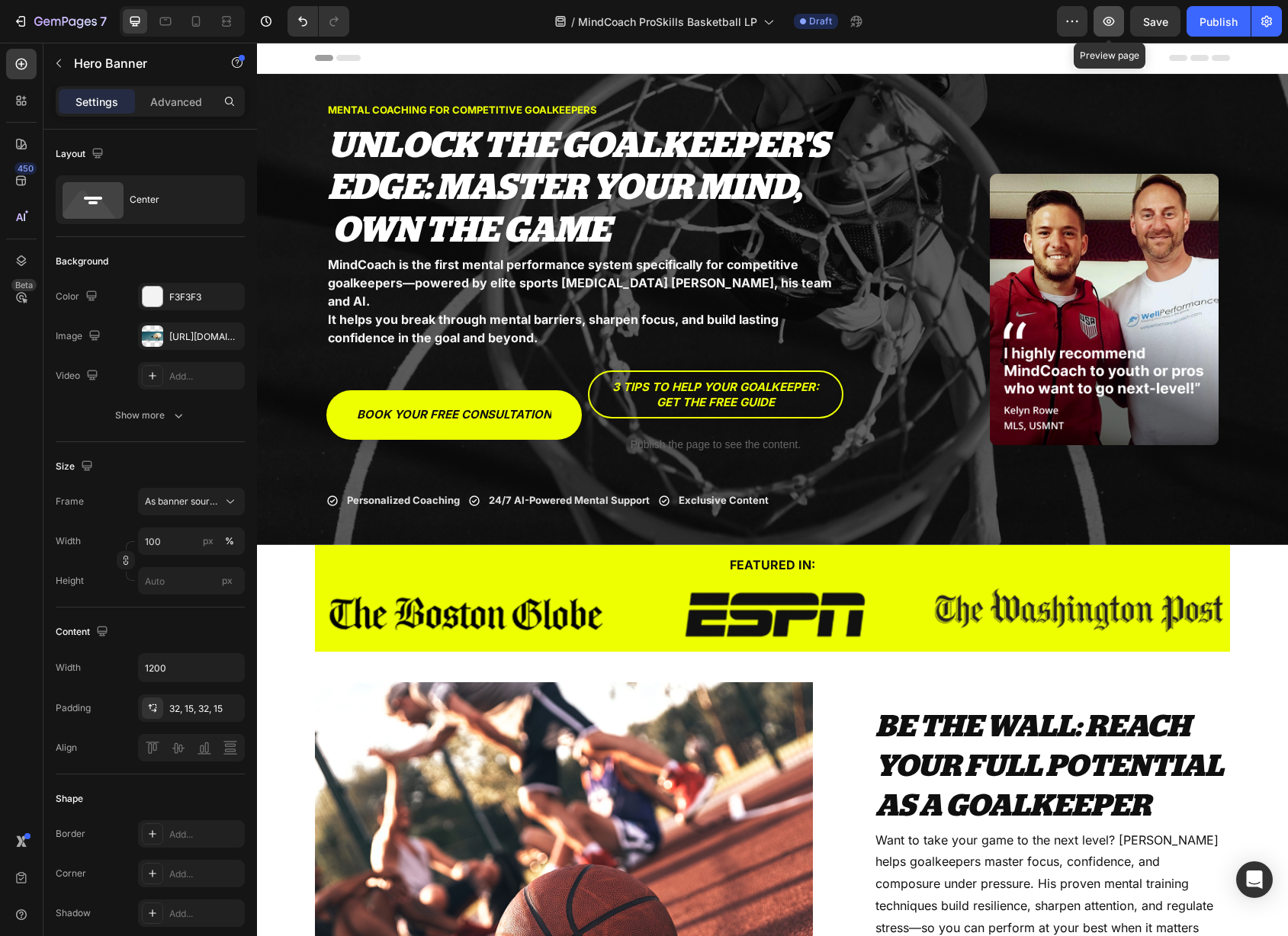
click at [1106, 21] on icon "button" at bounding box center [1109, 21] width 15 height 15
